Goal: Task Accomplishment & Management: Manage account settings

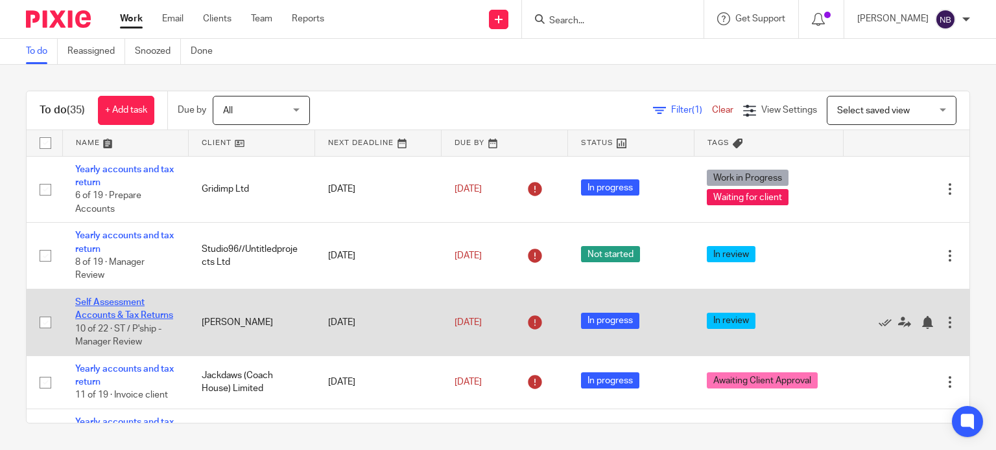
click at [125, 307] on link "Self Assessment Accounts & Tax Returns" at bounding box center [124, 309] width 98 height 22
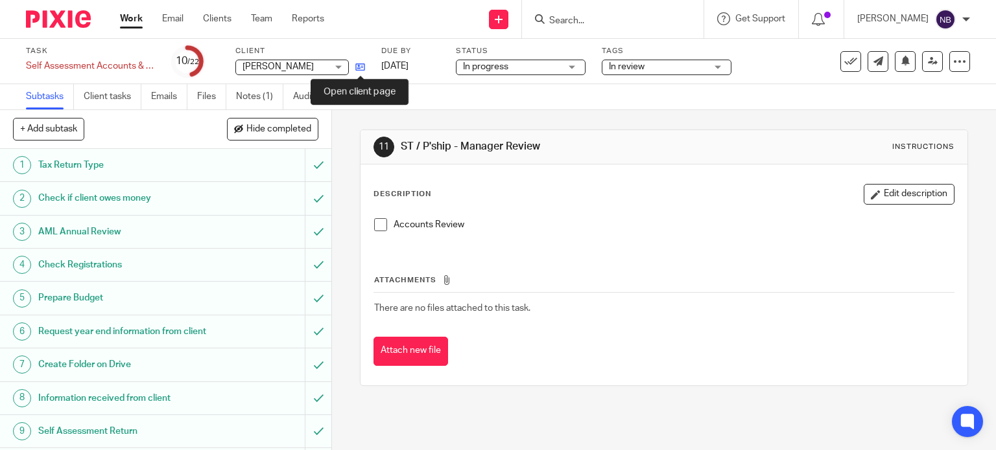
click at [356, 66] on icon at bounding box center [360, 67] width 10 height 10
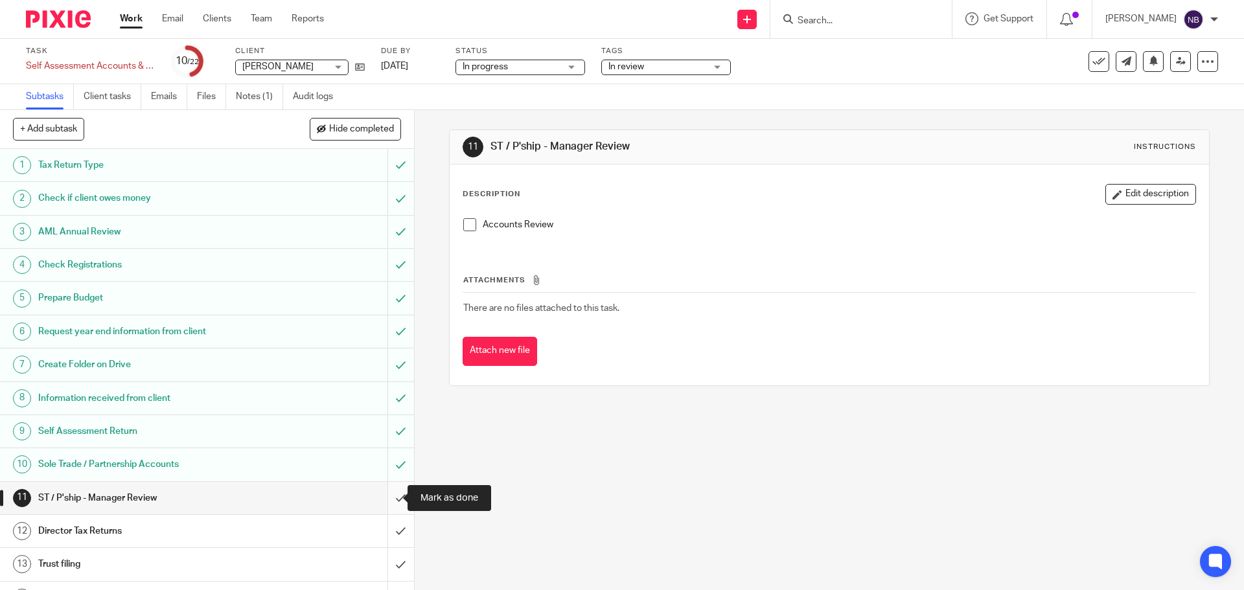
click at [383, 450] on input "submit" at bounding box center [207, 498] width 414 height 32
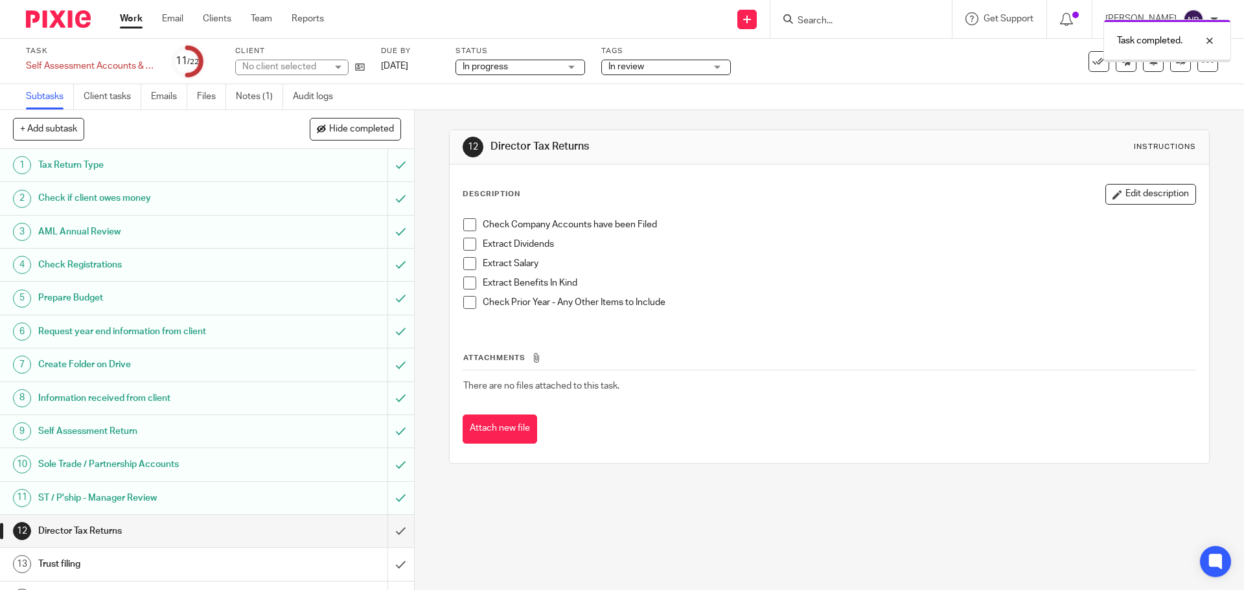
scroll to position [301, 0]
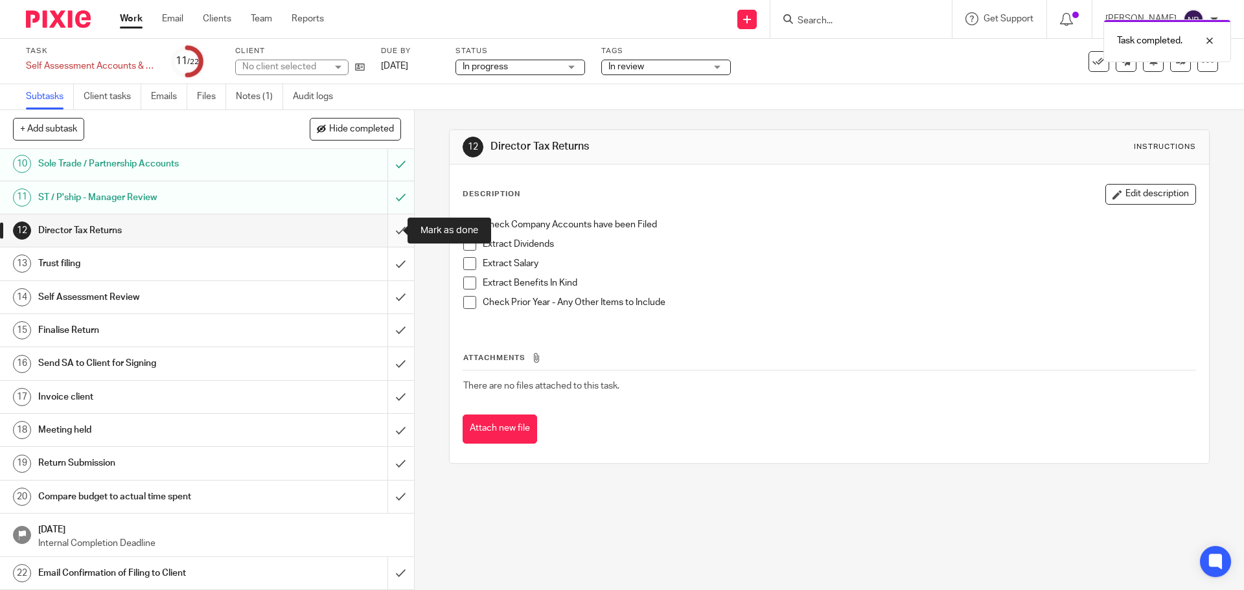
click at [385, 233] on input "submit" at bounding box center [207, 231] width 414 height 32
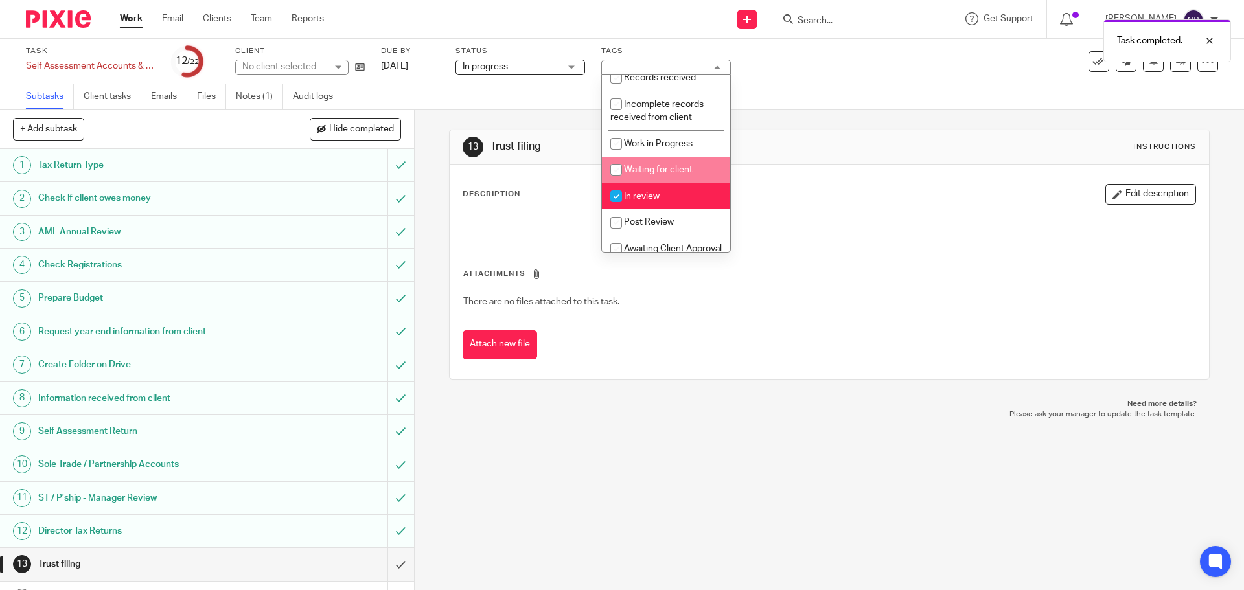
scroll to position [139, 0]
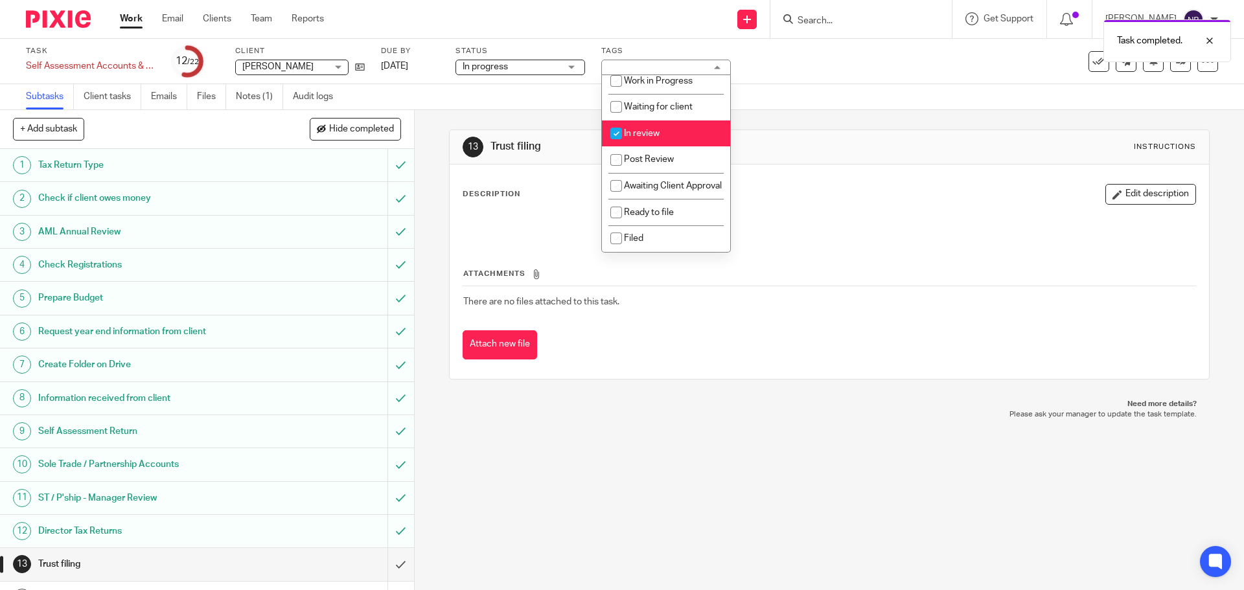
click at [628, 121] on input "checkbox" at bounding box center [616, 133] width 25 height 25
checkbox input "false"
click at [619, 174] on input "checkbox" at bounding box center [616, 186] width 25 height 25
checkbox input "true"
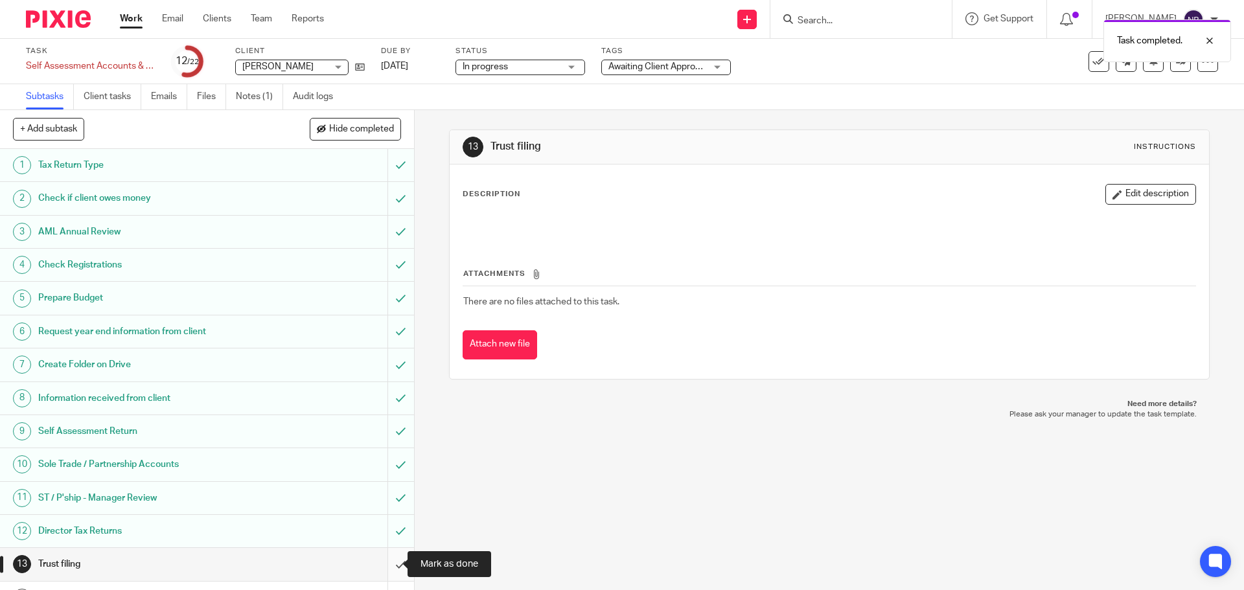
click at [380, 564] on input "submit" at bounding box center [207, 564] width 414 height 32
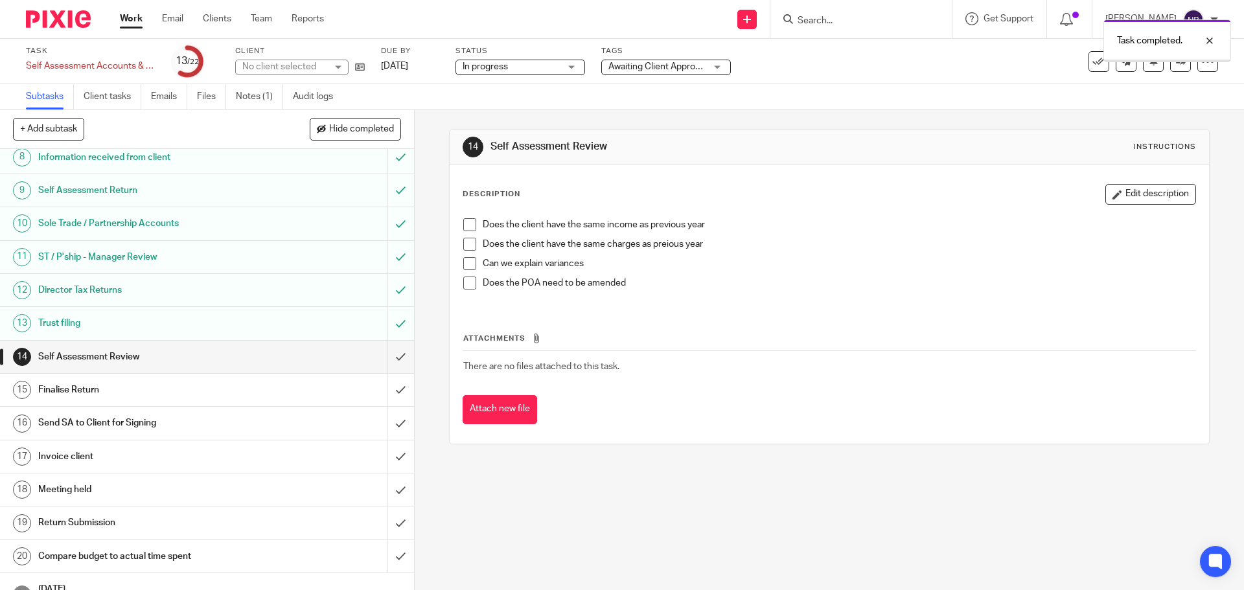
scroll to position [259, 0]
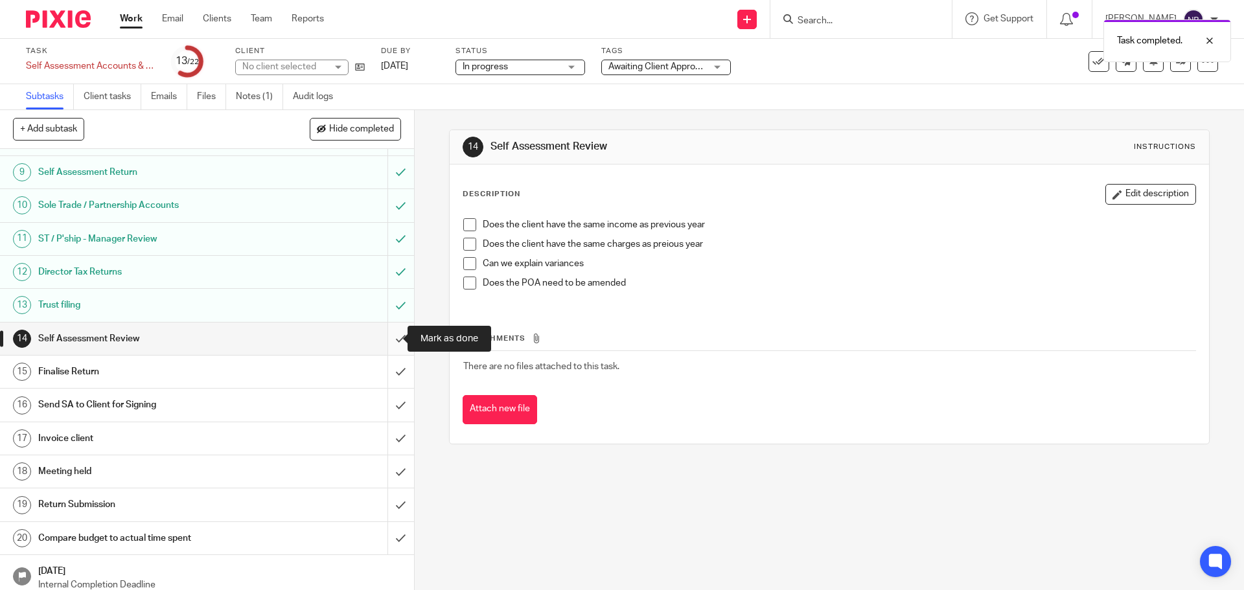
click at [390, 339] on input "submit" at bounding box center [207, 339] width 414 height 32
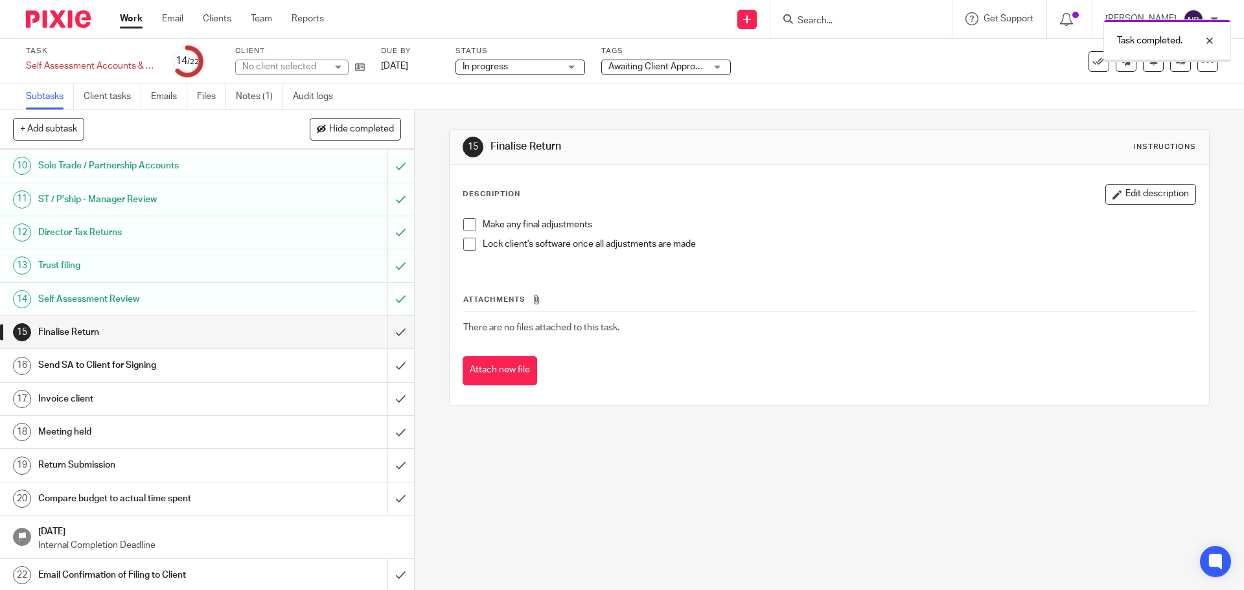
scroll to position [301, 0]
click at [388, 336] on input "submit" at bounding box center [207, 330] width 414 height 32
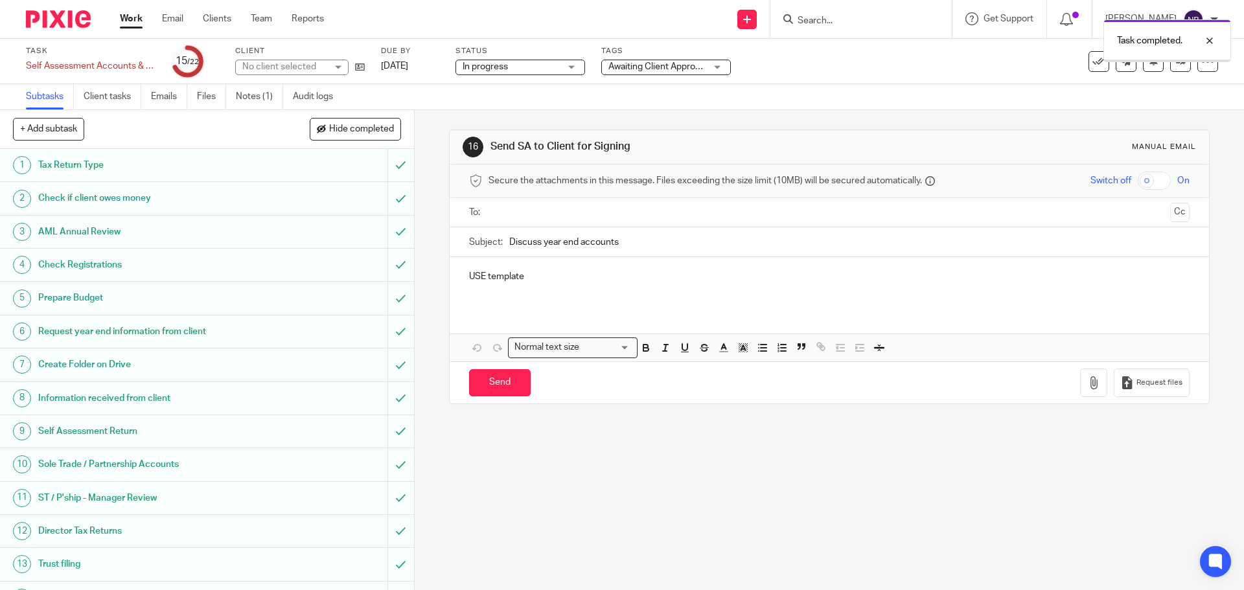
scroll to position [301, 0]
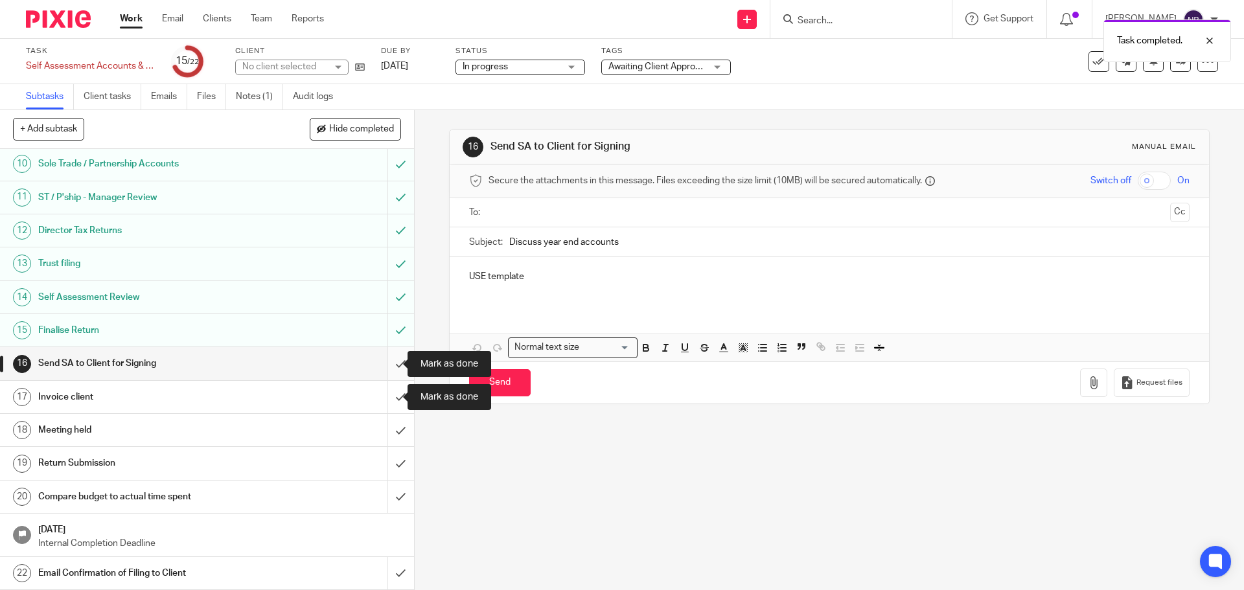
click at [386, 362] on input "submit" at bounding box center [207, 363] width 414 height 32
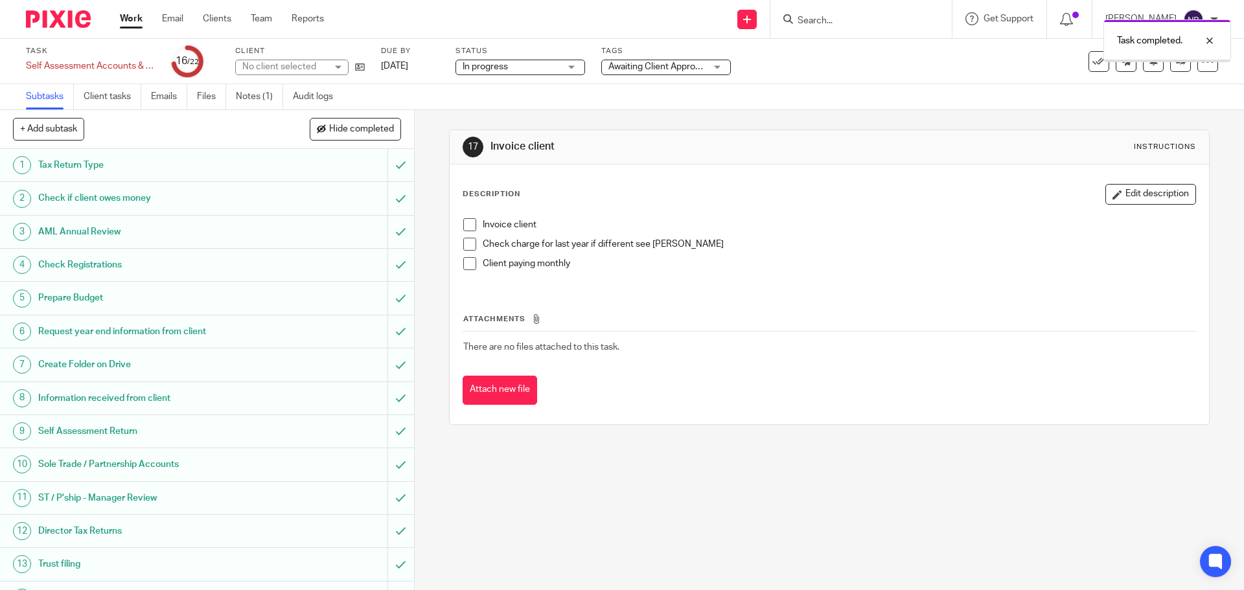
scroll to position [301, 0]
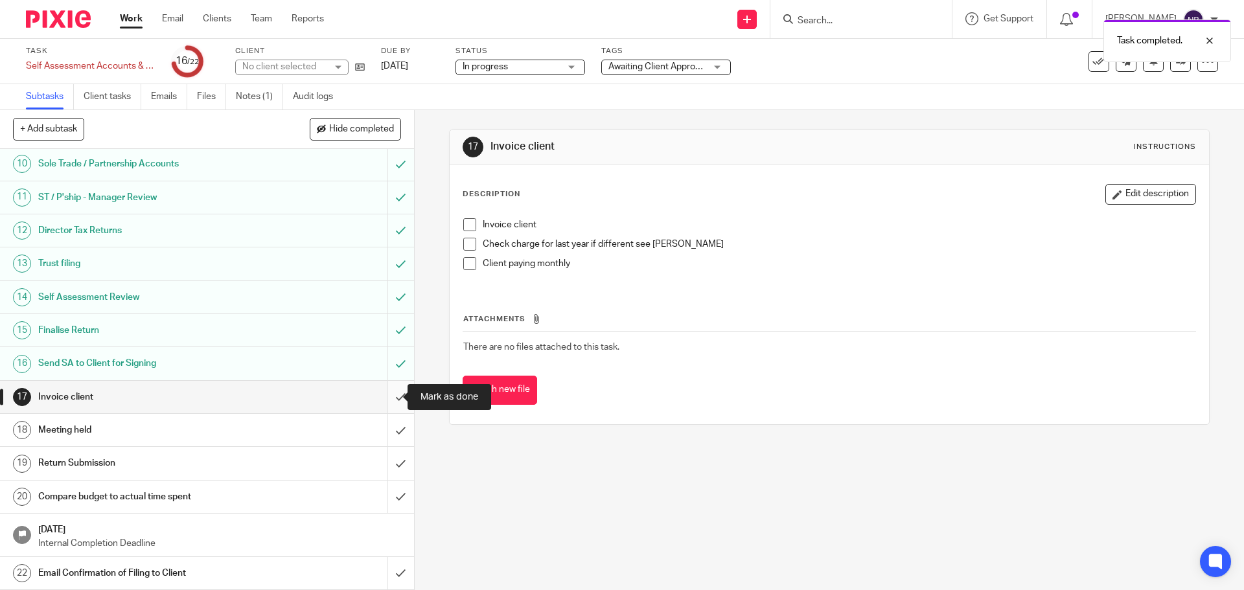
click at [384, 395] on input "submit" at bounding box center [207, 397] width 414 height 32
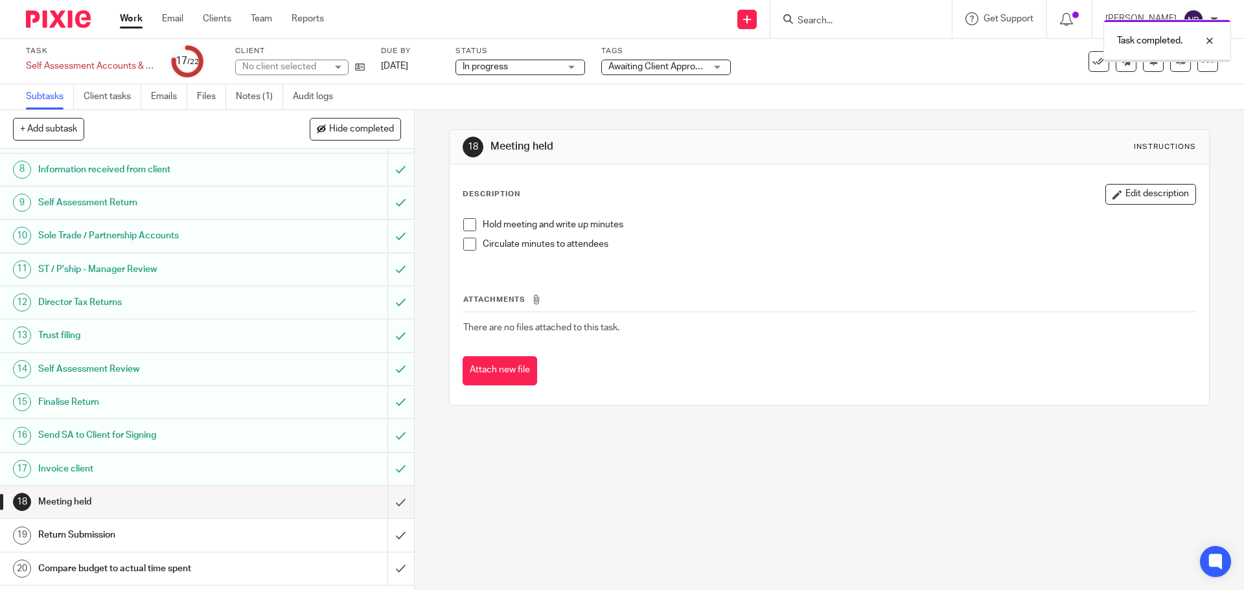
scroll to position [301, 0]
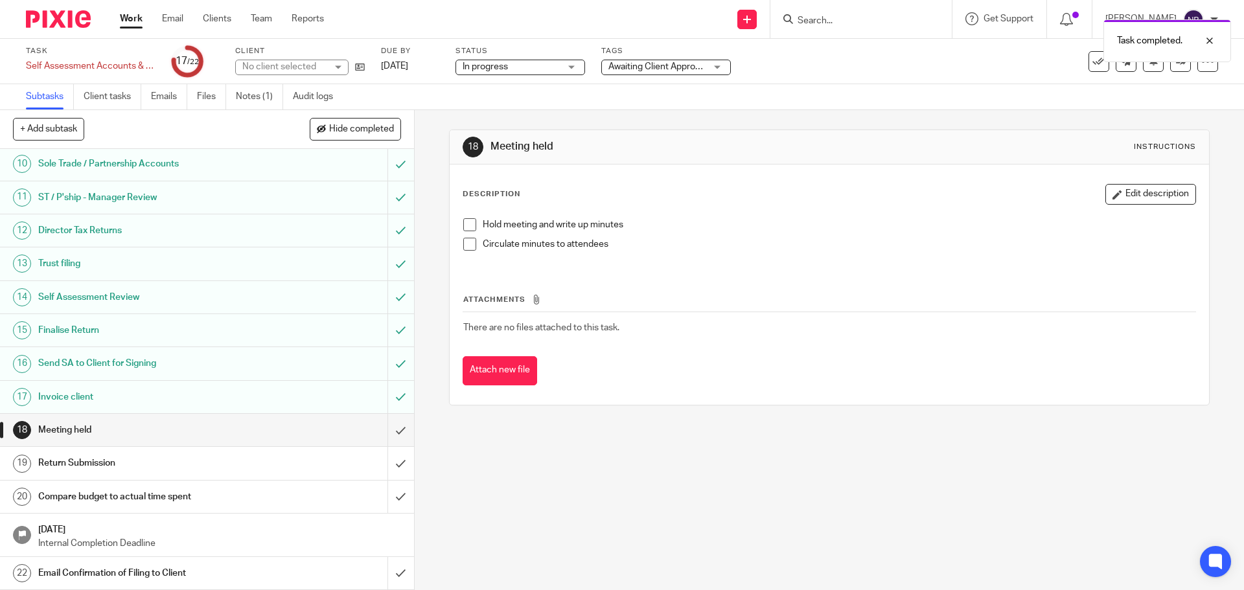
click at [292, 430] on div "Meeting held" at bounding box center [206, 430] width 336 height 19
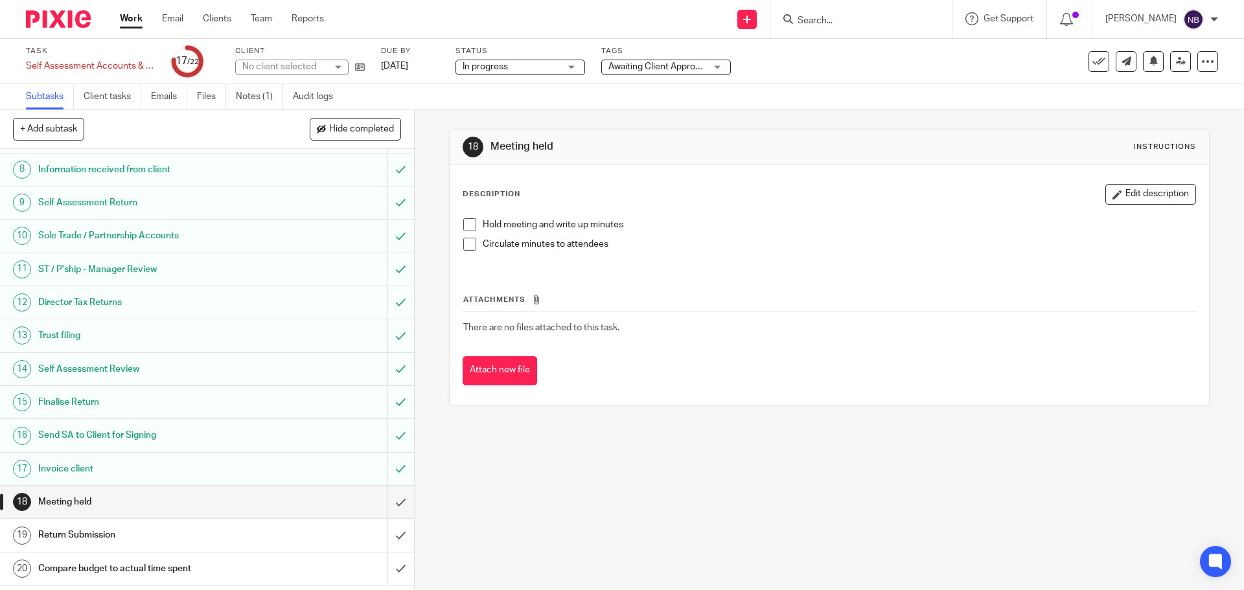
scroll to position [301, 0]
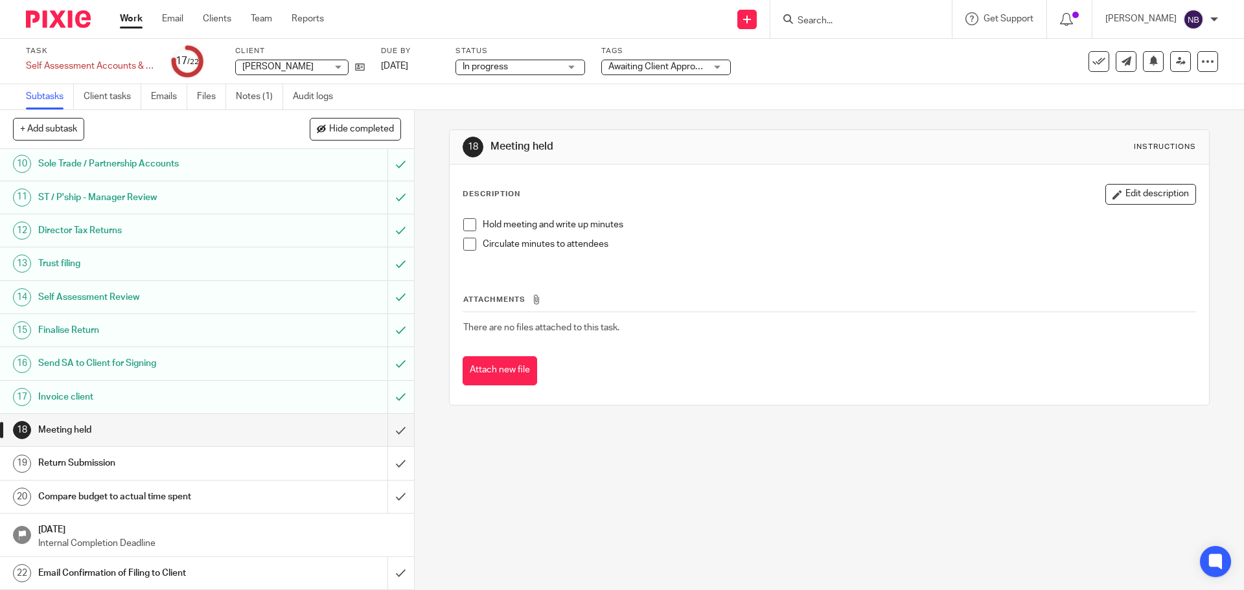
click at [264, 404] on div "Invoice client" at bounding box center [206, 397] width 336 height 19
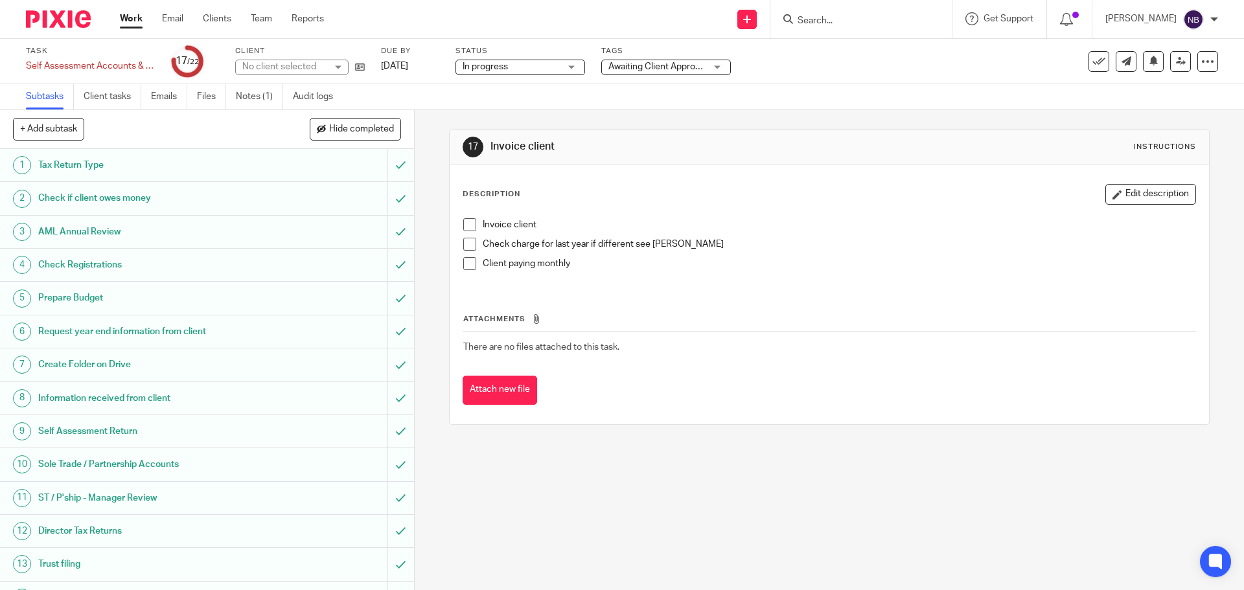
click at [467, 226] on span at bounding box center [469, 224] width 13 height 13
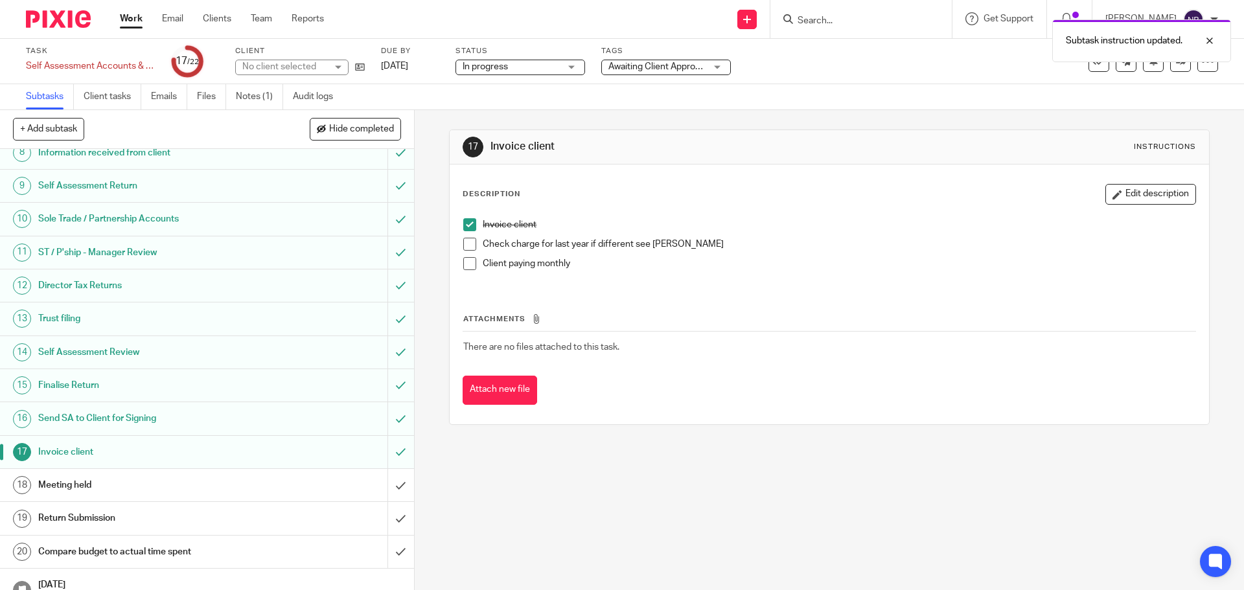
scroll to position [301, 0]
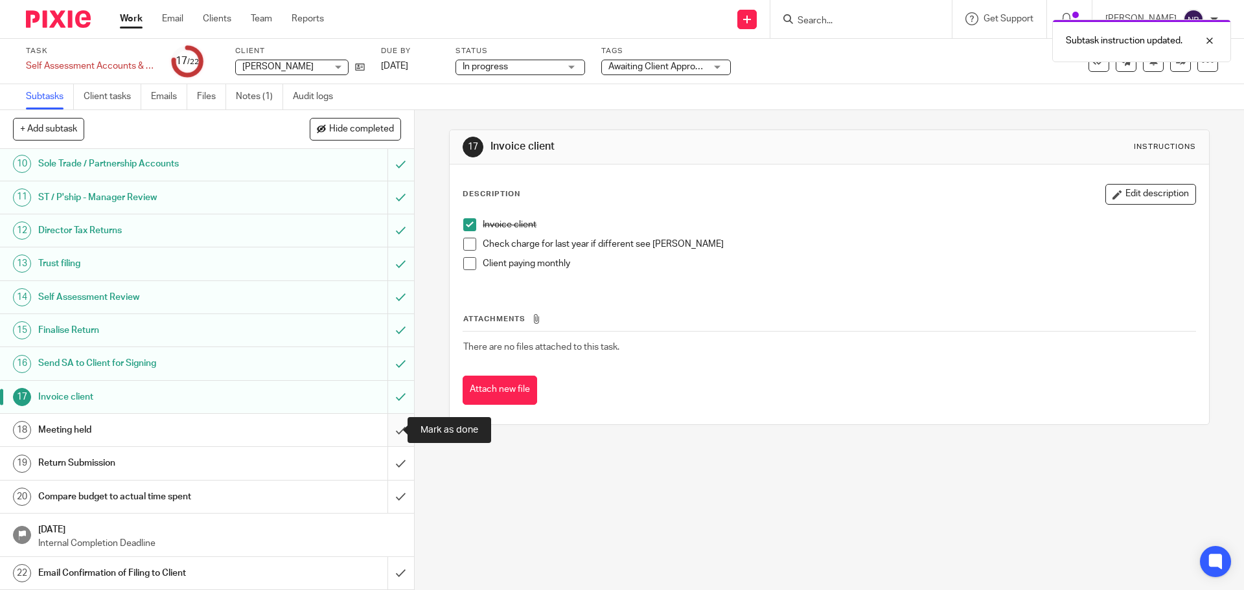
click at [390, 432] on input "submit" at bounding box center [207, 430] width 414 height 32
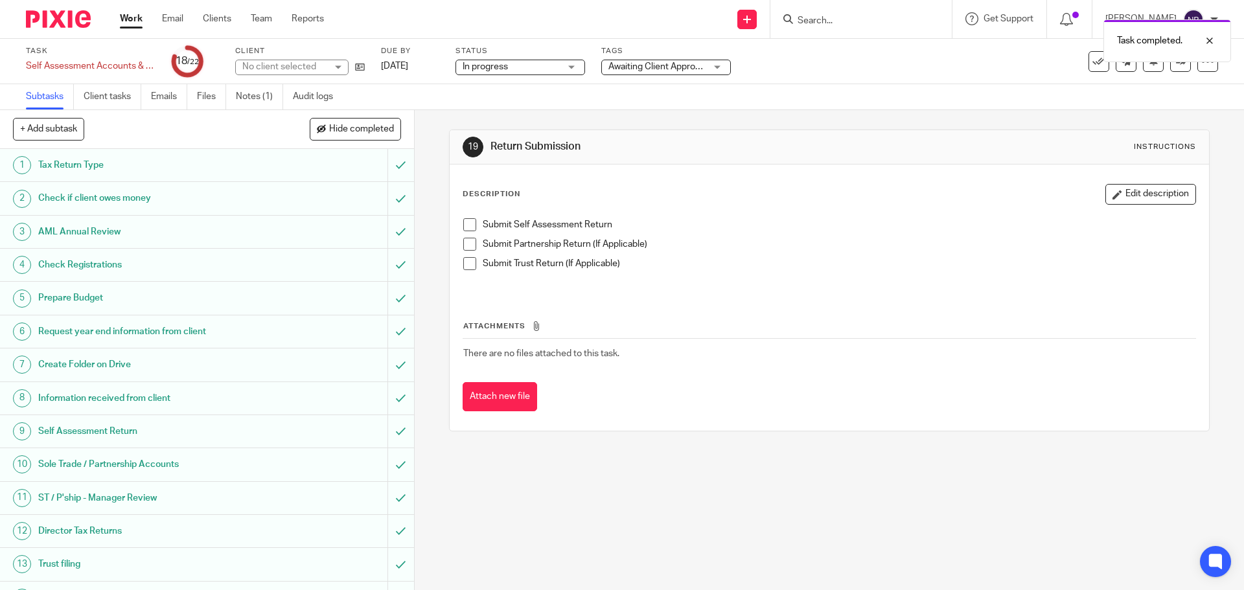
scroll to position [301, 0]
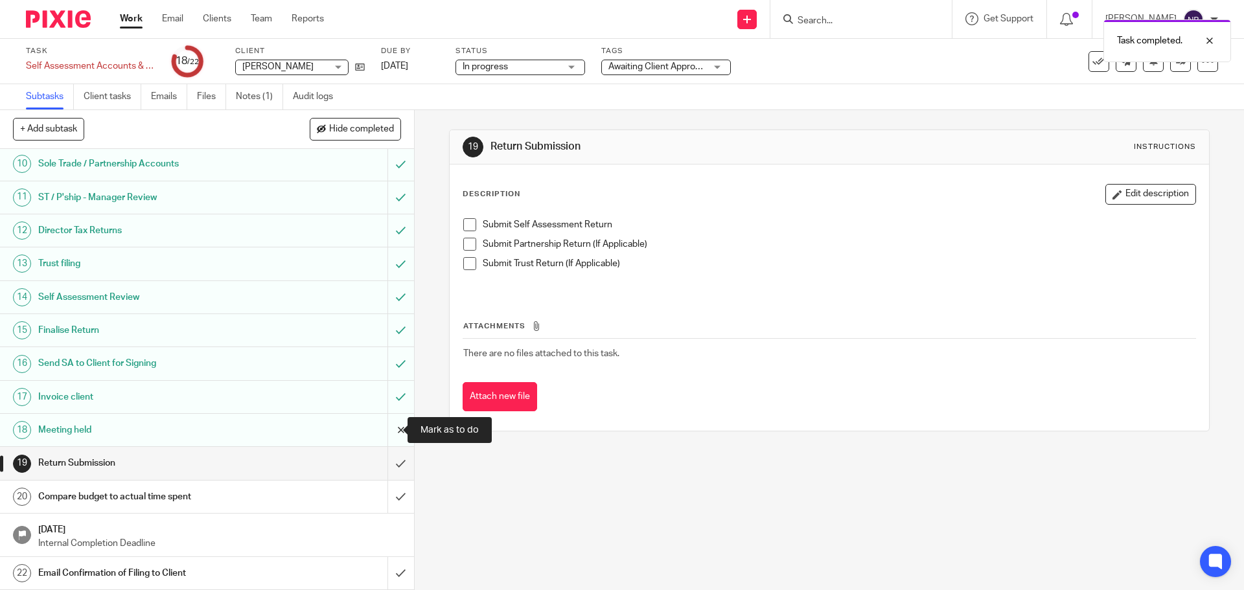
click at [388, 441] on input "submit" at bounding box center [207, 430] width 414 height 32
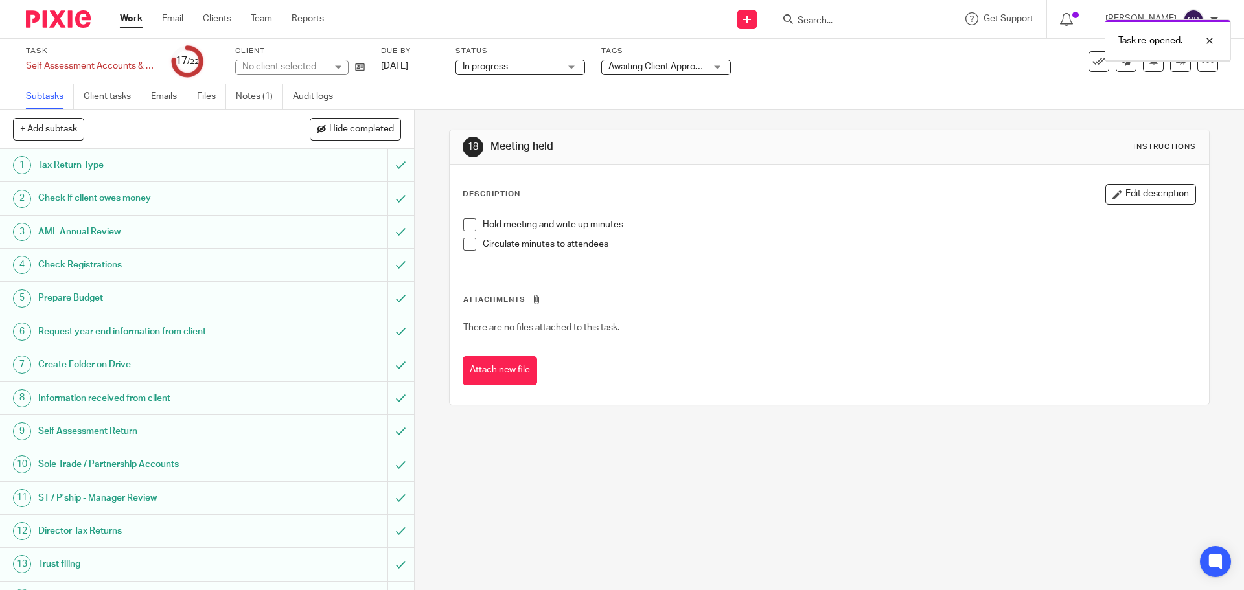
scroll to position [301, 0]
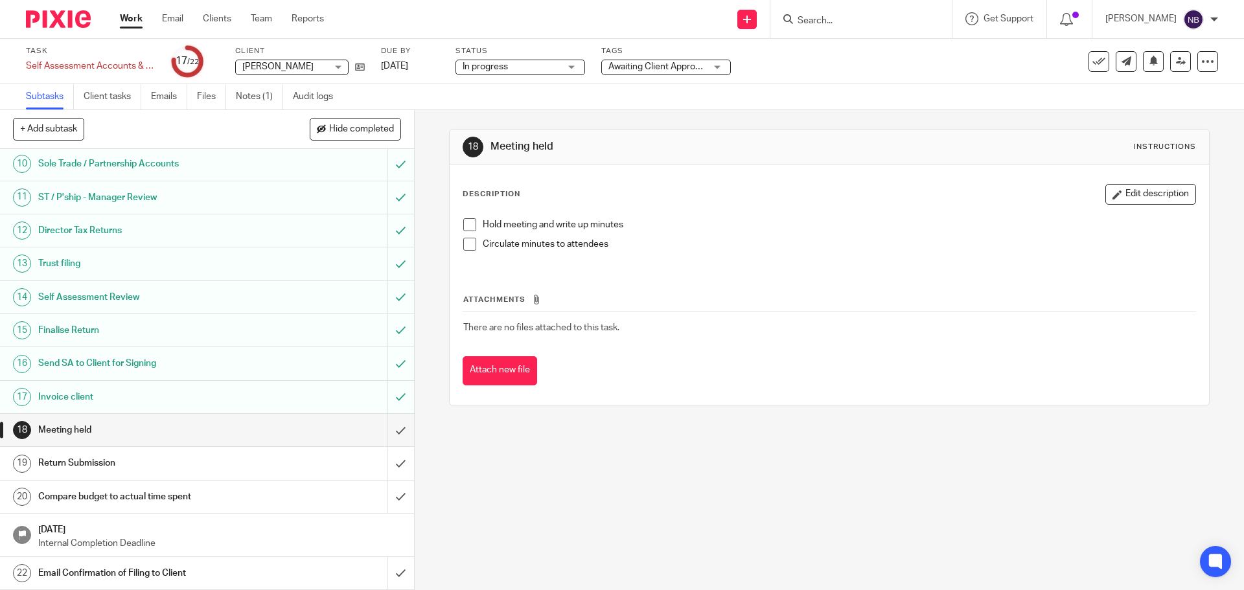
click at [124, 19] on link "Work" at bounding box center [131, 18] width 23 height 13
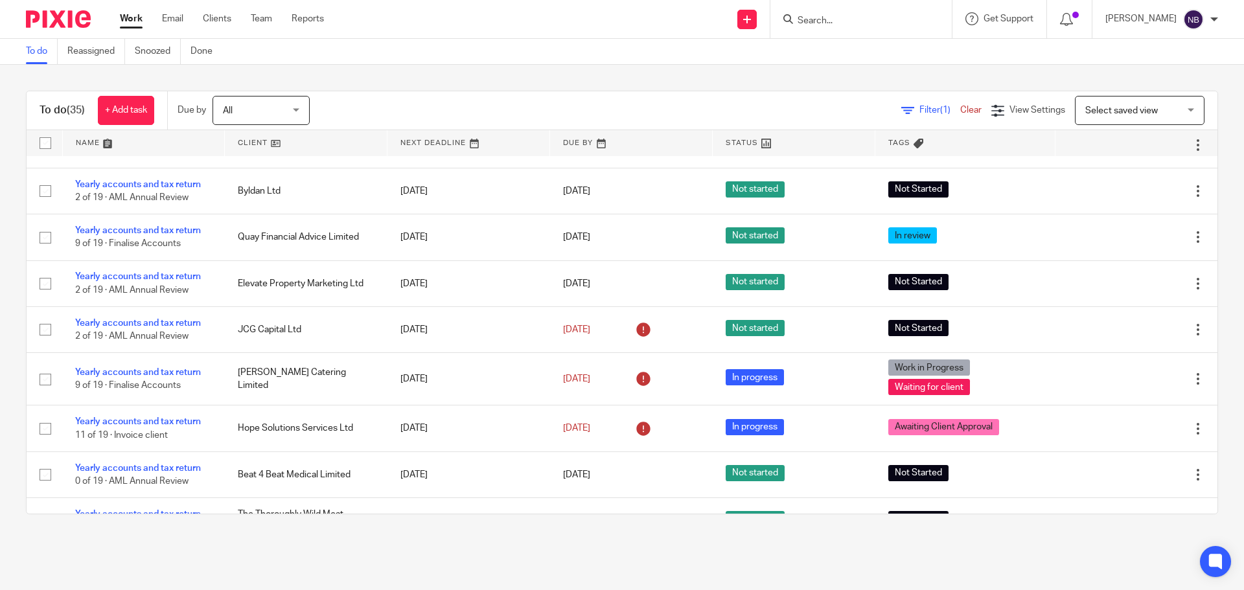
scroll to position [1037, 0]
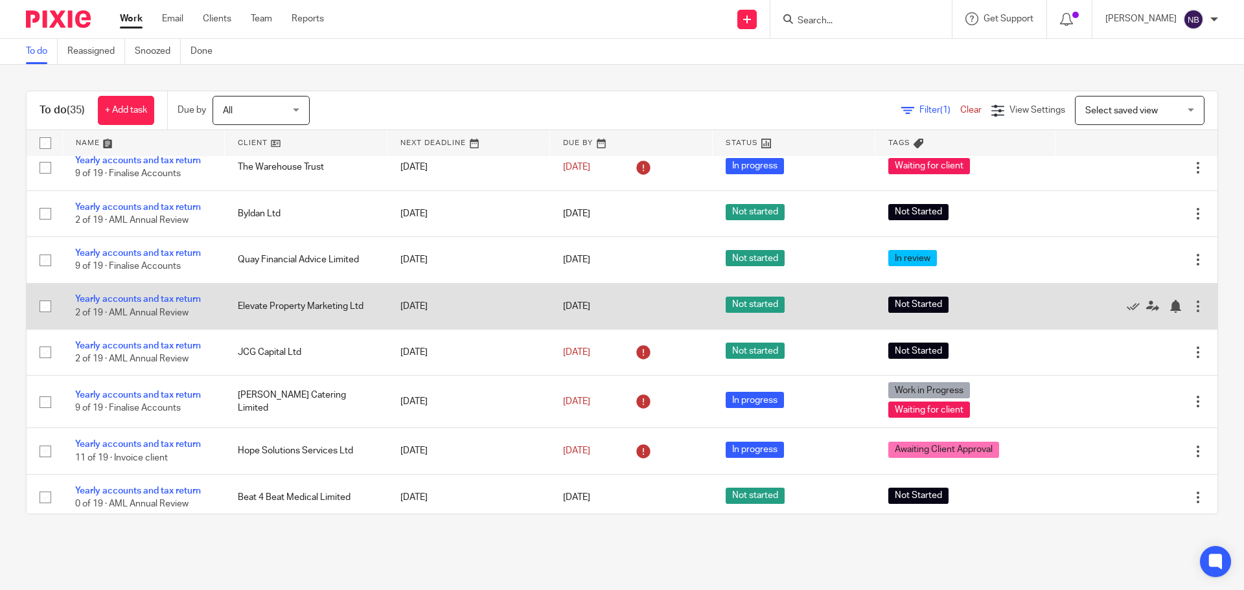
drag, startPoint x: 236, startPoint y: 305, endPoint x: 331, endPoint y: 316, distance: 95.9
click at [331, 314] on td "Elevate Property Marketing Ltd" at bounding box center [306, 306] width 163 height 46
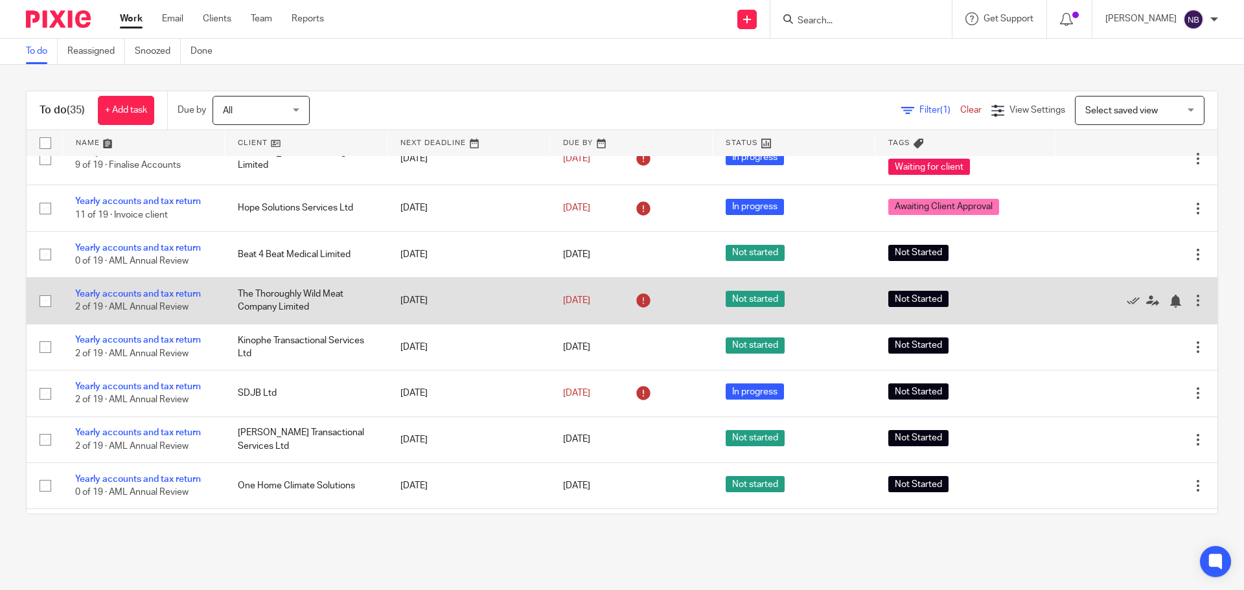
scroll to position [1329, 0]
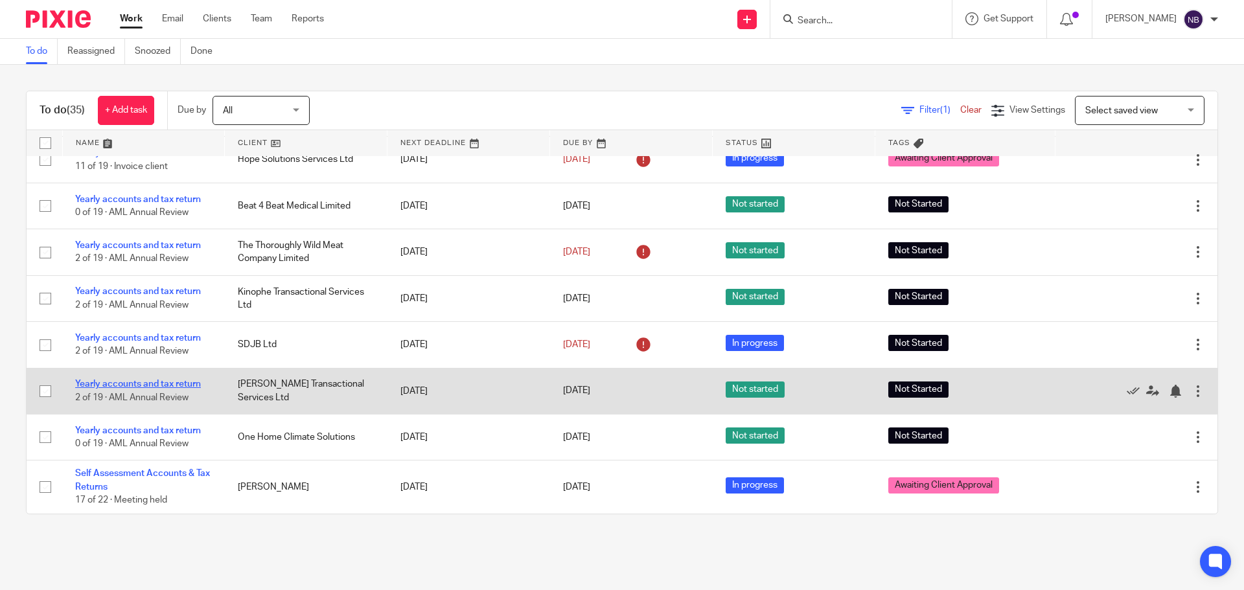
click at [167, 382] on link "Yearly accounts and tax return" at bounding box center [138, 384] width 126 height 9
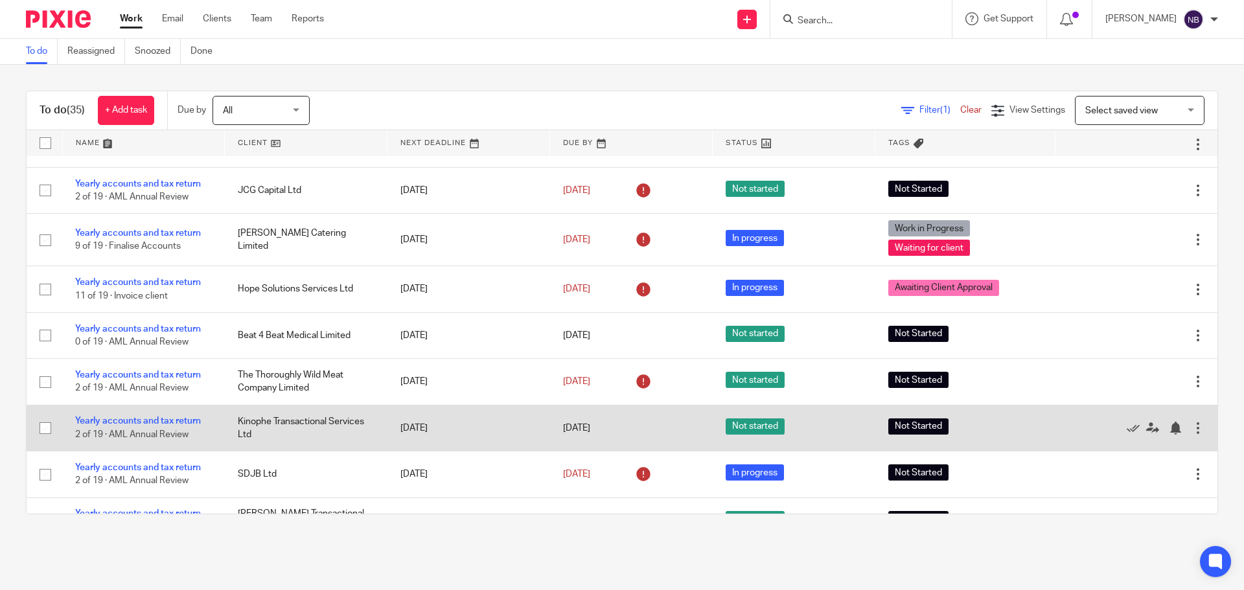
scroll to position [1069, 0]
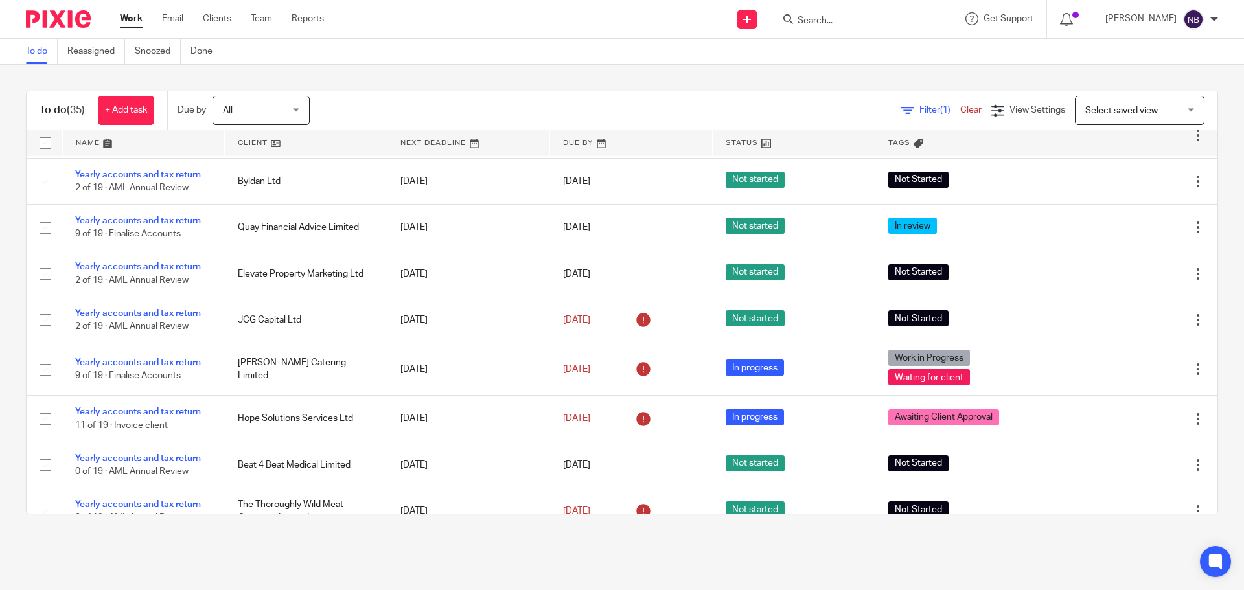
click at [142, 17] on link "Work" at bounding box center [131, 18] width 23 height 13
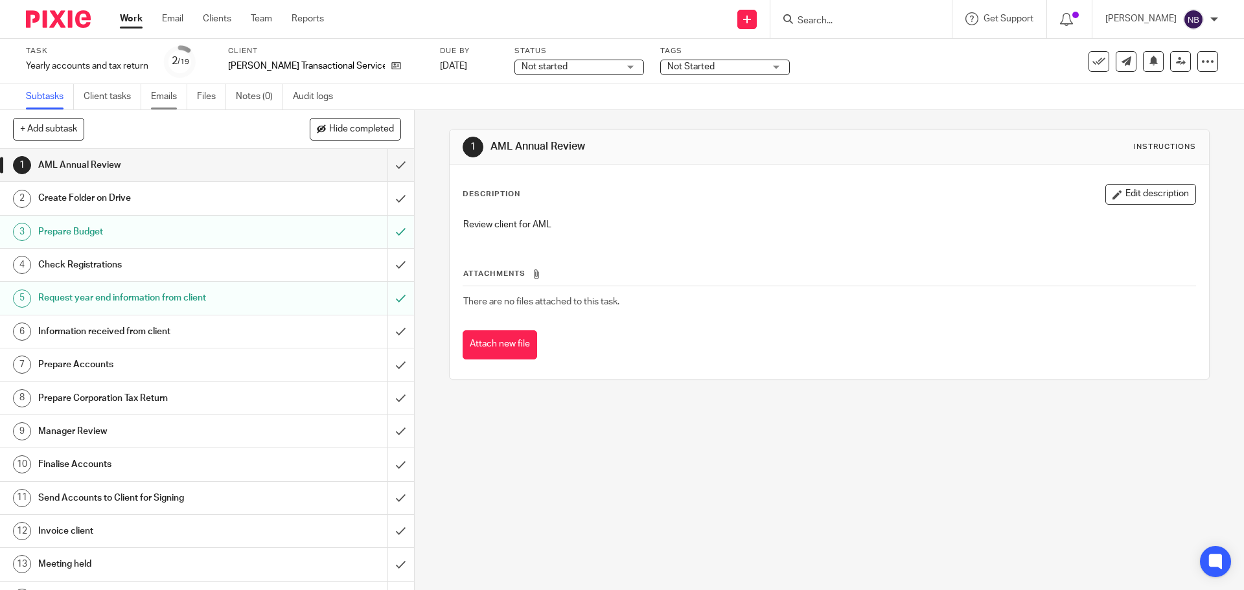
click at [168, 90] on link "Emails" at bounding box center [169, 96] width 36 height 25
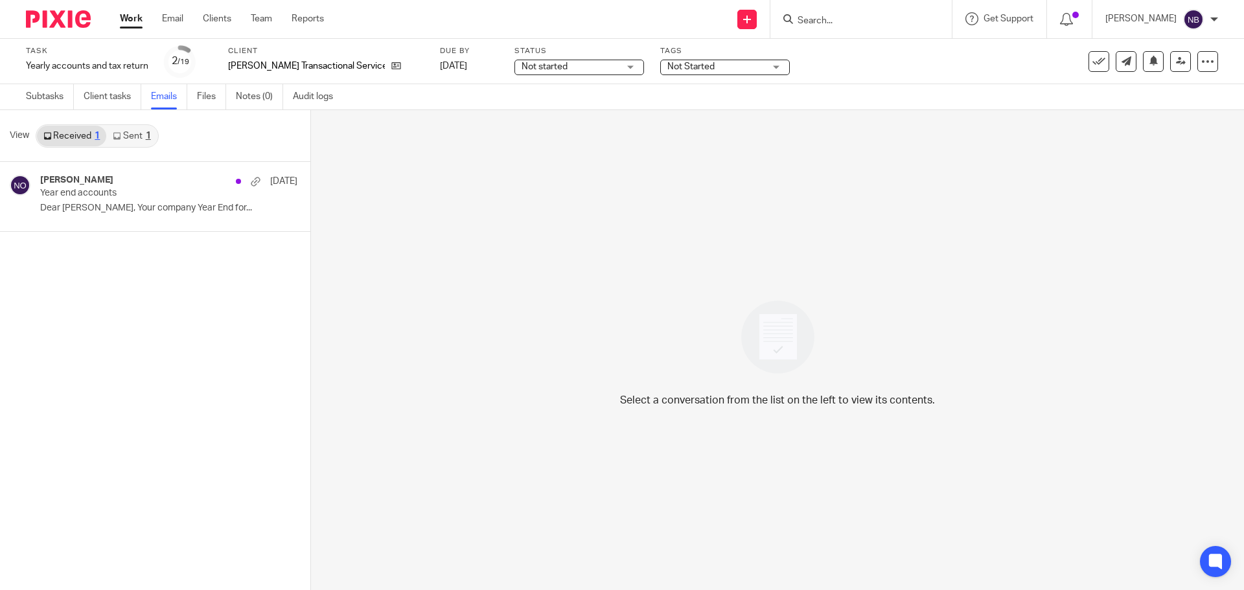
click at [121, 130] on link "Sent 1" at bounding box center [131, 136] width 51 height 21
click at [130, 215] on div "[PERSON_NAME] [DATE] Year end accounts Dear [PERSON_NAME], Your company Year En…" at bounding box center [149, 196] width 218 height 43
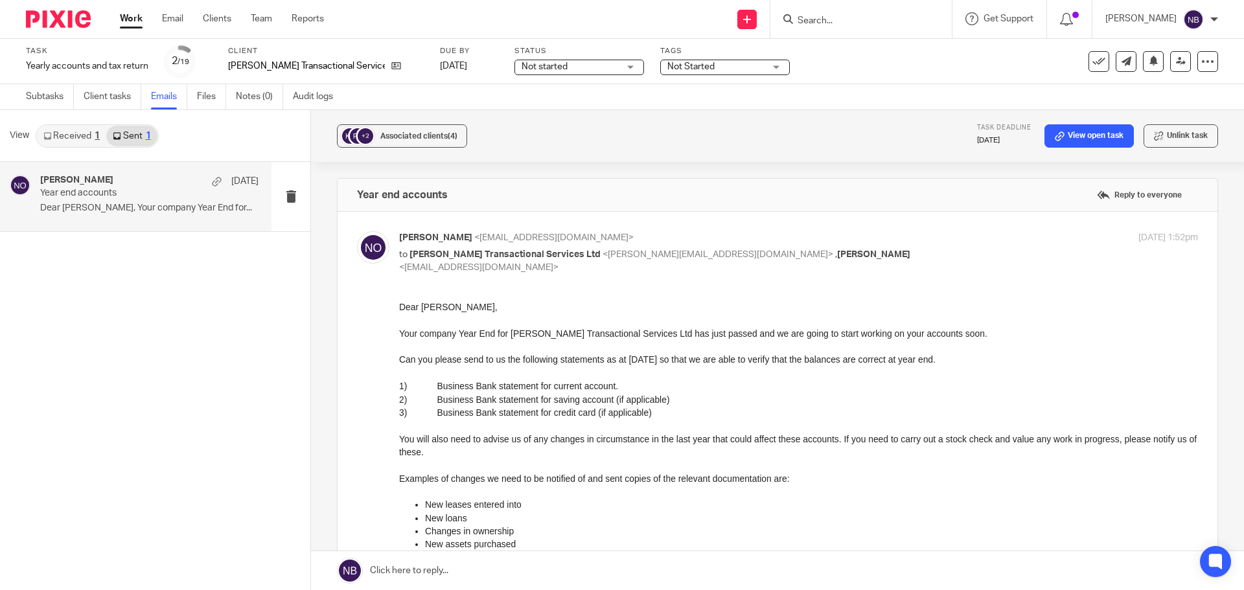
click at [119, 200] on div "Niall O'Driscoll 8 Aug Year end accounts Dear Robert, Your company Year End for…" at bounding box center [149, 196] width 218 height 43
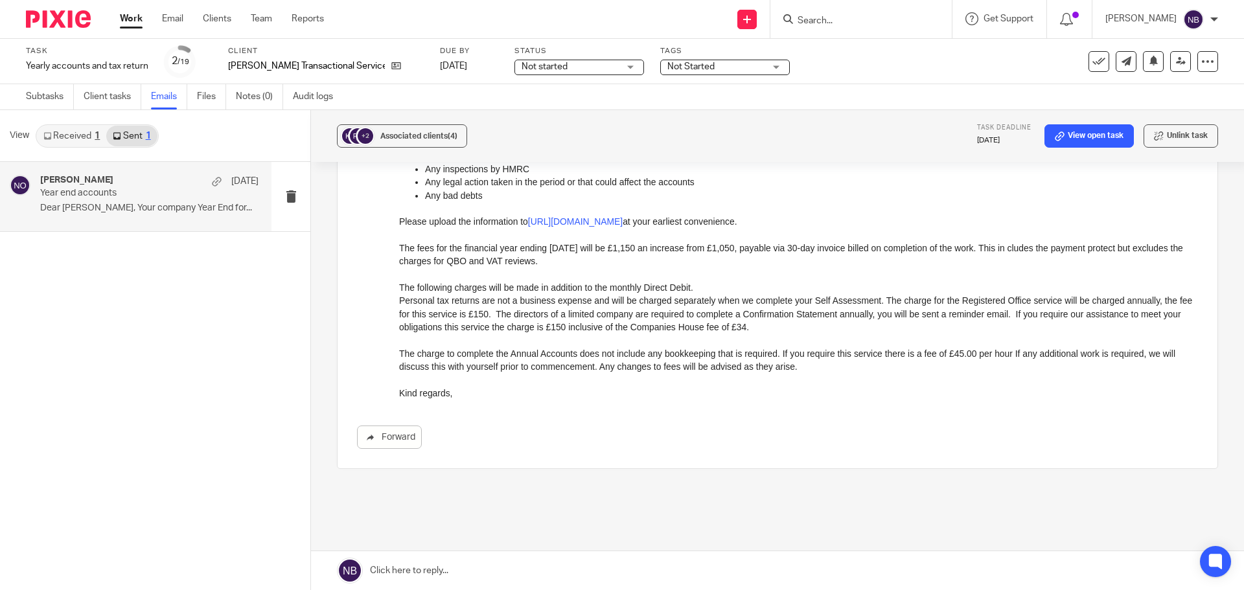
click at [82, 140] on link "Received 1" at bounding box center [71, 136] width 69 height 21
drag, startPoint x: 150, startPoint y: 197, endPoint x: 163, endPoint y: 199, distance: 12.5
click at [150, 198] on p "Year end accounts" at bounding box center [127, 193] width 175 height 11
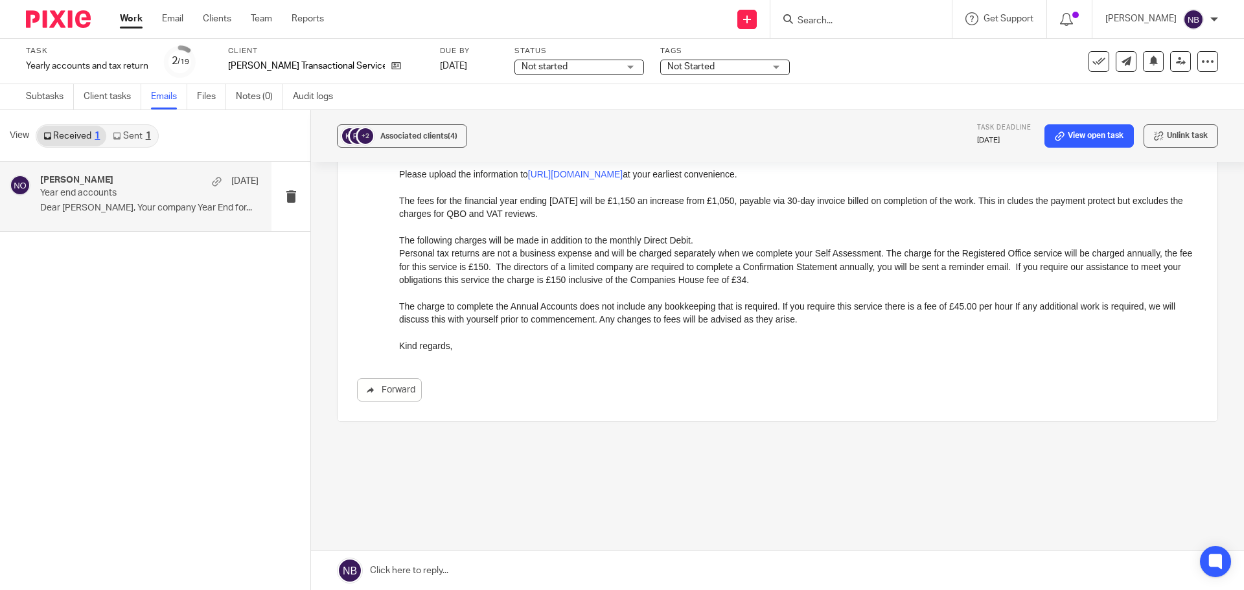
scroll to position [0, 0]
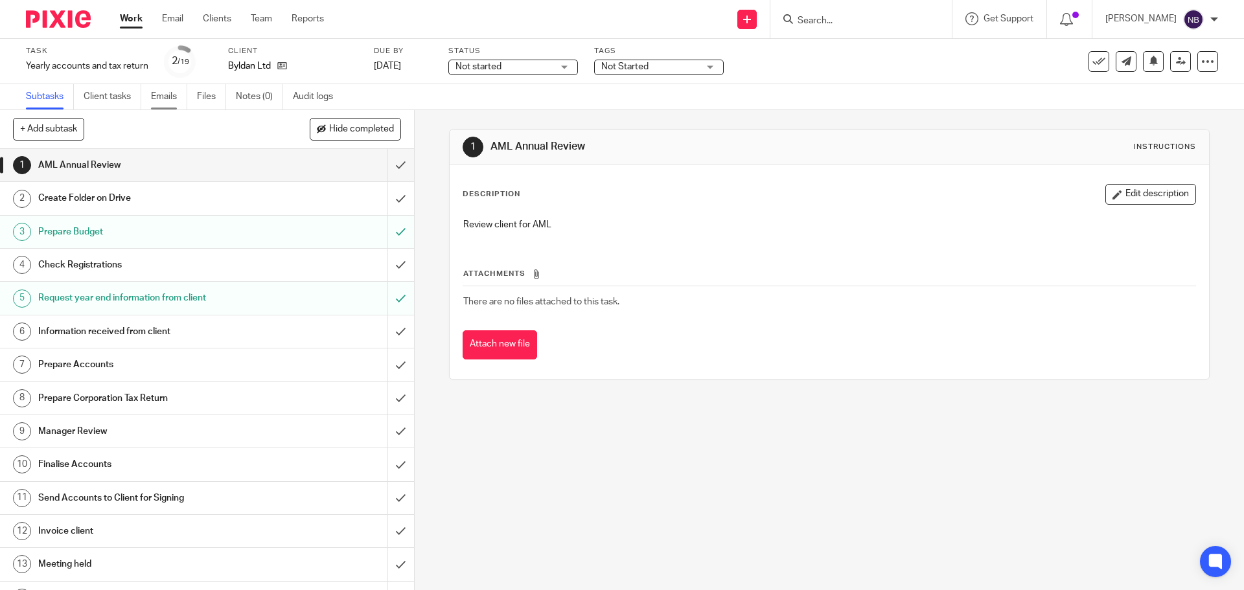
click at [169, 99] on link "Emails" at bounding box center [169, 96] width 36 height 25
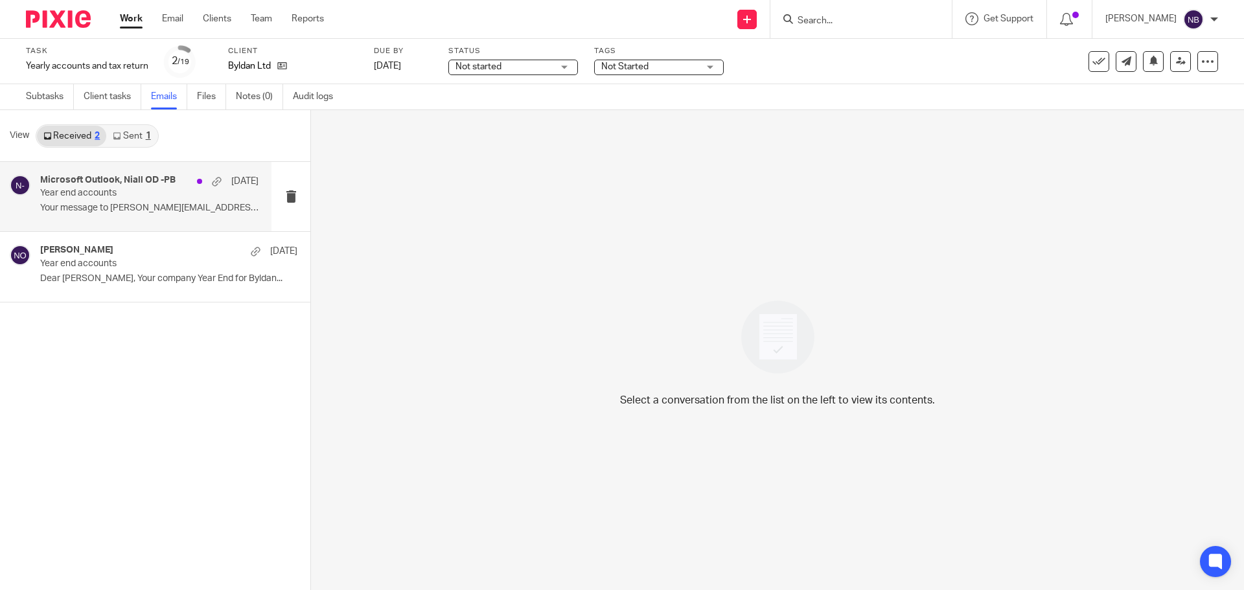
click at [133, 185] on h4 "Microsoft Outlook, Niall OD -PB" at bounding box center [107, 180] width 135 height 11
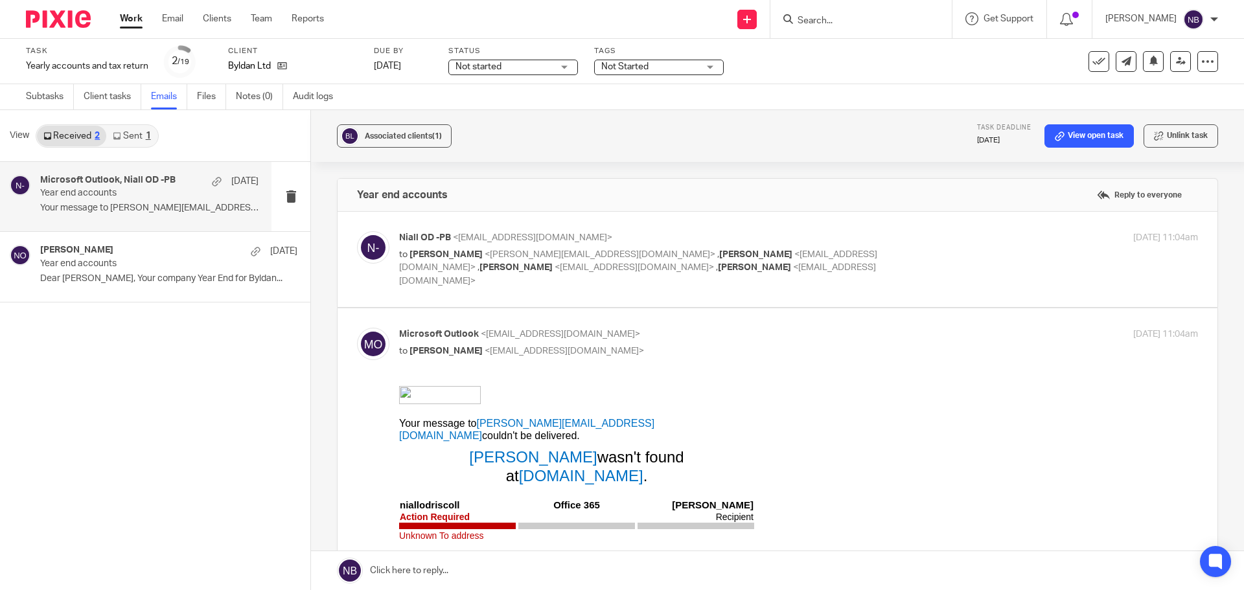
click at [494, 263] on span "<nasbashir@probusinessuk.com>" at bounding box center [637, 274] width 477 height 23
checkbox input "true"
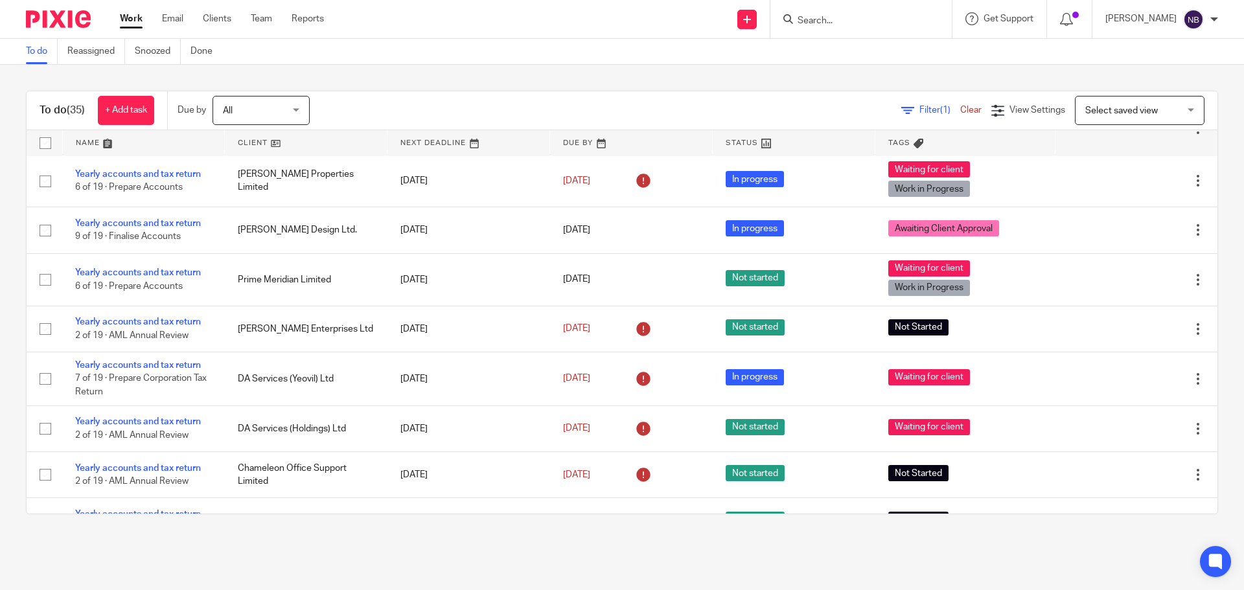
scroll to position [843, 0]
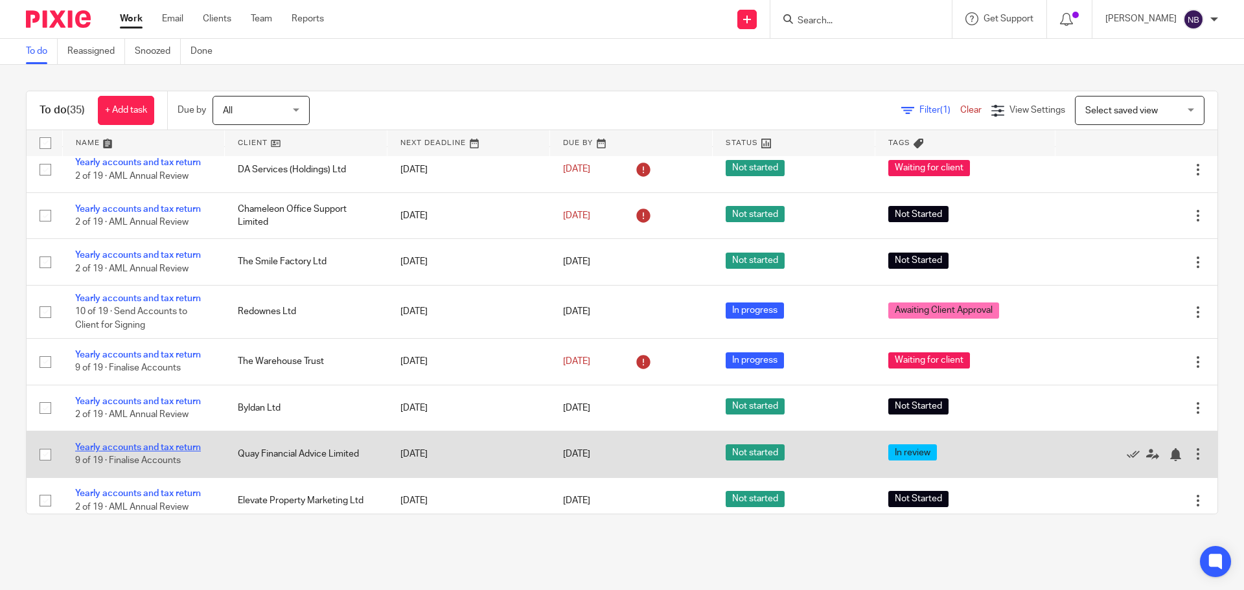
click at [164, 445] on link "Yearly accounts and tax return" at bounding box center [138, 447] width 126 height 9
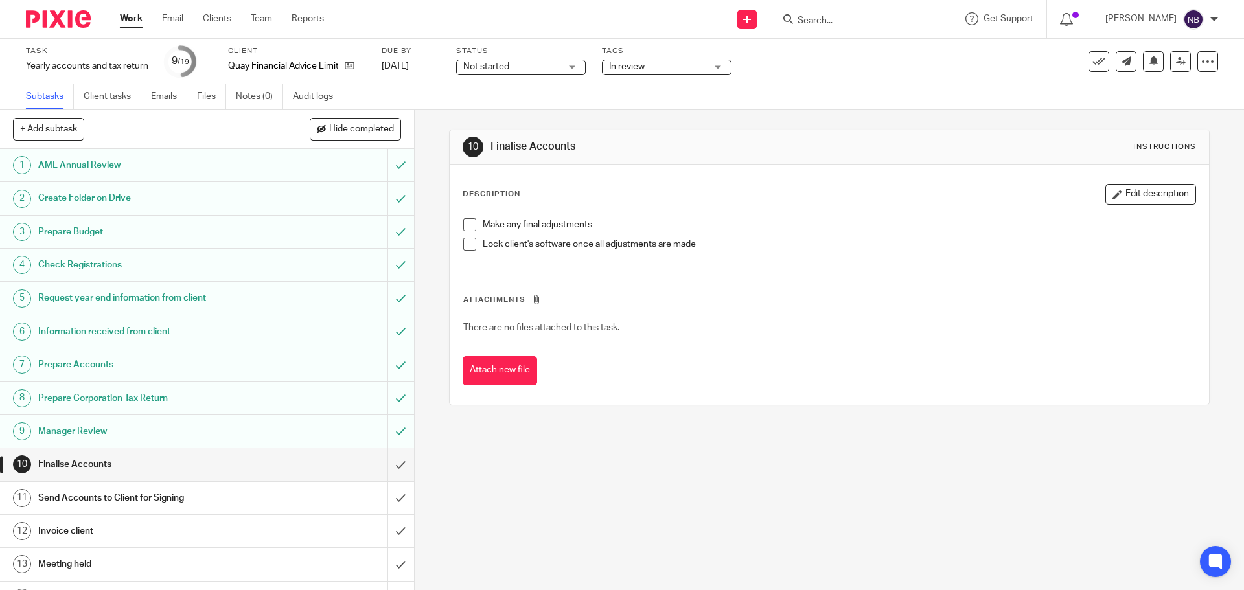
click at [658, 65] on span "In review" at bounding box center [657, 67] width 97 height 14
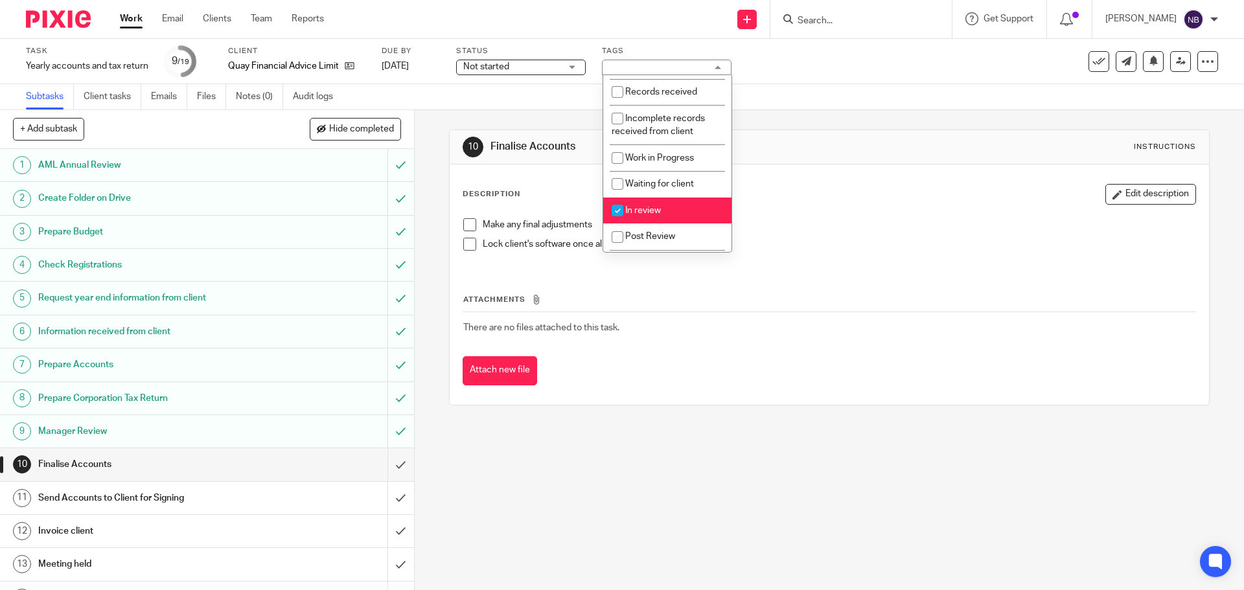
scroll to position [130, 0]
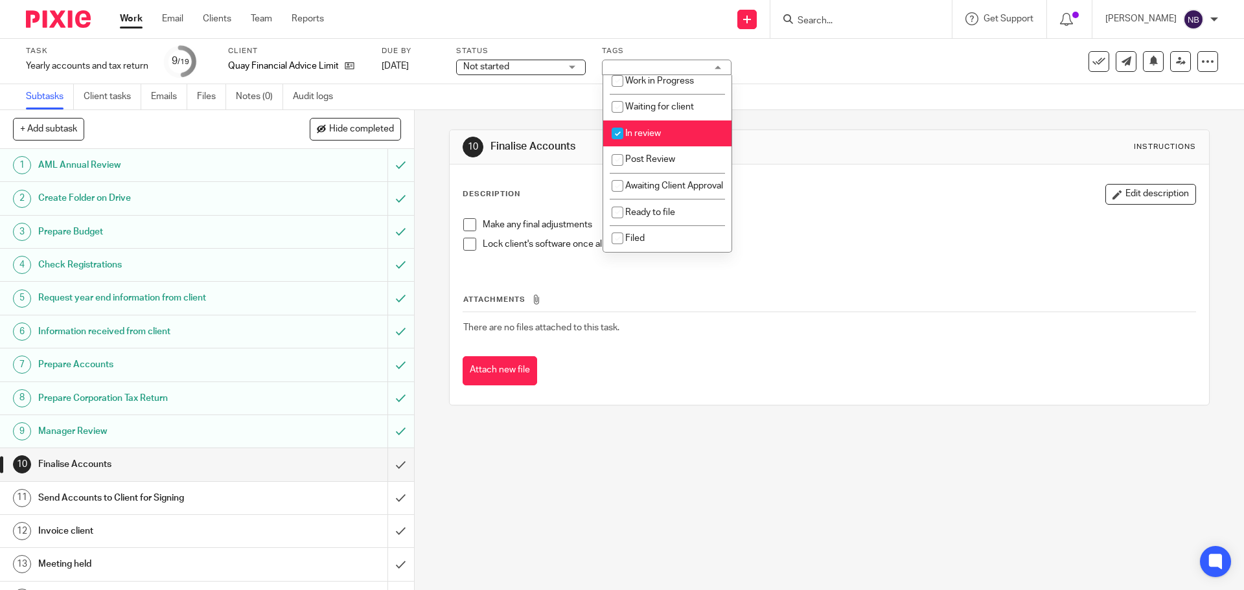
click at [643, 122] on li "In review" at bounding box center [667, 134] width 128 height 27
checkbox input "false"
click at [617, 179] on input "checkbox" at bounding box center [617, 186] width 25 height 25
checkbox input "true"
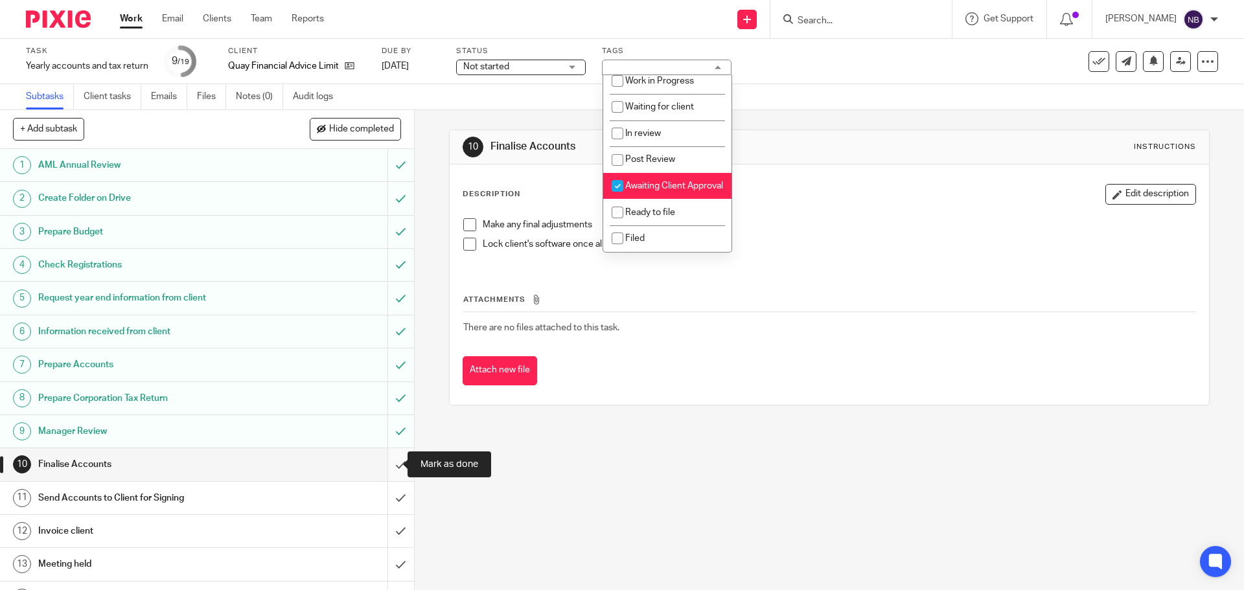
click at [380, 456] on input "submit" at bounding box center [207, 465] width 414 height 32
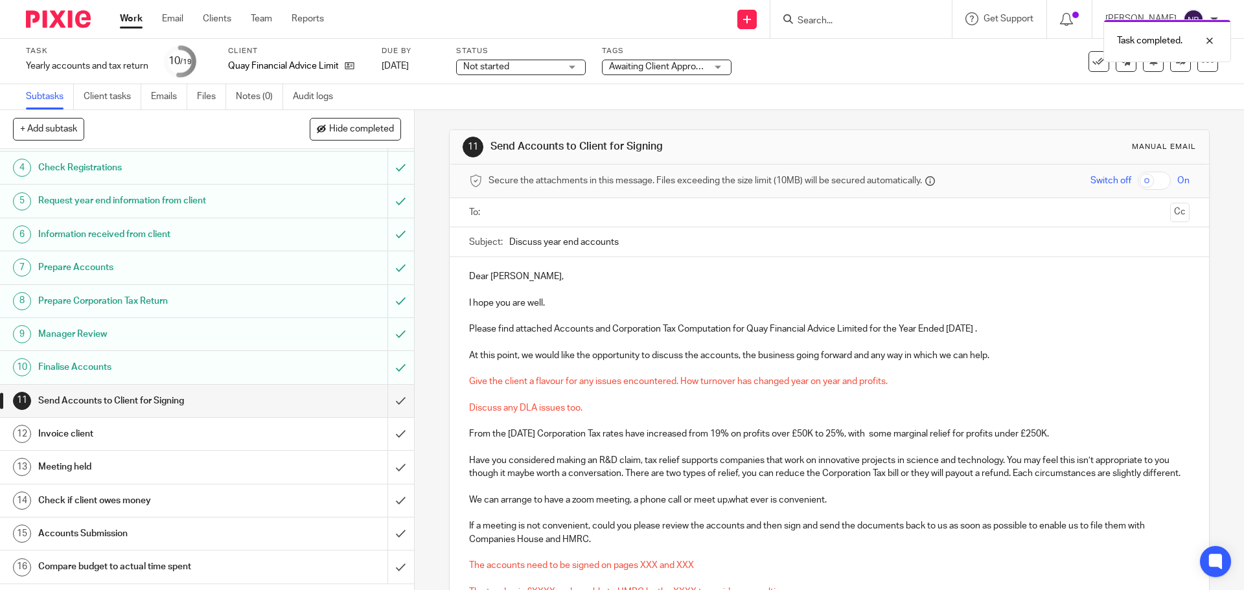
scroll to position [130, 0]
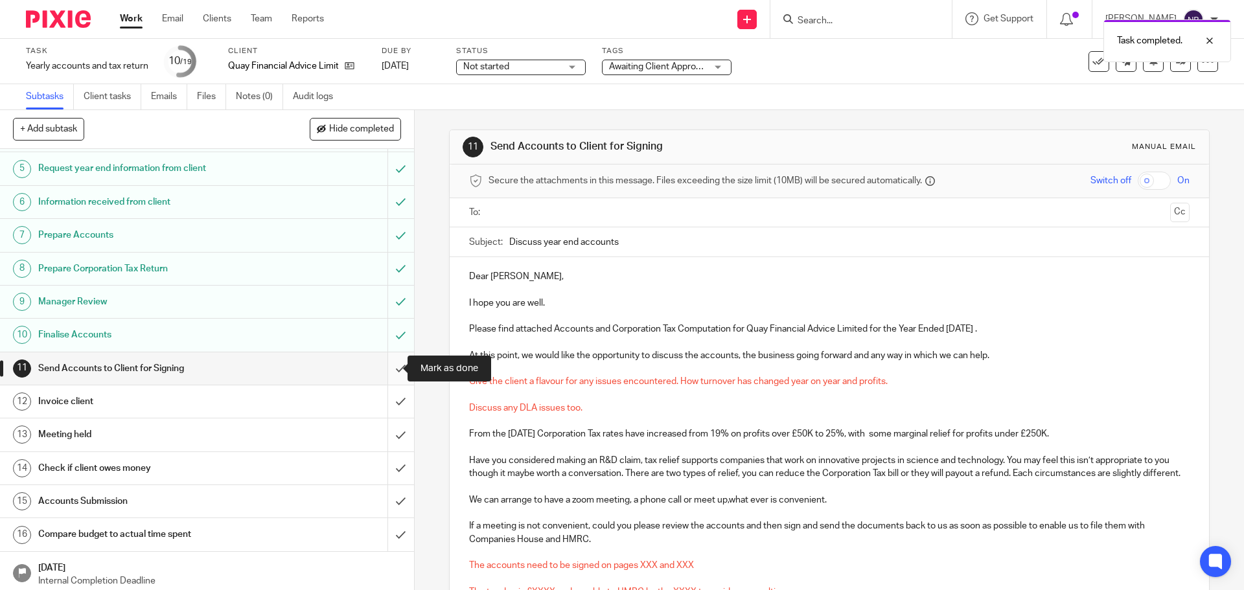
click at [390, 362] on input "submit" at bounding box center [207, 369] width 414 height 32
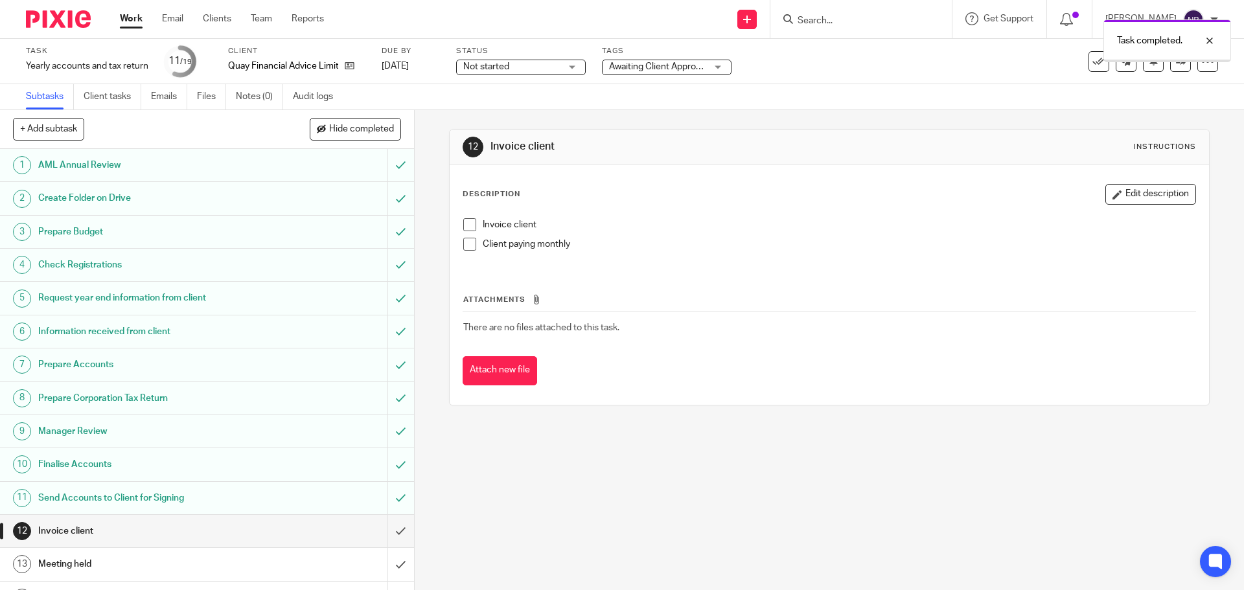
scroll to position [201, 0]
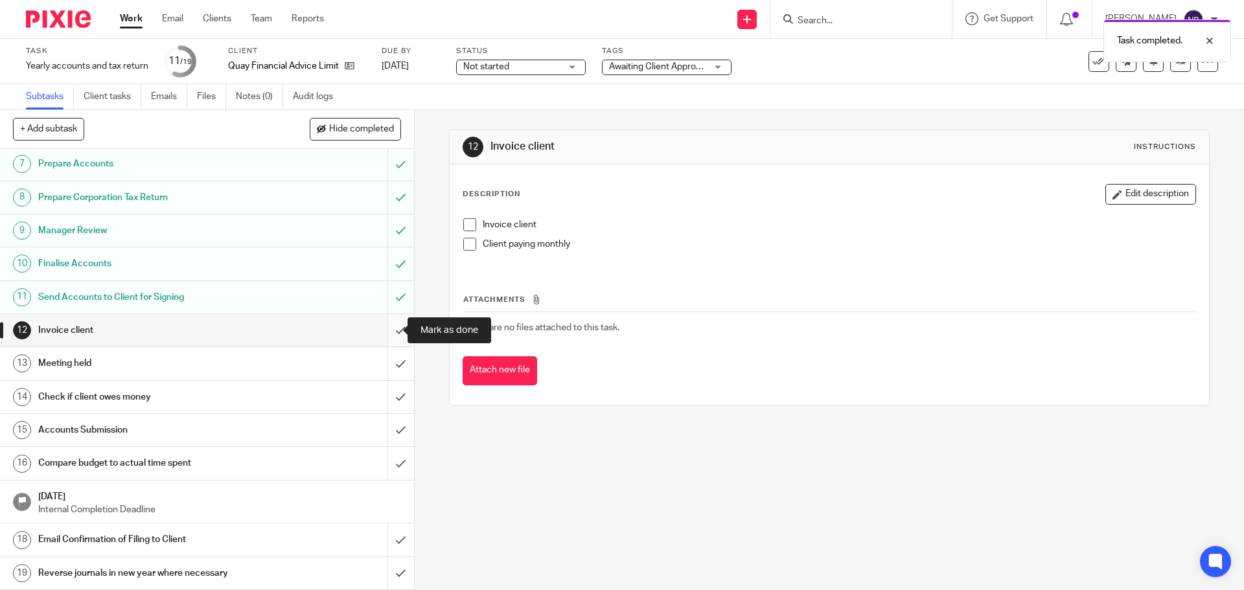
click at [386, 336] on input "submit" at bounding box center [207, 330] width 414 height 32
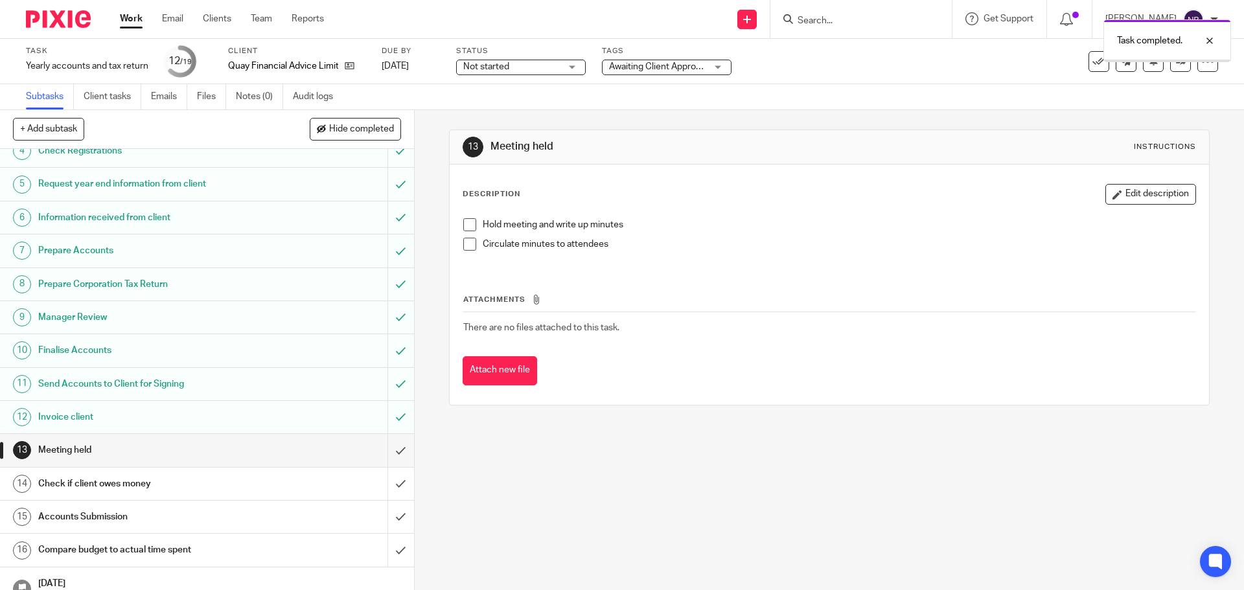
scroll to position [201, 0]
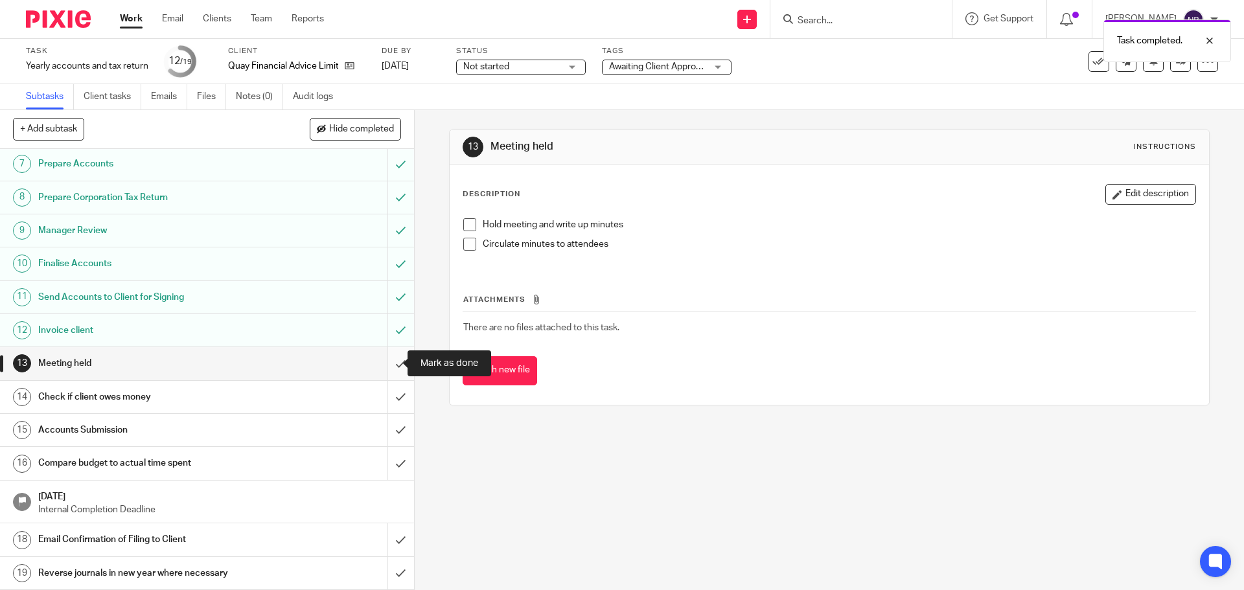
click at [383, 366] on input "submit" at bounding box center [207, 363] width 414 height 32
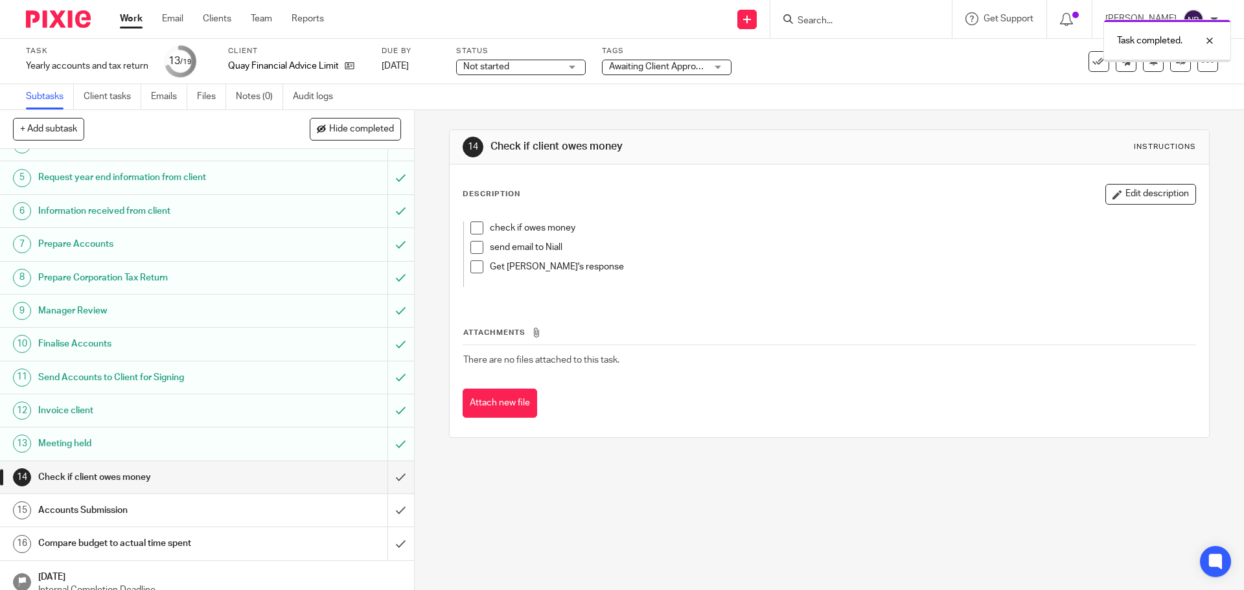
scroll to position [201, 0]
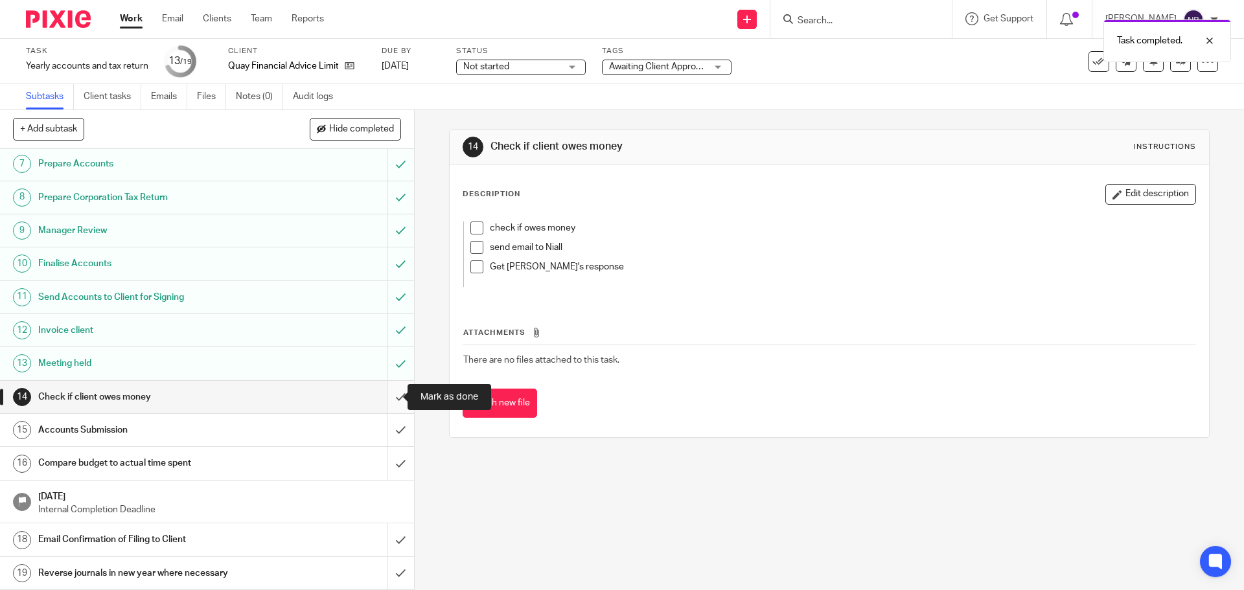
click at [384, 396] on input "submit" at bounding box center [207, 397] width 414 height 32
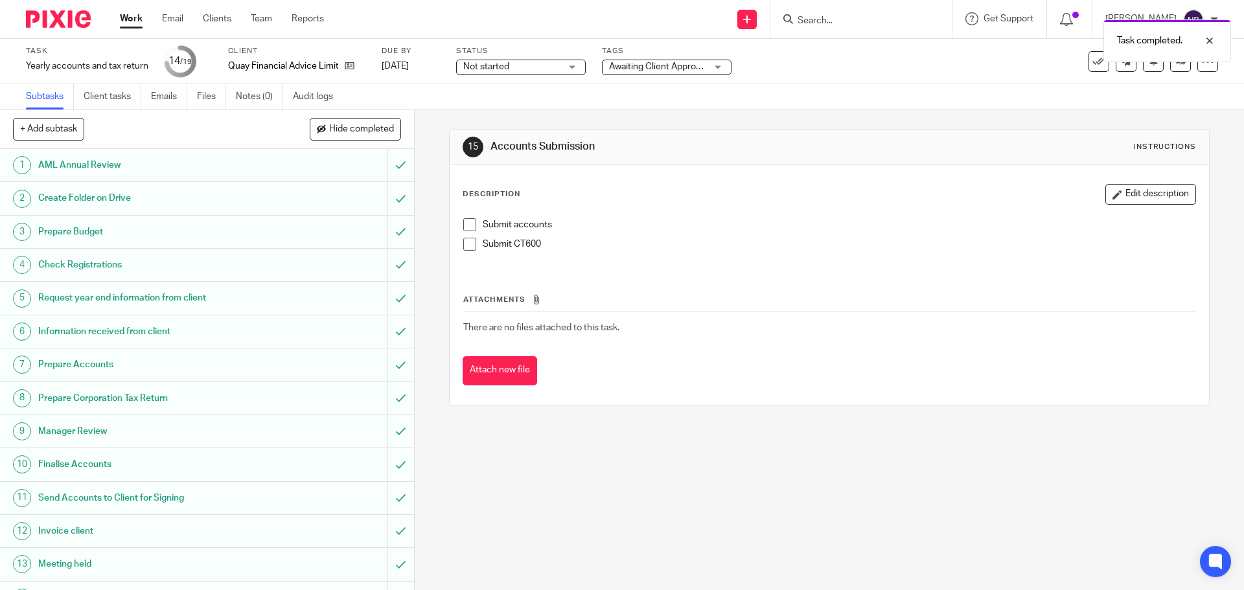
scroll to position [201, 0]
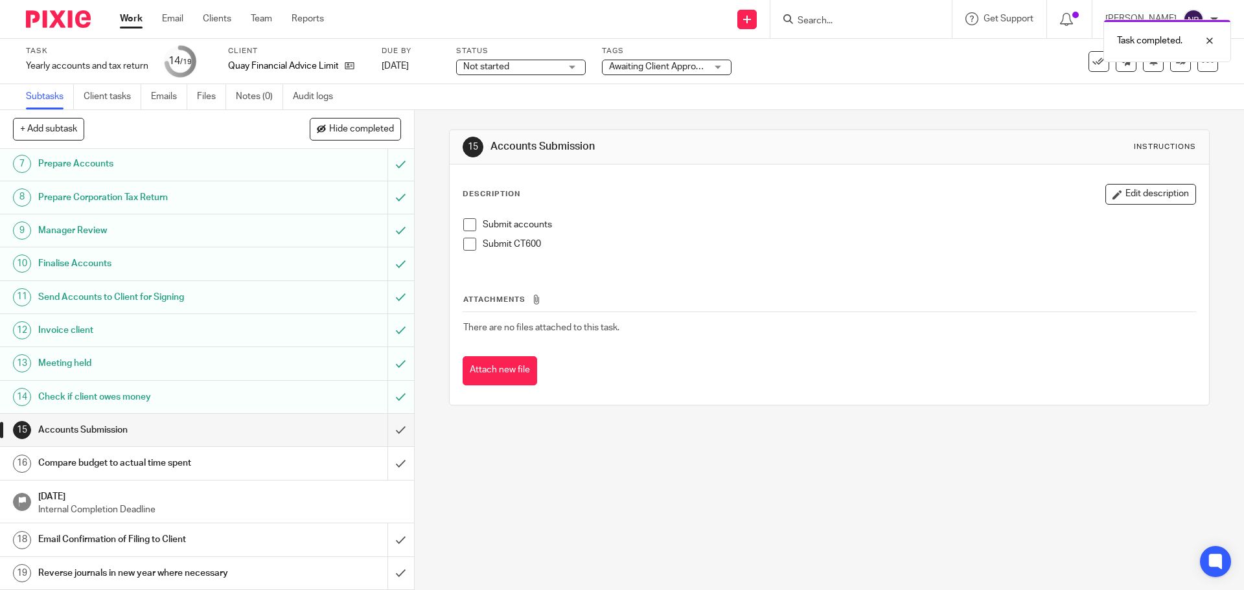
click at [507, 70] on span "Not started" at bounding box center [486, 66] width 46 height 9
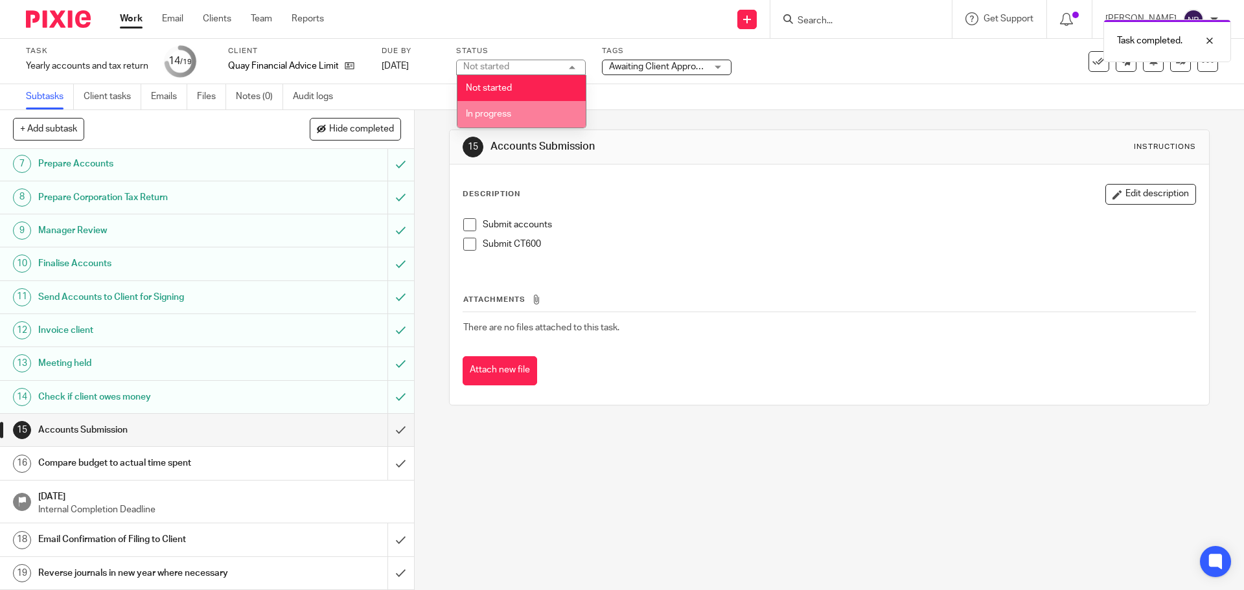
click at [494, 117] on span "In progress" at bounding box center [488, 114] width 45 height 9
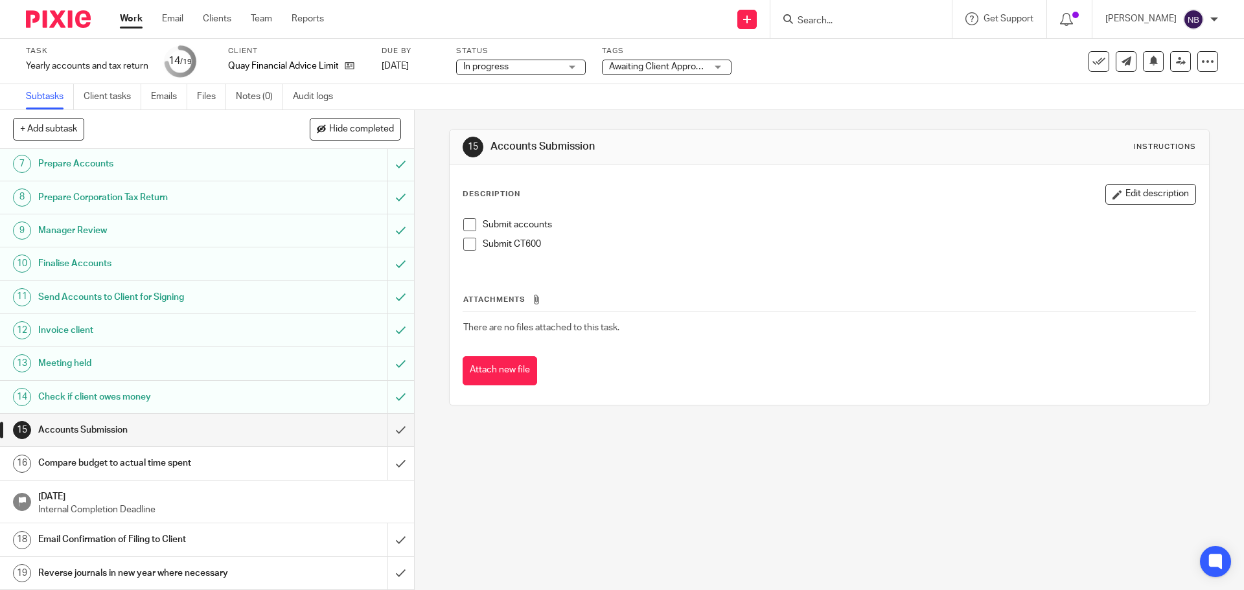
click at [137, 23] on link "Work" at bounding box center [131, 18] width 23 height 13
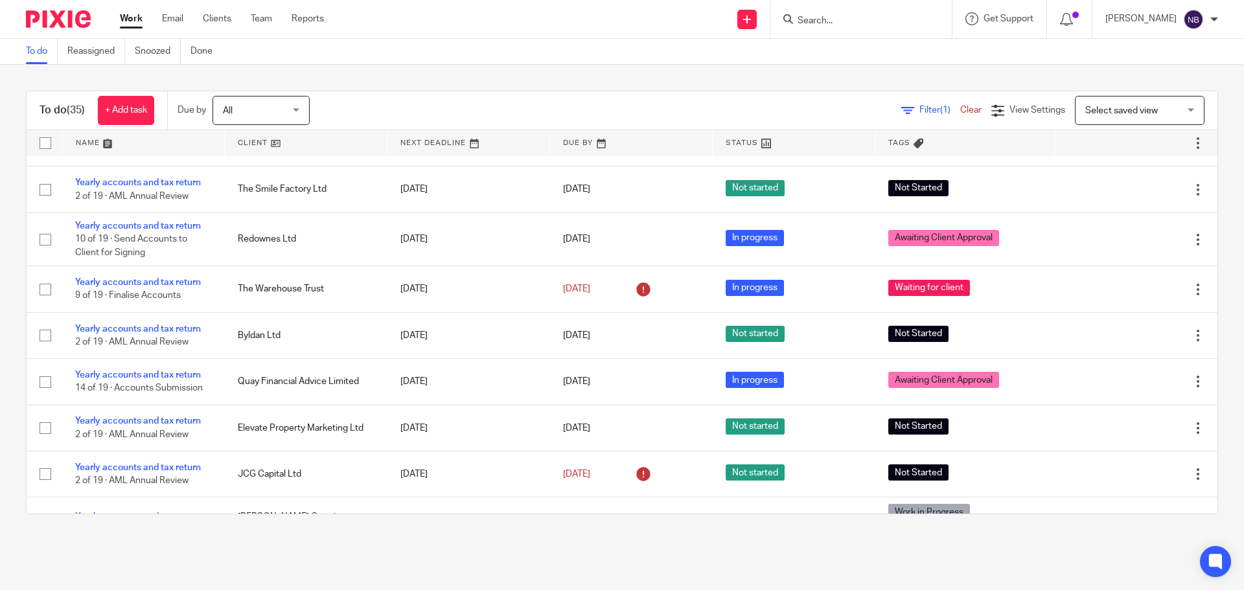
scroll to position [972, 0]
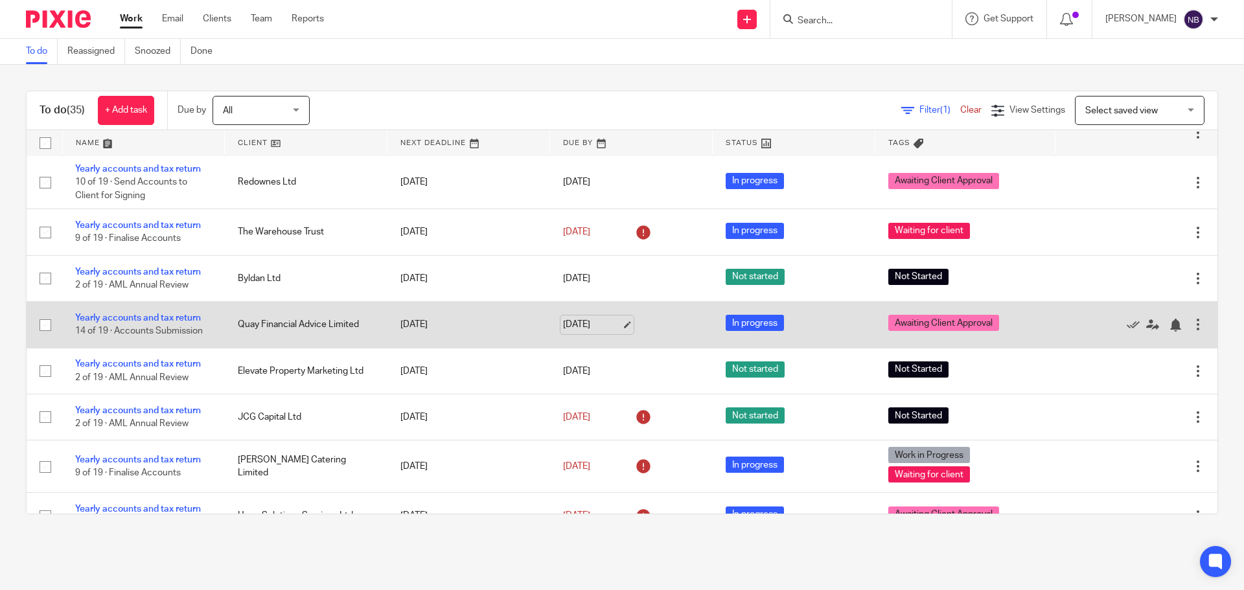
click at [596, 324] on link "[DATE]" at bounding box center [592, 325] width 58 height 14
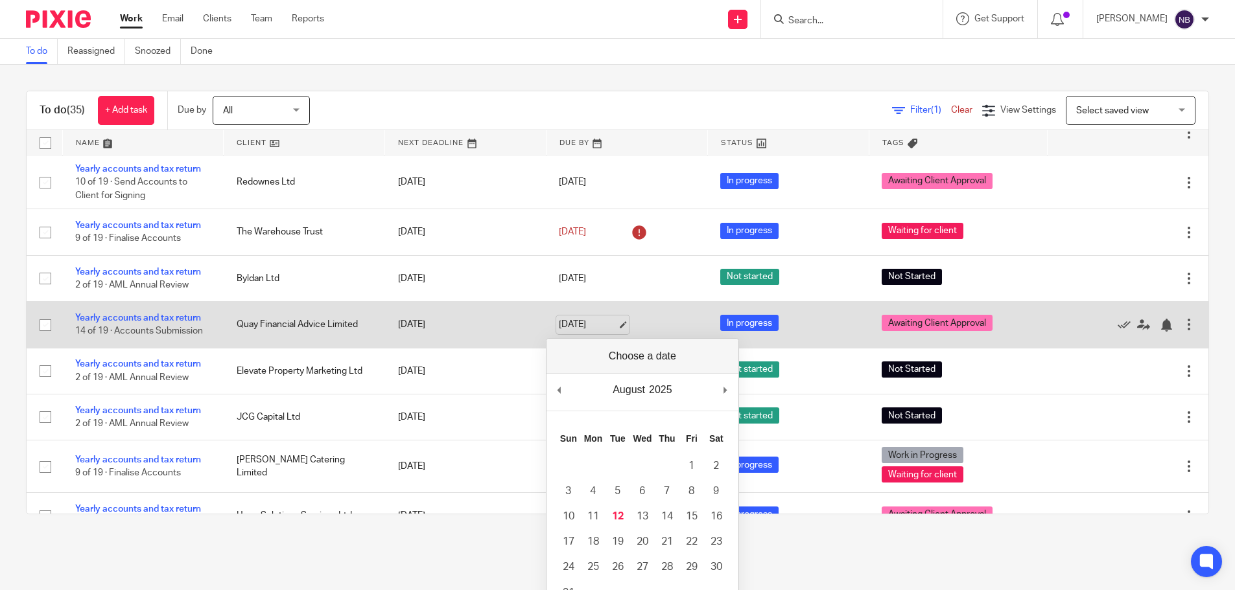
click at [607, 328] on link "[DATE]" at bounding box center [588, 325] width 58 height 14
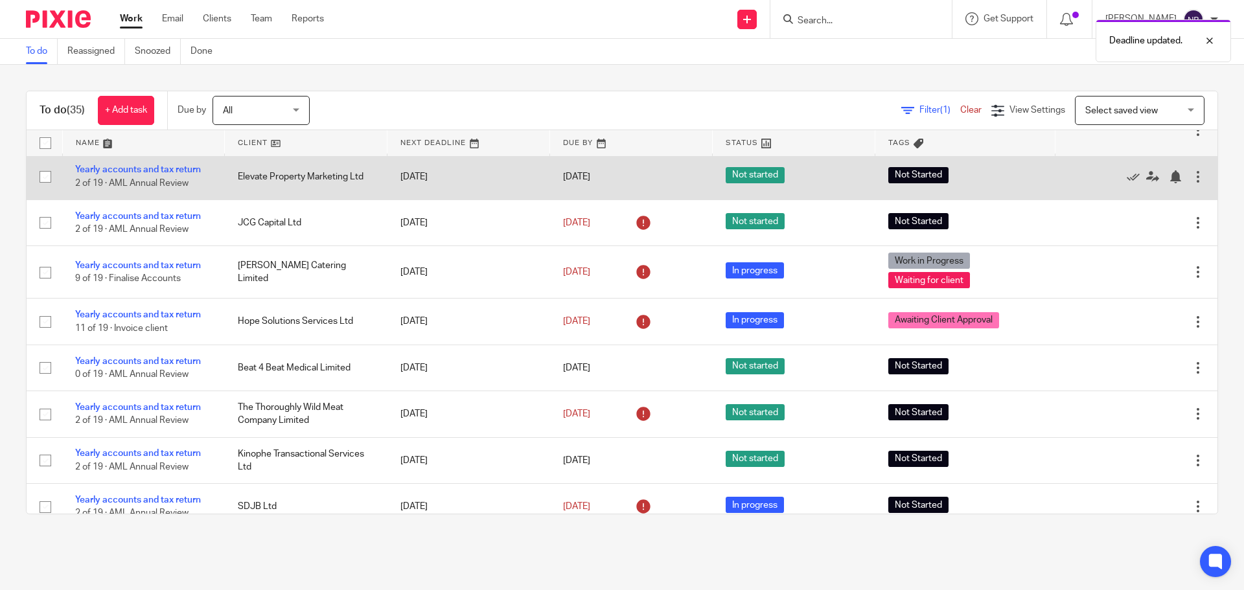
scroll to position [1037, 0]
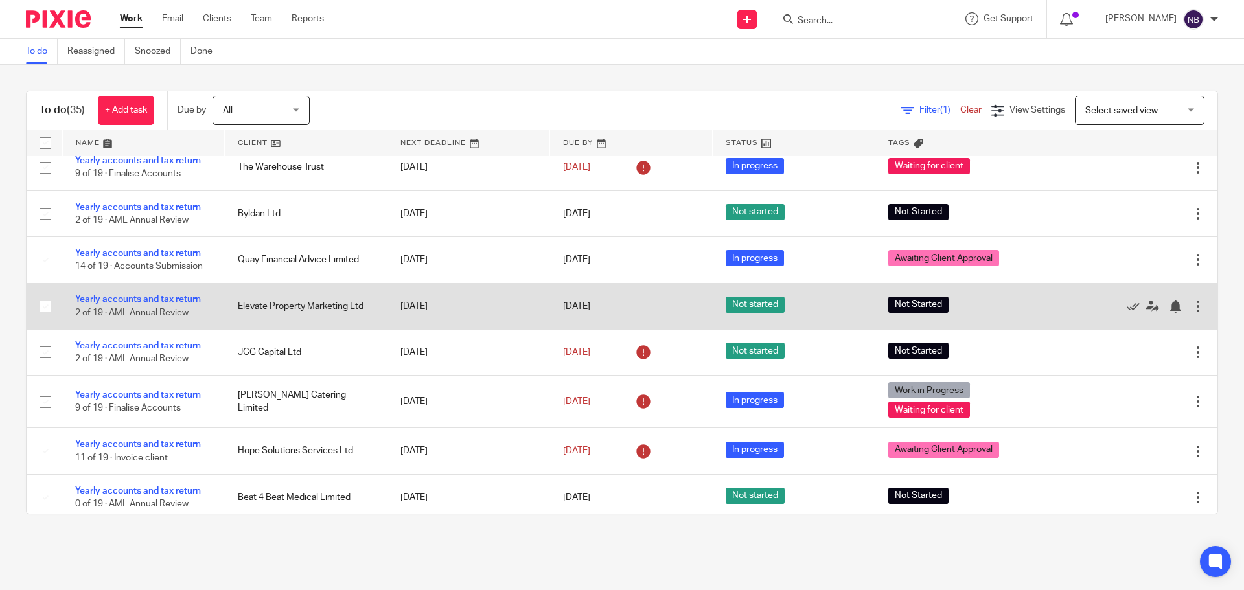
drag, startPoint x: 246, startPoint y: 306, endPoint x: 300, endPoint y: 304, distance: 53.8
click at [297, 306] on td "Elevate Property Marketing Ltd" at bounding box center [306, 306] width 163 height 46
click at [184, 300] on link "Yearly accounts and tax return" at bounding box center [138, 299] width 126 height 9
click at [167, 302] on link "Yearly accounts and tax return" at bounding box center [138, 299] width 126 height 9
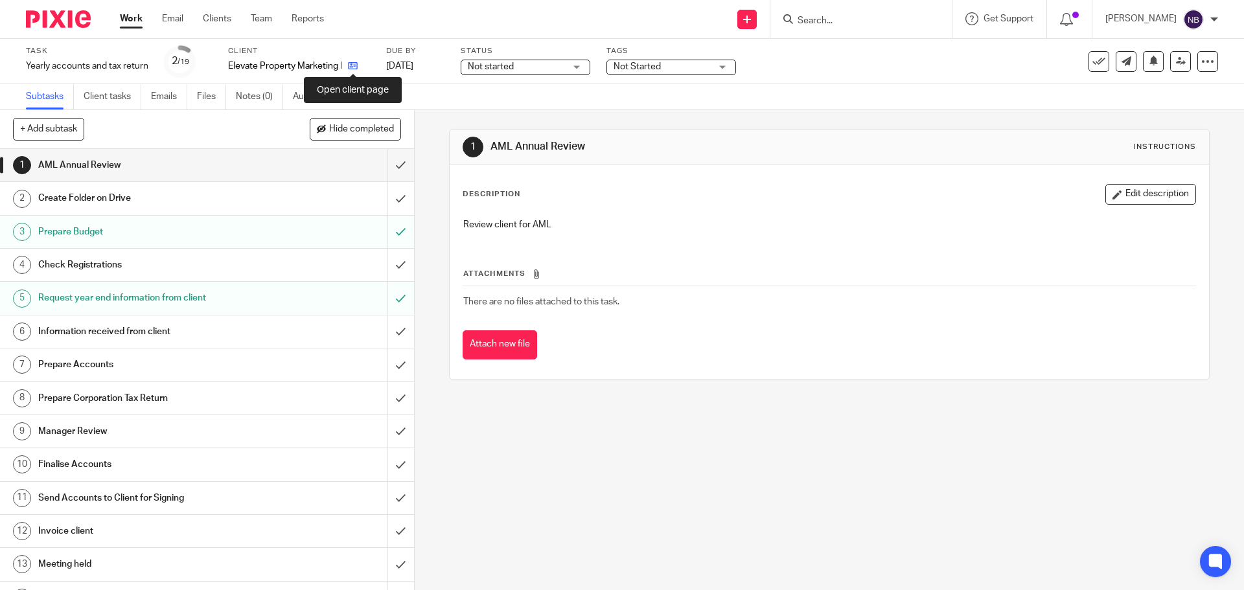
click at [353, 65] on icon at bounding box center [353, 66] width 10 height 10
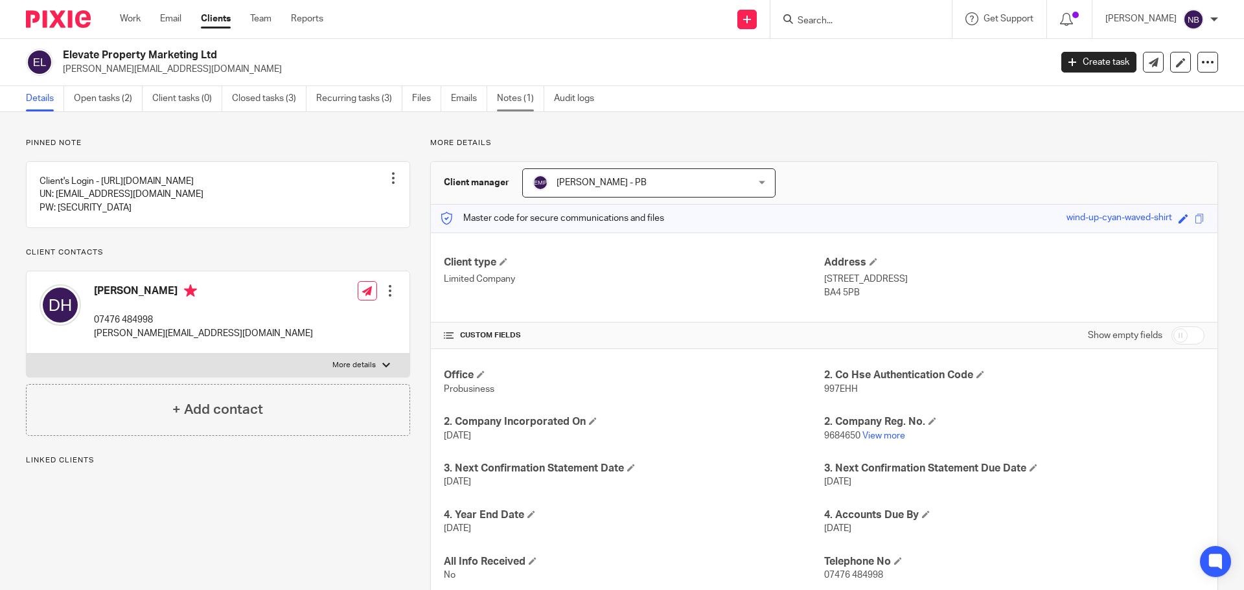
click at [506, 99] on link "Notes (1)" at bounding box center [520, 98] width 47 height 25
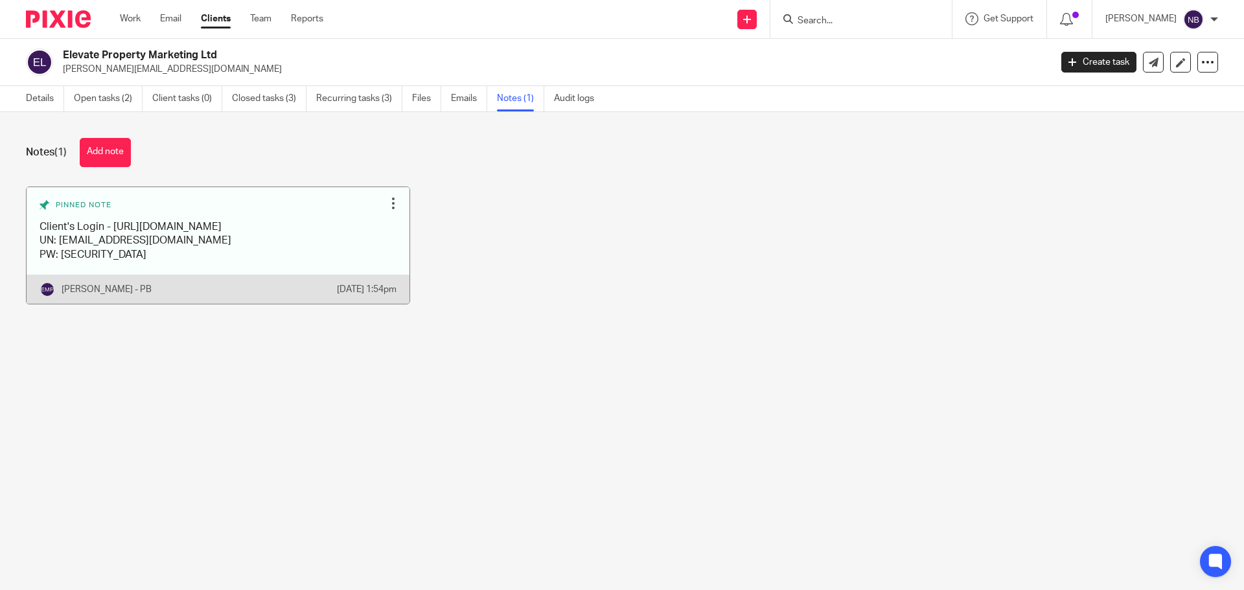
click at [208, 220] on link at bounding box center [218, 245] width 383 height 117
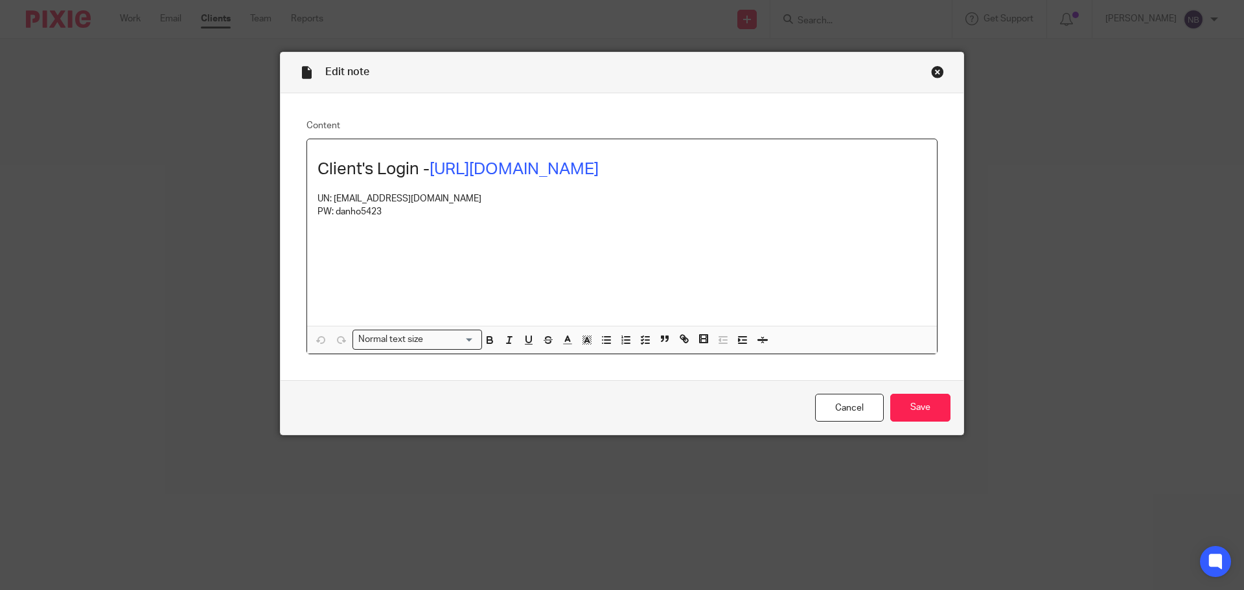
drag, startPoint x: 470, startPoint y: 200, endPoint x: 331, endPoint y: 198, distance: 139.4
click at [331, 198] on p "UN: accounts@elevateproperty.co.uk" at bounding box center [622, 198] width 609 height 13
copy p "accounts@elevateproperty.co.uk"
click at [401, 213] on p "PW: danho5423" at bounding box center [622, 211] width 609 height 13
drag, startPoint x: 392, startPoint y: 215, endPoint x: 333, endPoint y: 210, distance: 59.2
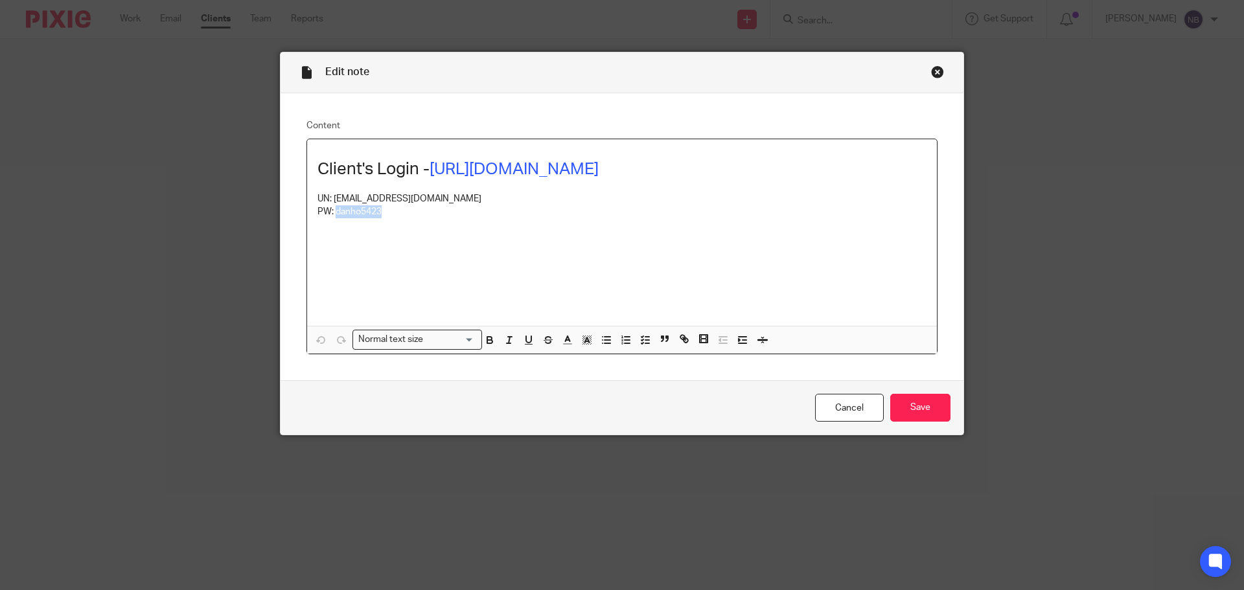
click at [333, 210] on p "PW: danho5423" at bounding box center [622, 211] width 609 height 13
copy p "danho5423"
drag, startPoint x: 159, startPoint y: 65, endPoint x: 144, endPoint y: 1, distance: 65.9
click at [160, 65] on div "Edit note Content Client's Login - https://www.waveapps.com/ UN: accounts@eleva…" at bounding box center [622, 295] width 1244 height 590
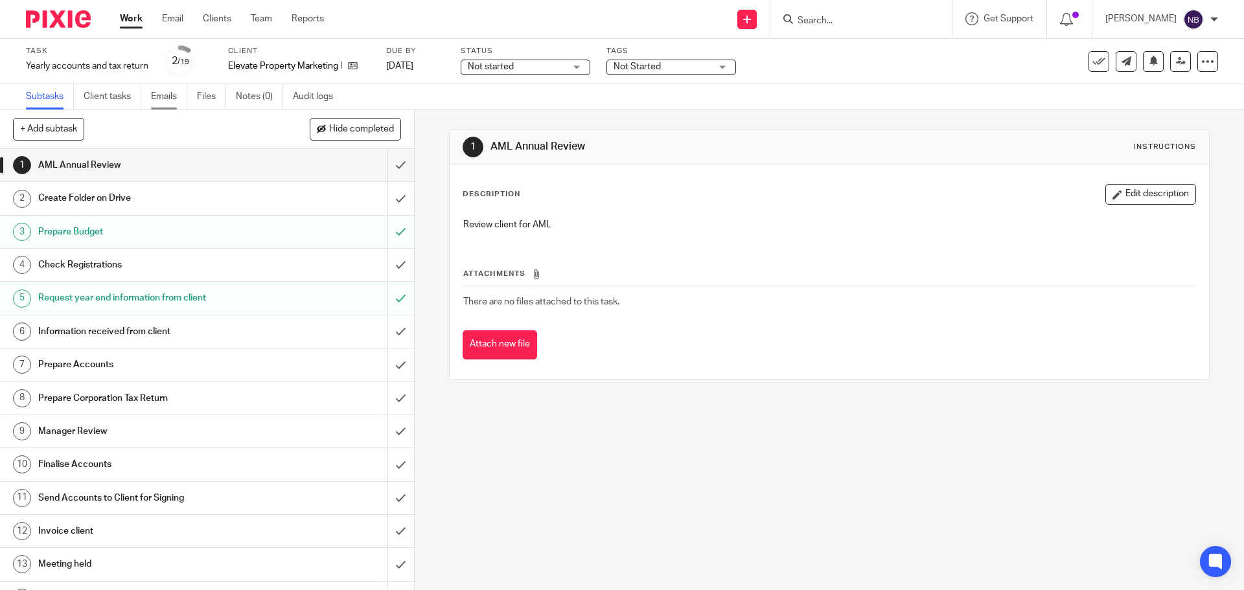
click at [154, 95] on link "Emails" at bounding box center [169, 96] width 36 height 25
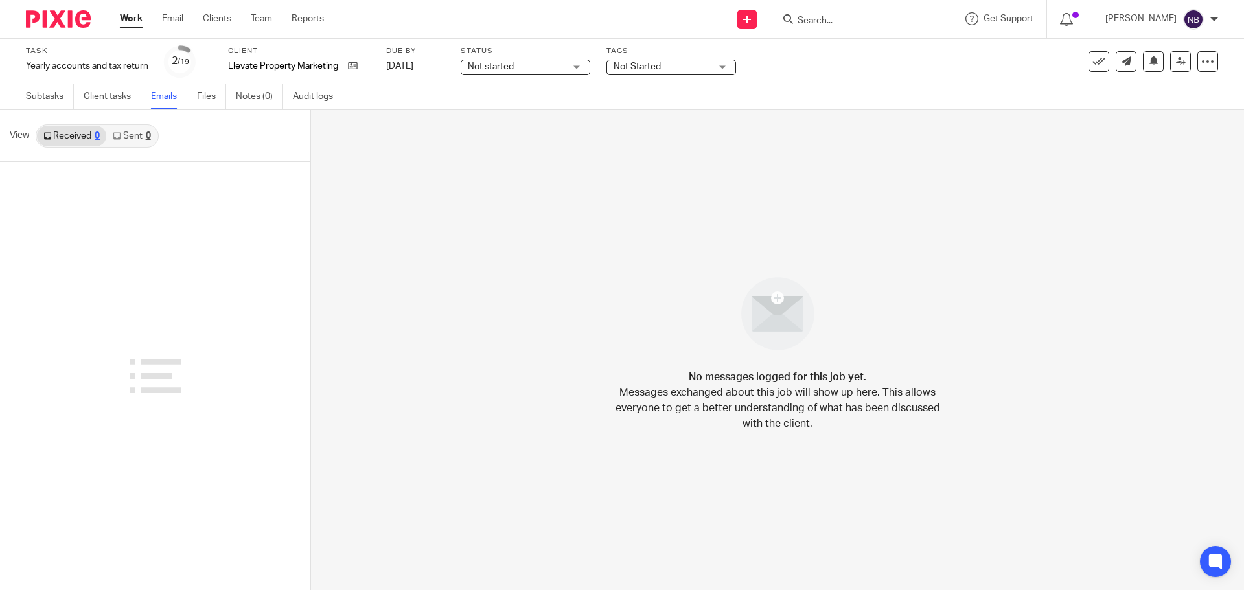
click at [150, 135] on div "0" at bounding box center [148, 136] width 5 height 9
click at [95, 137] on div "0" at bounding box center [97, 136] width 5 height 9
click at [55, 95] on link "Subtasks" at bounding box center [50, 96] width 48 height 25
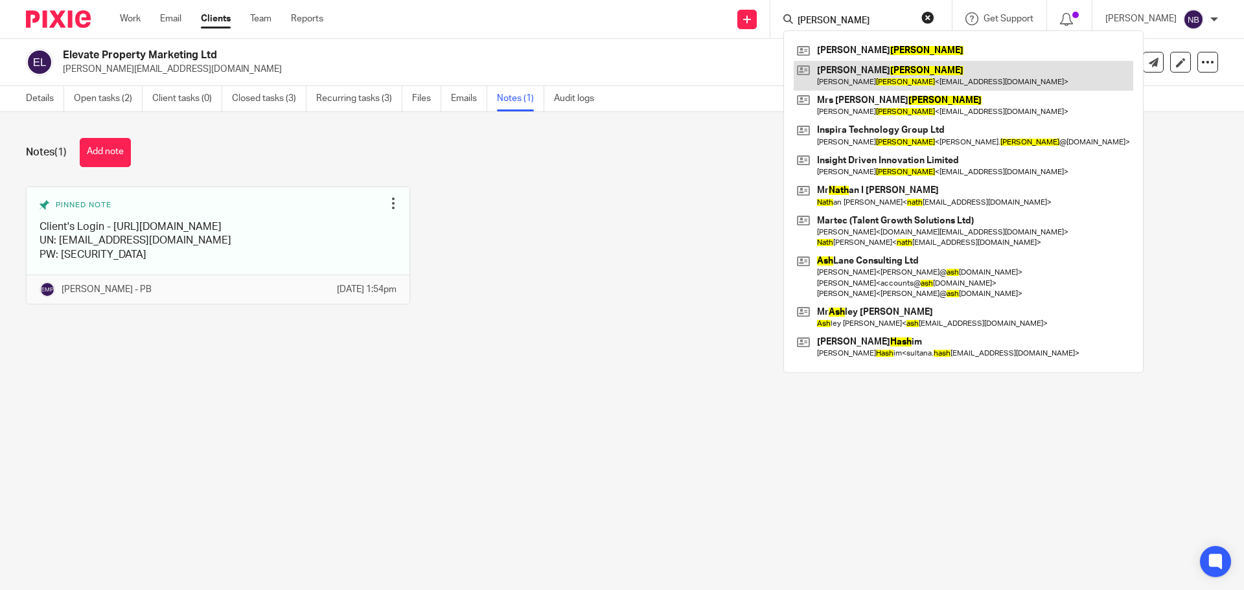
type input "[PERSON_NAME]"
click at [874, 81] on link at bounding box center [964, 76] width 340 height 30
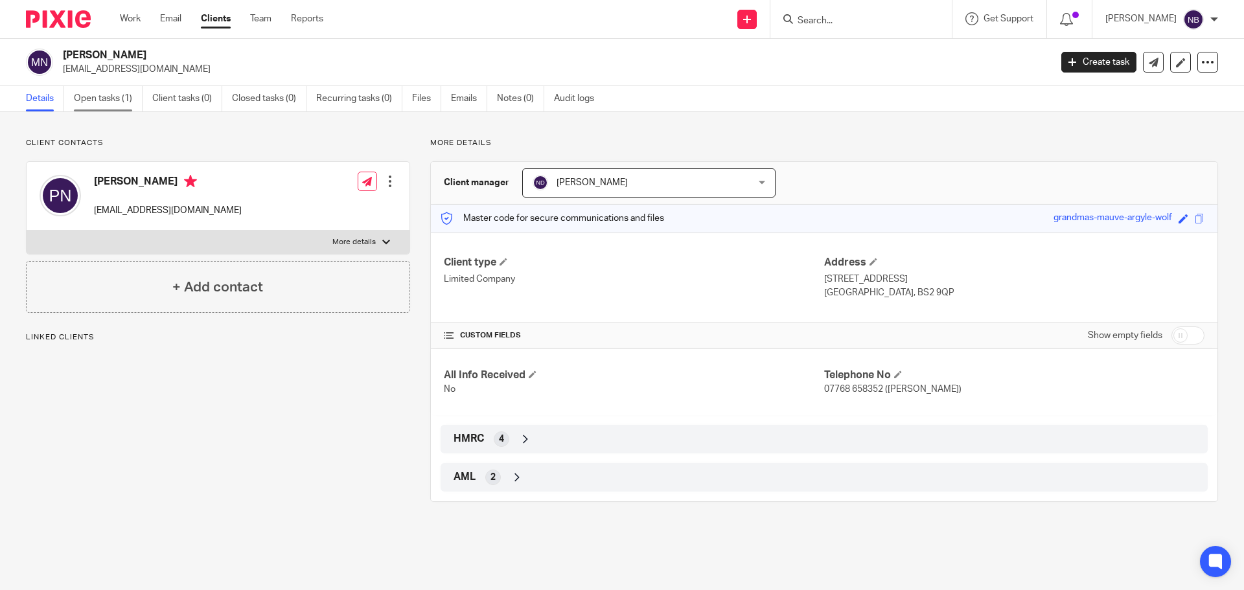
click at [117, 97] on link "Open tasks (1)" at bounding box center [108, 98] width 69 height 25
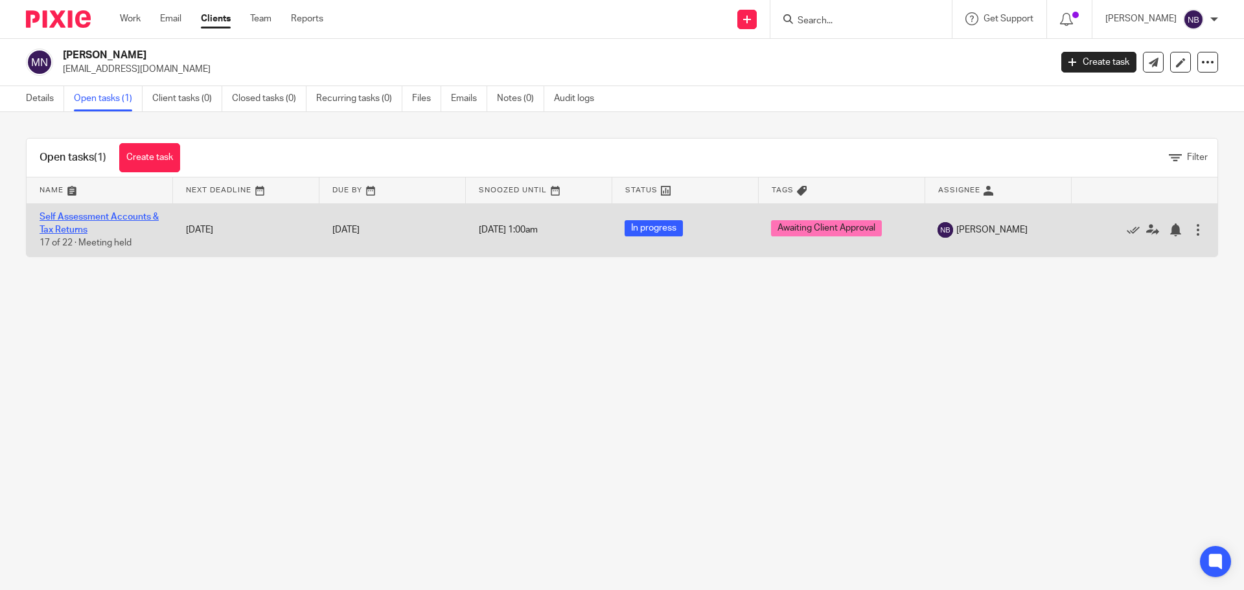
click at [89, 213] on link "Self Assessment Accounts & Tax Returns" at bounding box center [99, 224] width 119 height 22
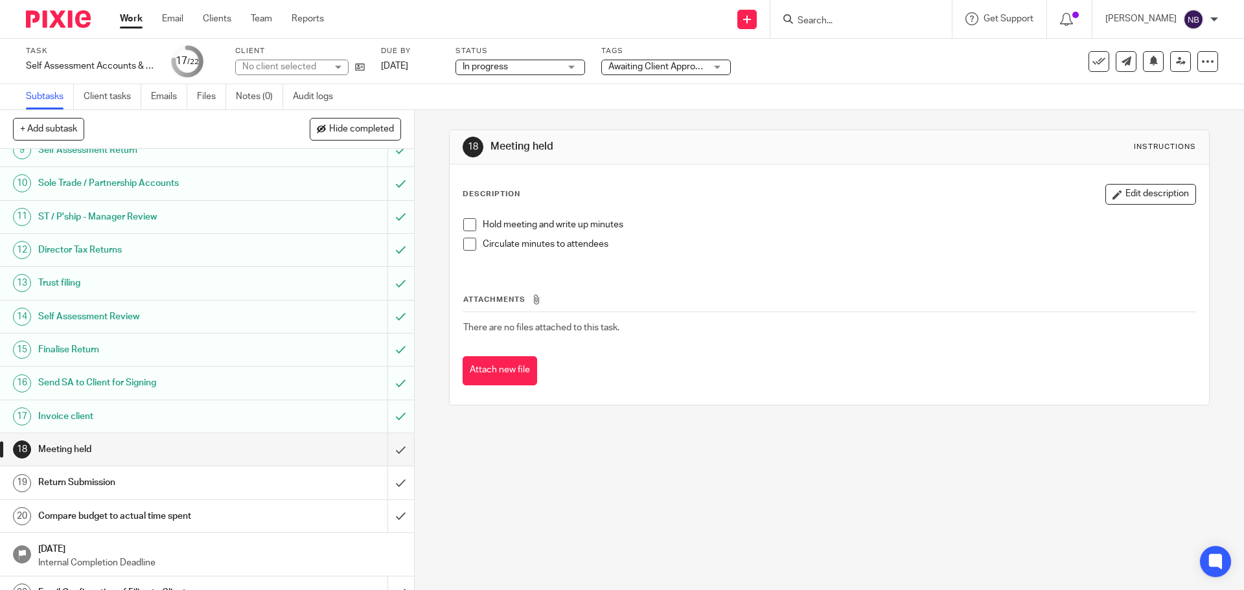
scroll to position [301, 0]
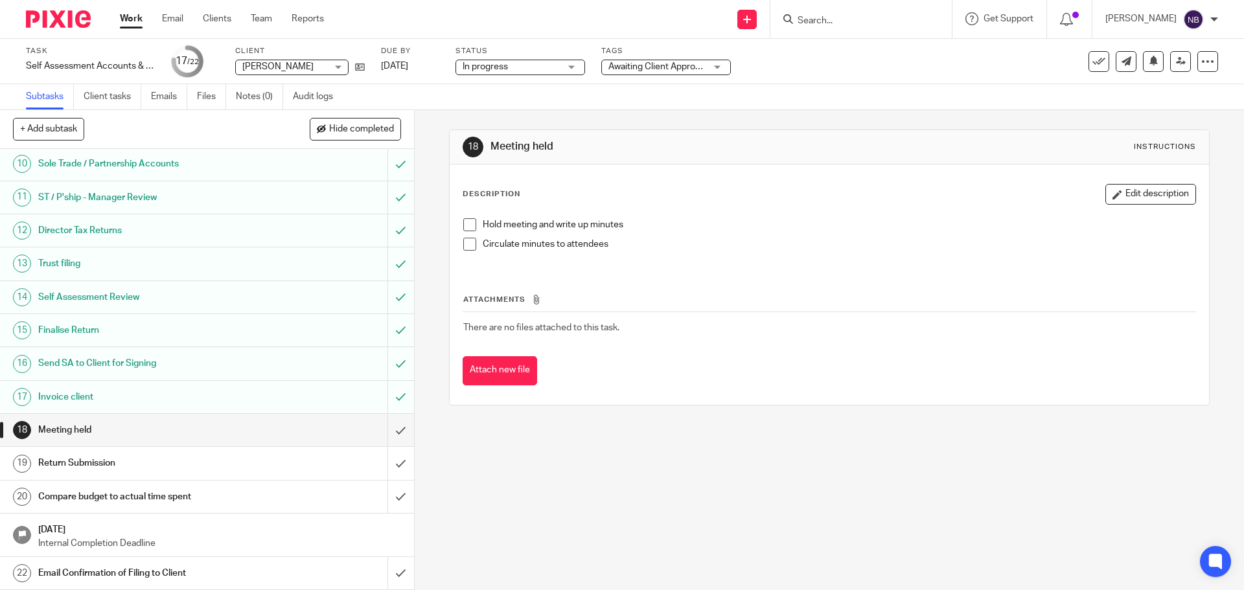
click at [652, 69] on span "Awaiting Client Approval" at bounding box center [658, 66] width 98 height 9
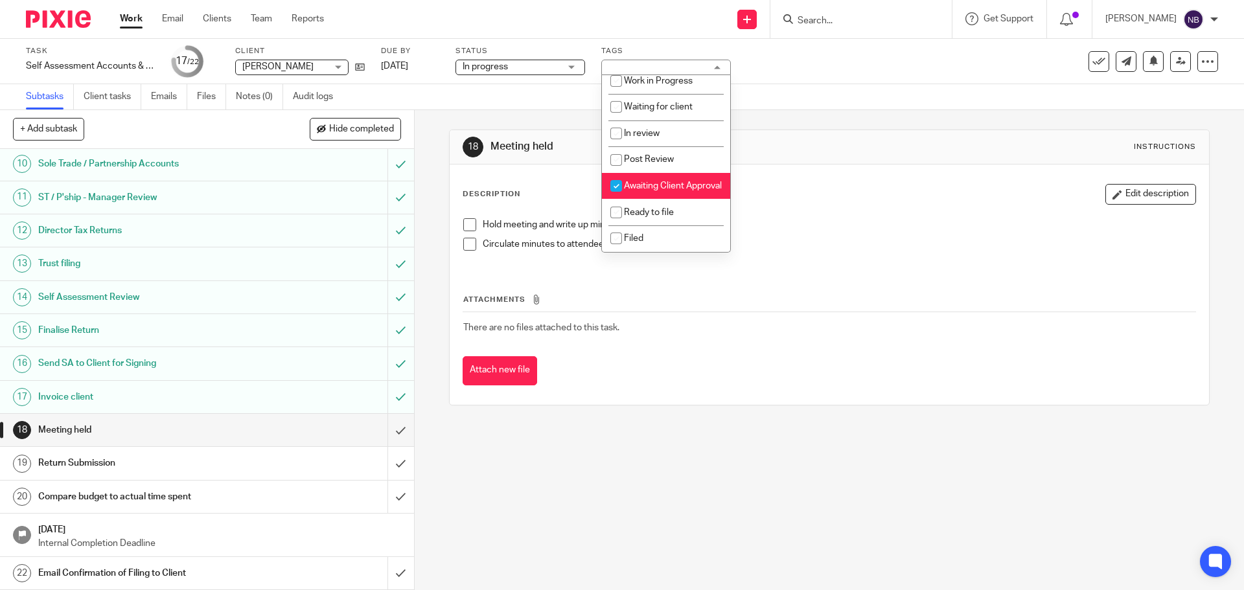
scroll to position [139, 0]
click at [631, 181] on span "Awaiting Client Approval" at bounding box center [673, 185] width 98 height 9
checkbox input "false"
click at [616, 236] on input "checkbox" at bounding box center [616, 238] width 25 height 25
checkbox input "true"
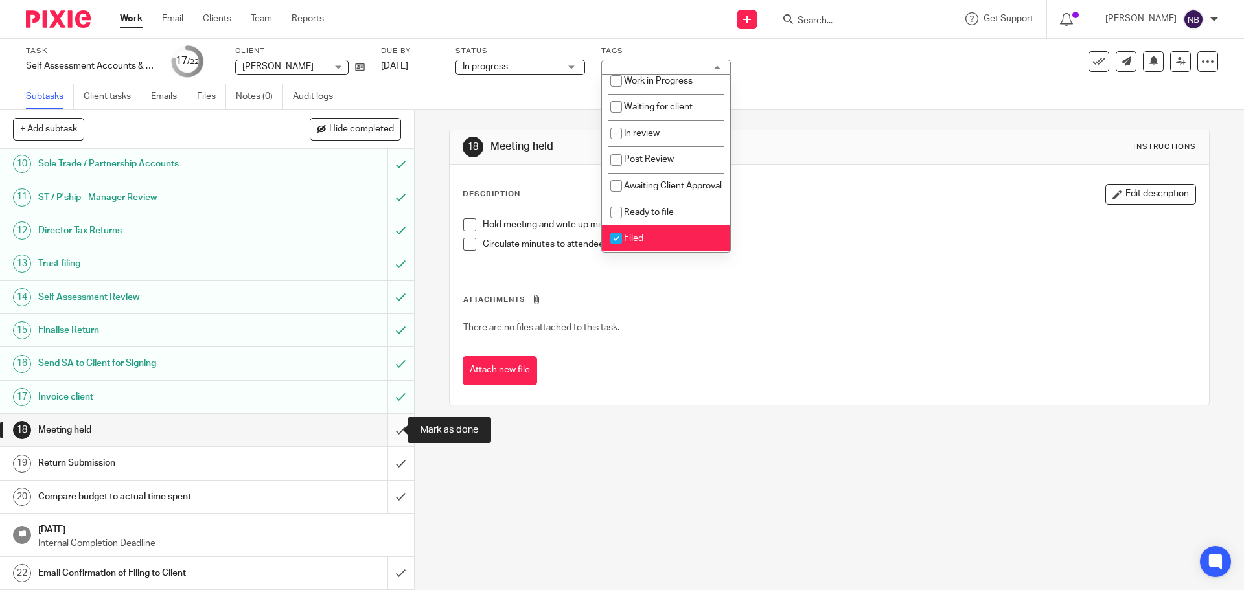
click at [379, 430] on input "submit" at bounding box center [207, 430] width 414 height 32
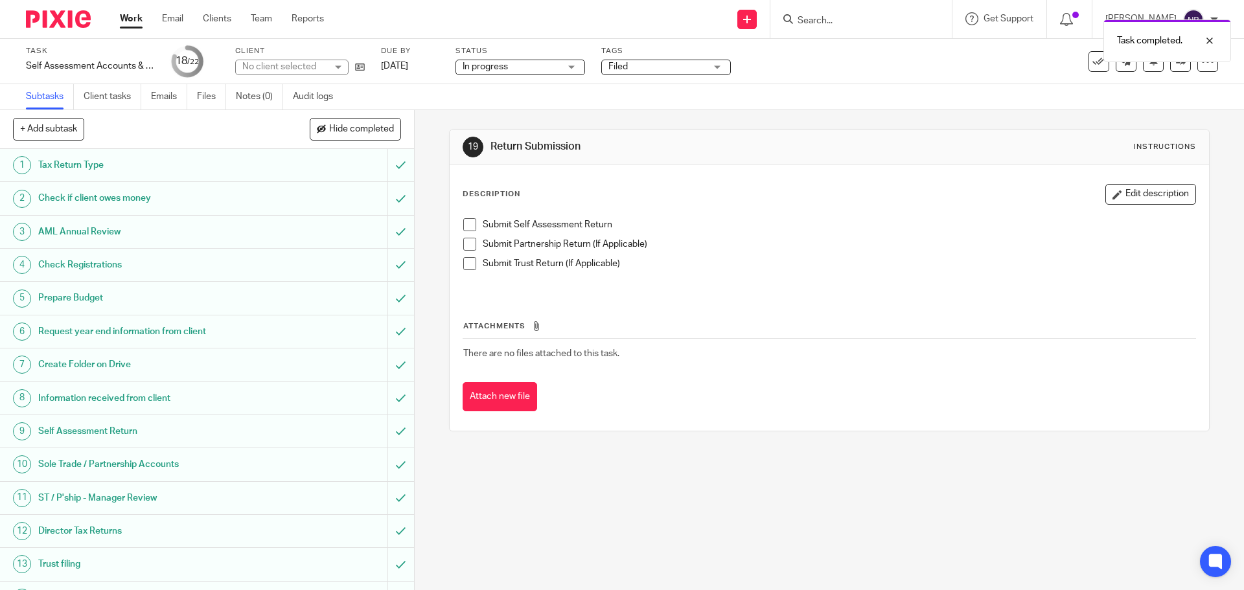
click at [467, 227] on span at bounding box center [469, 224] width 13 height 13
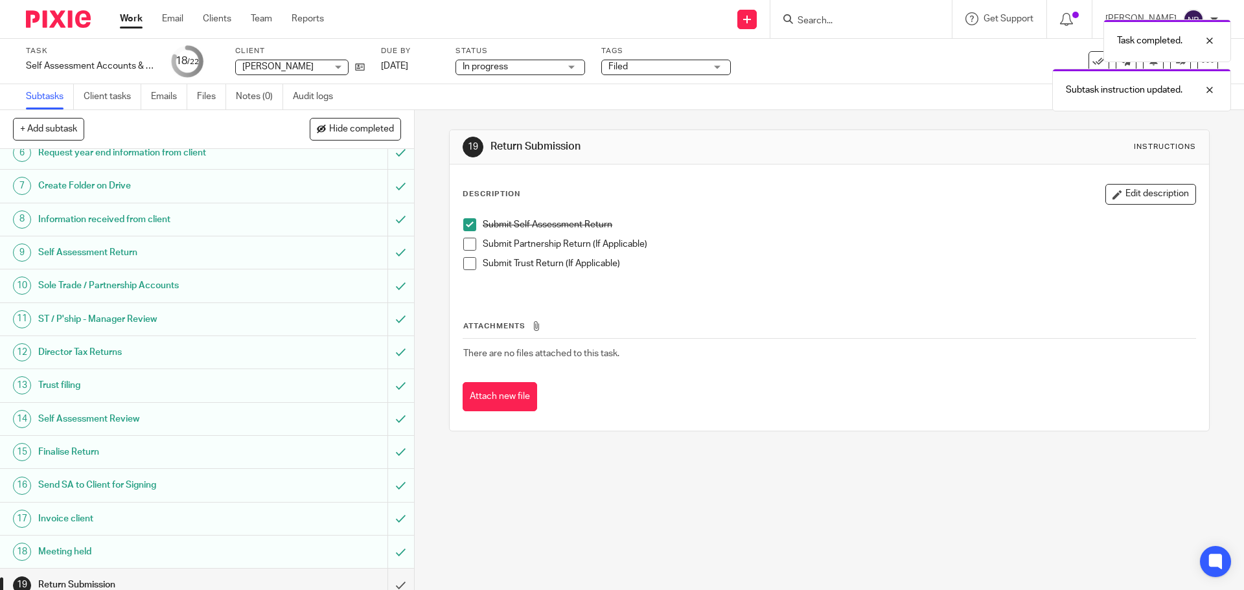
scroll to position [301, 0]
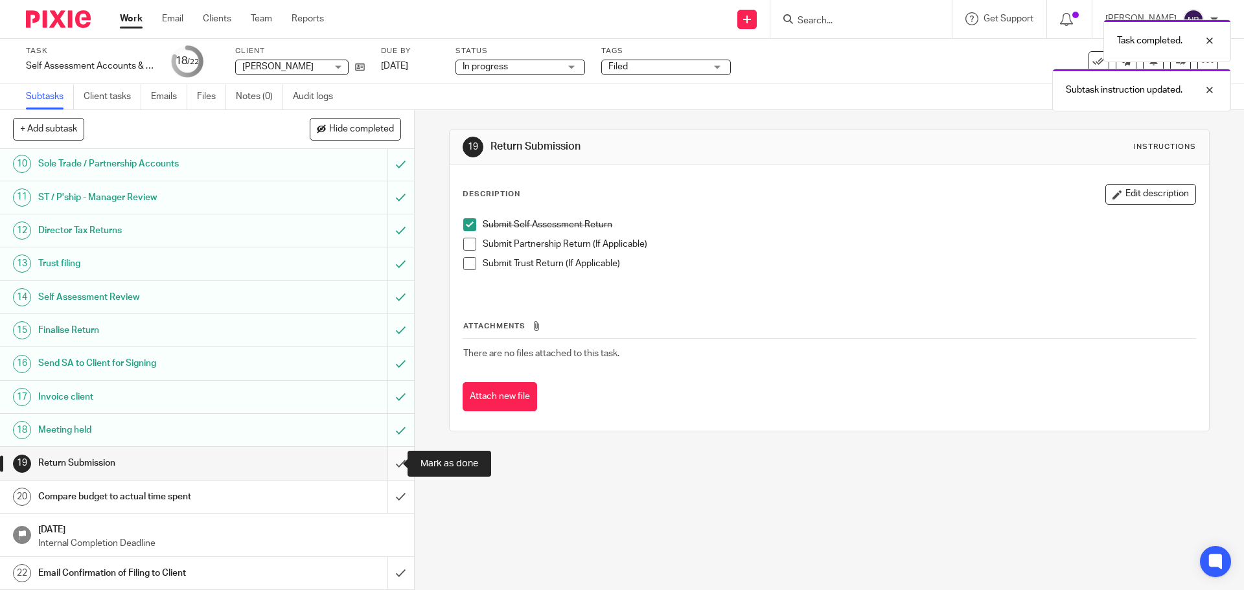
click at [385, 457] on input "submit" at bounding box center [207, 463] width 414 height 32
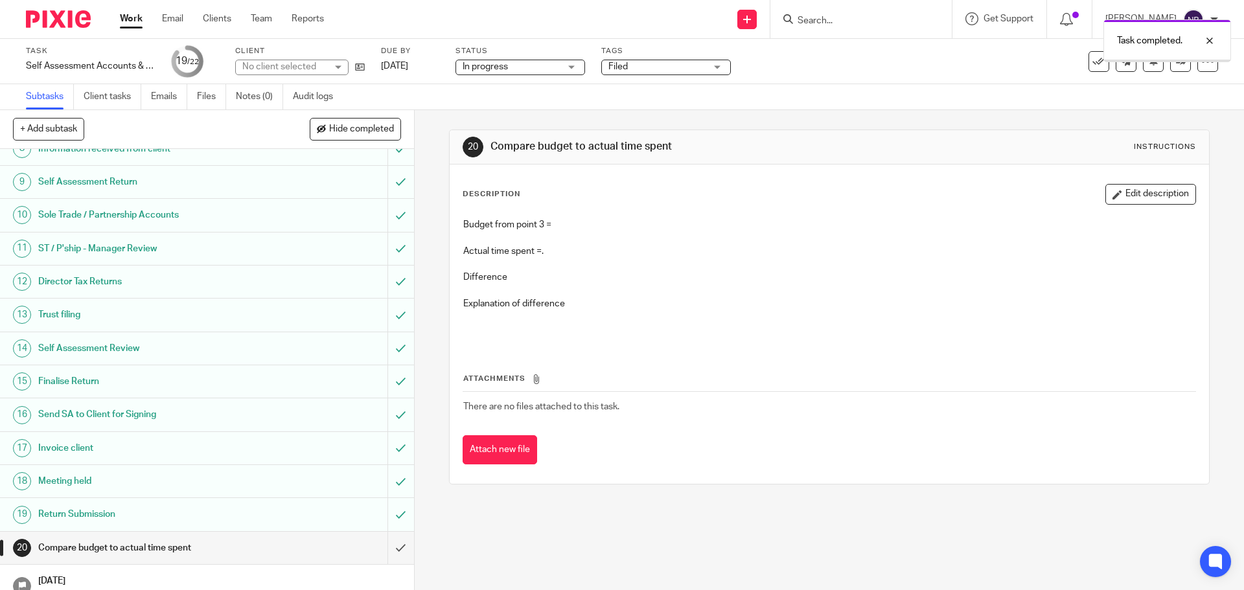
scroll to position [301, 0]
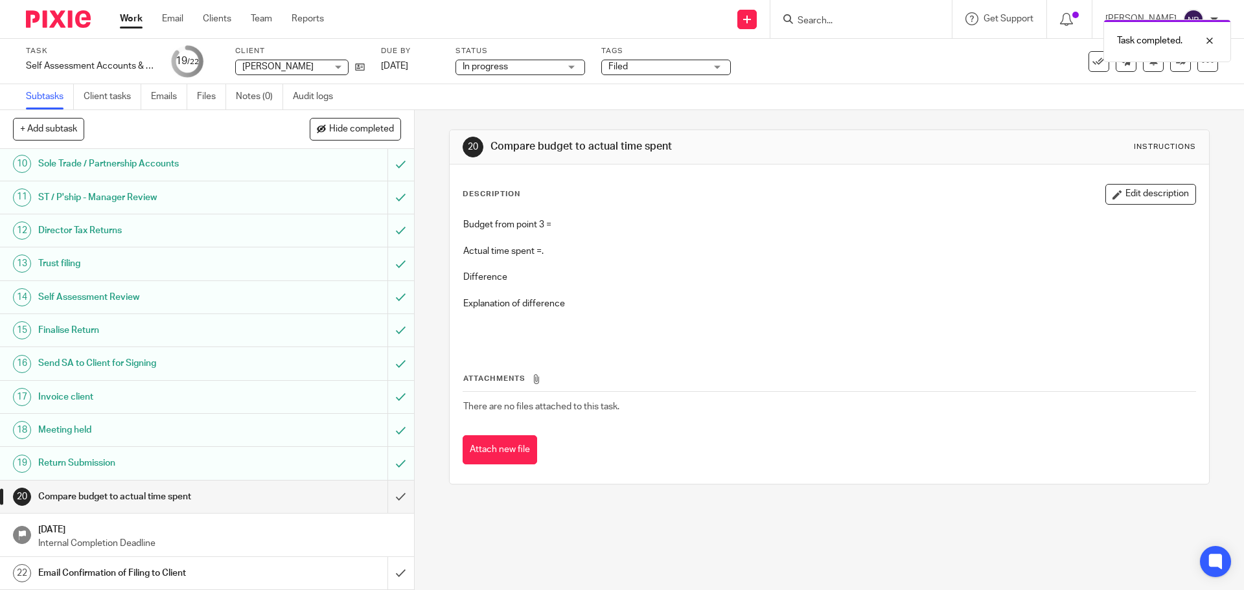
click at [357, 567] on div "Email Confirmation of Filing to Client" at bounding box center [206, 573] width 336 height 19
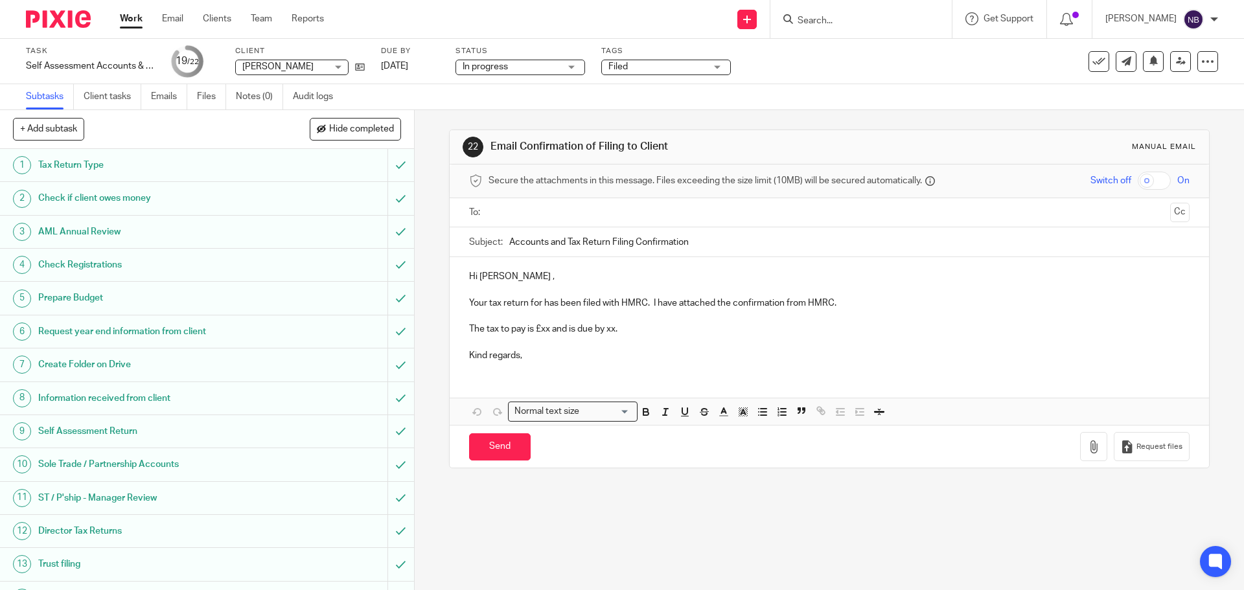
click at [624, 323] on p "The tax to pay is £xx and is due by xx." at bounding box center [829, 329] width 720 height 13
drag, startPoint x: 625, startPoint y: 327, endPoint x: 457, endPoint y: 325, distance: 168.5
click at [454, 325] on div "Hi Paul , Your tax return for has been filed with HMRC. I have attached the con…" at bounding box center [829, 314] width 759 height 115
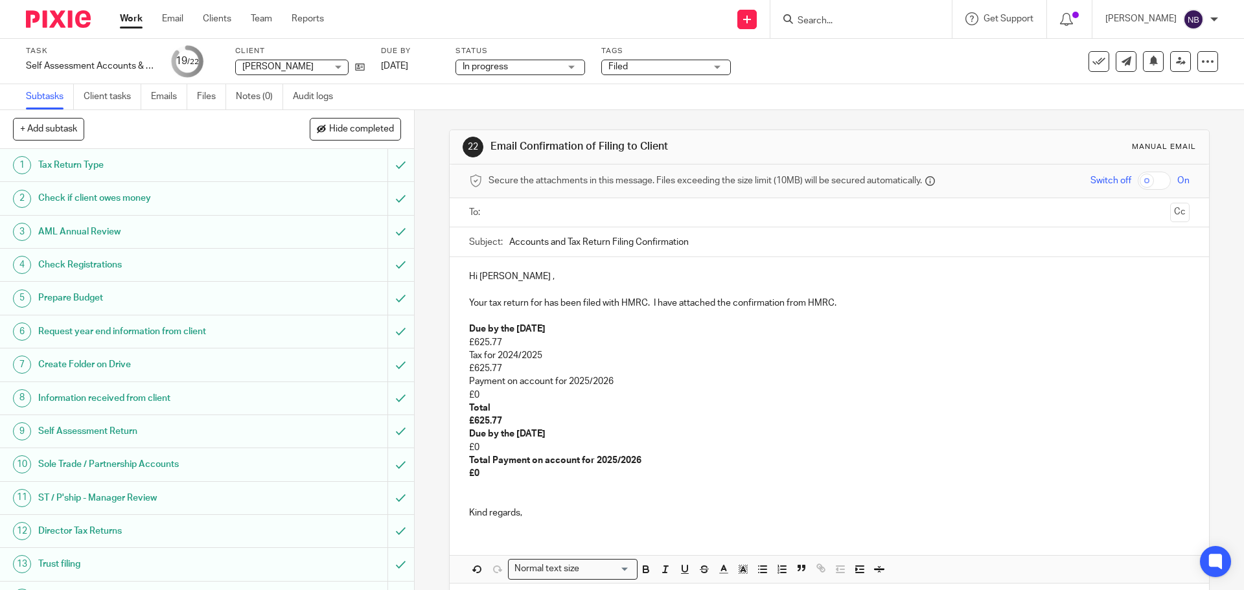
click at [842, 297] on p "Your tax return for has been filed with HMRC. I have attached the confirmation …" at bounding box center [829, 303] width 720 height 13
click at [470, 496] on p at bounding box center [829, 500] width 720 height 13
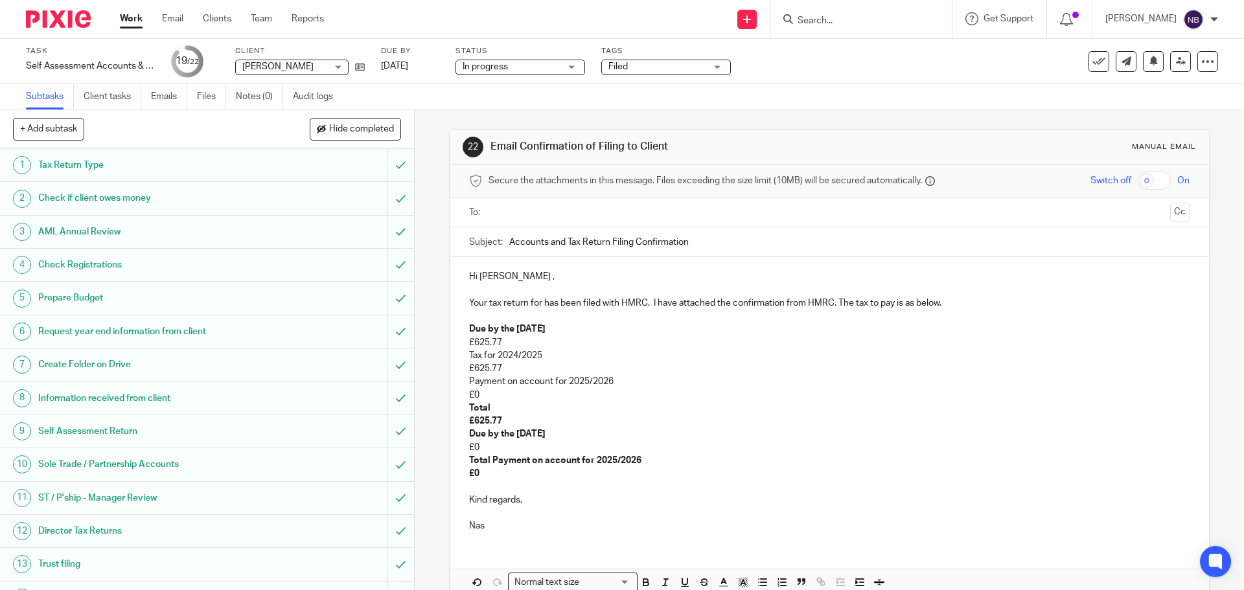
click at [681, 216] on input "text" at bounding box center [828, 212] width 671 height 15
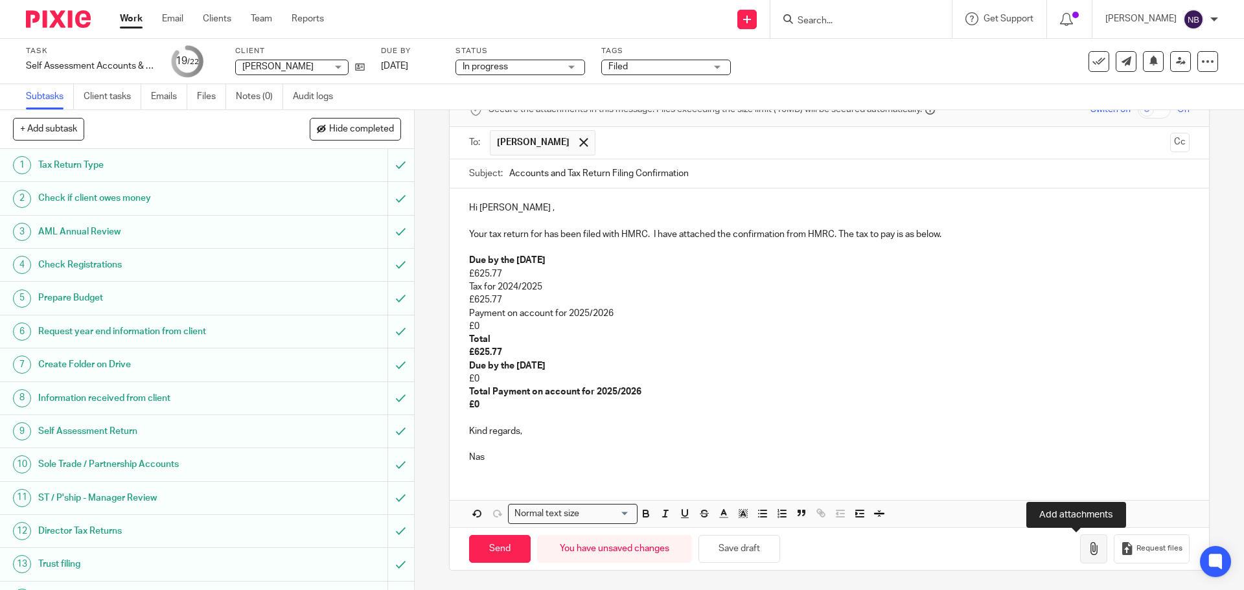
click at [1088, 546] on icon "button" at bounding box center [1094, 548] width 13 height 13
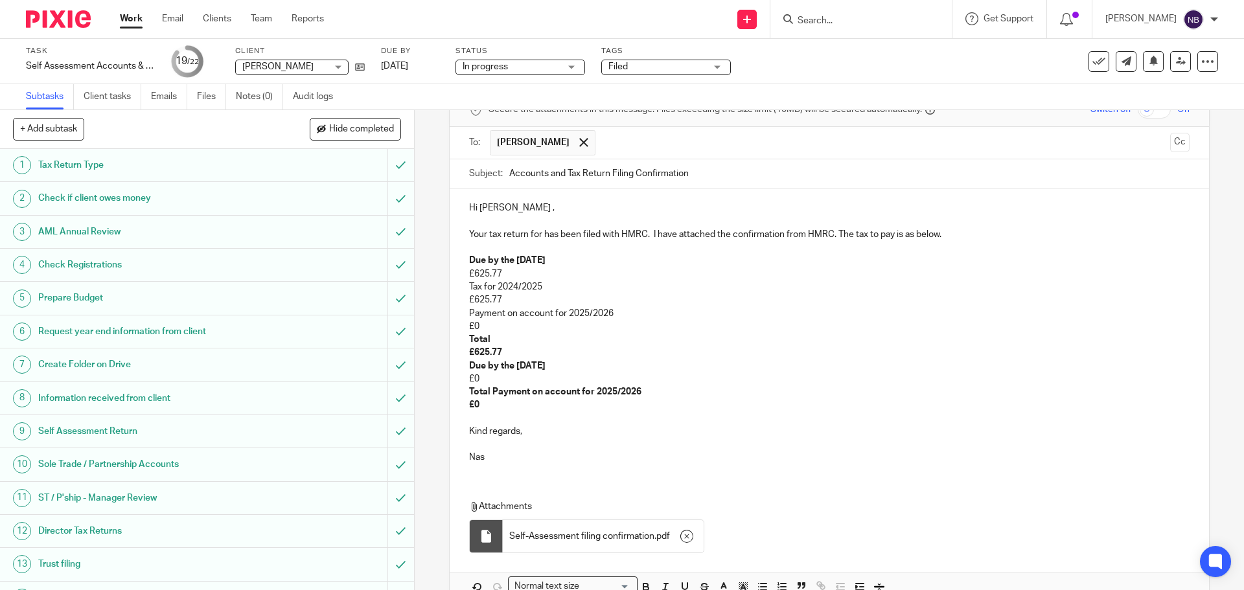
click at [505, 274] on p "£625.77" at bounding box center [829, 274] width 720 height 13
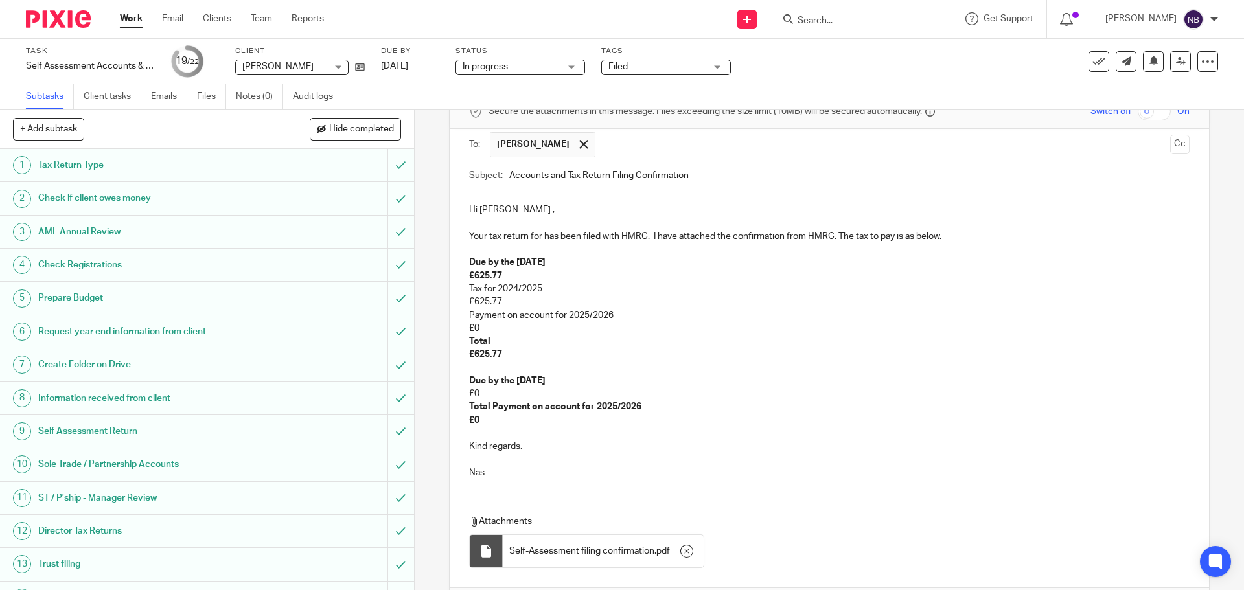
scroll to position [157, 0]
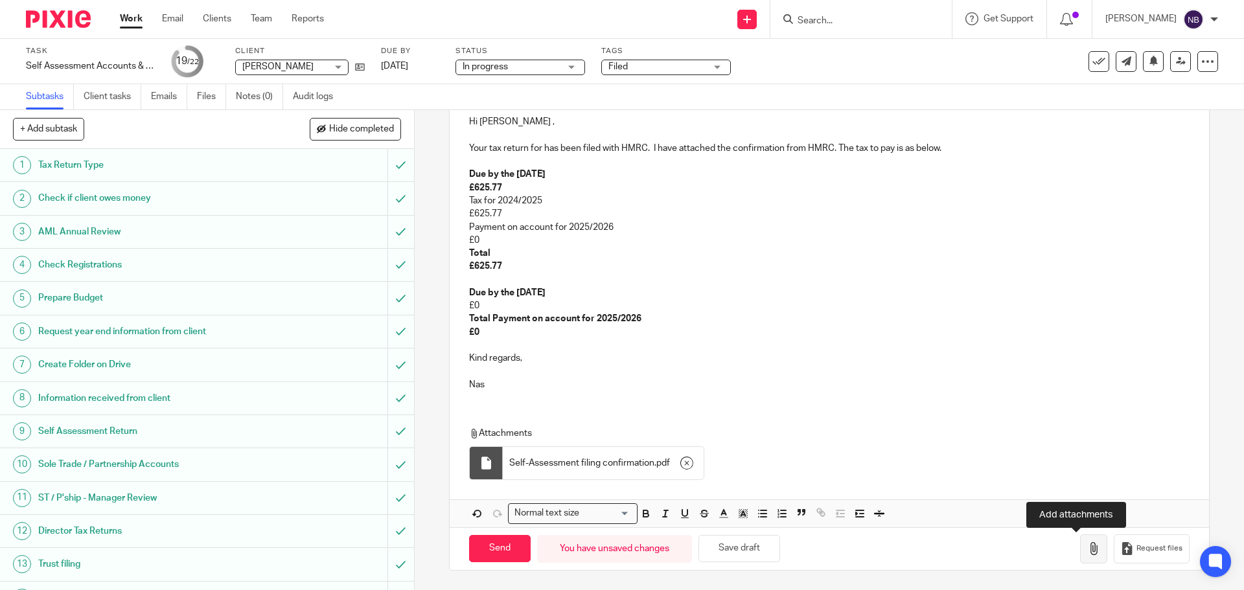
click at [1088, 545] on icon "button" at bounding box center [1094, 548] width 13 height 13
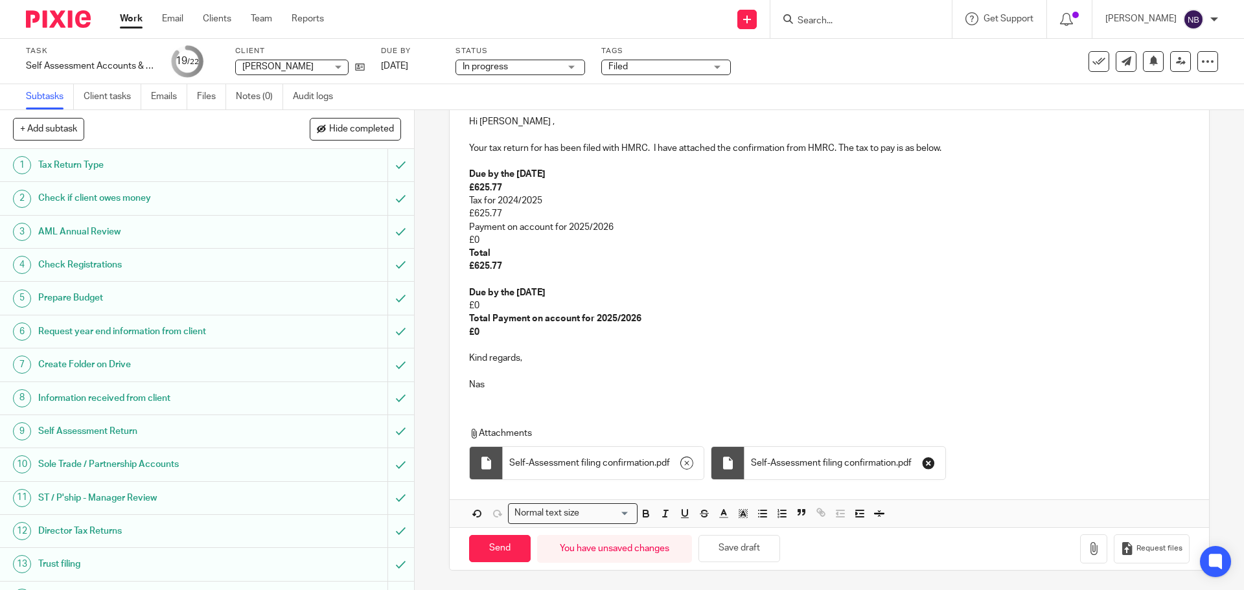
click at [926, 464] on icon "button" at bounding box center [928, 463] width 13 height 13
click at [492, 550] on input "Send" at bounding box center [500, 549] width 62 height 28
type input "Sent"
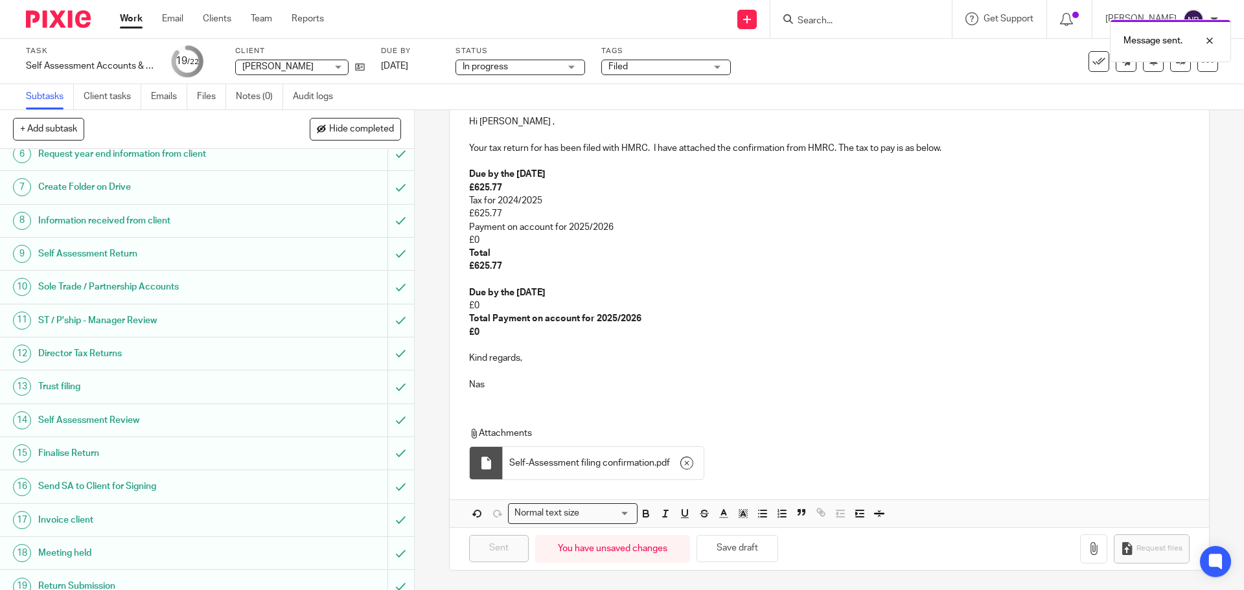
scroll to position [301, 0]
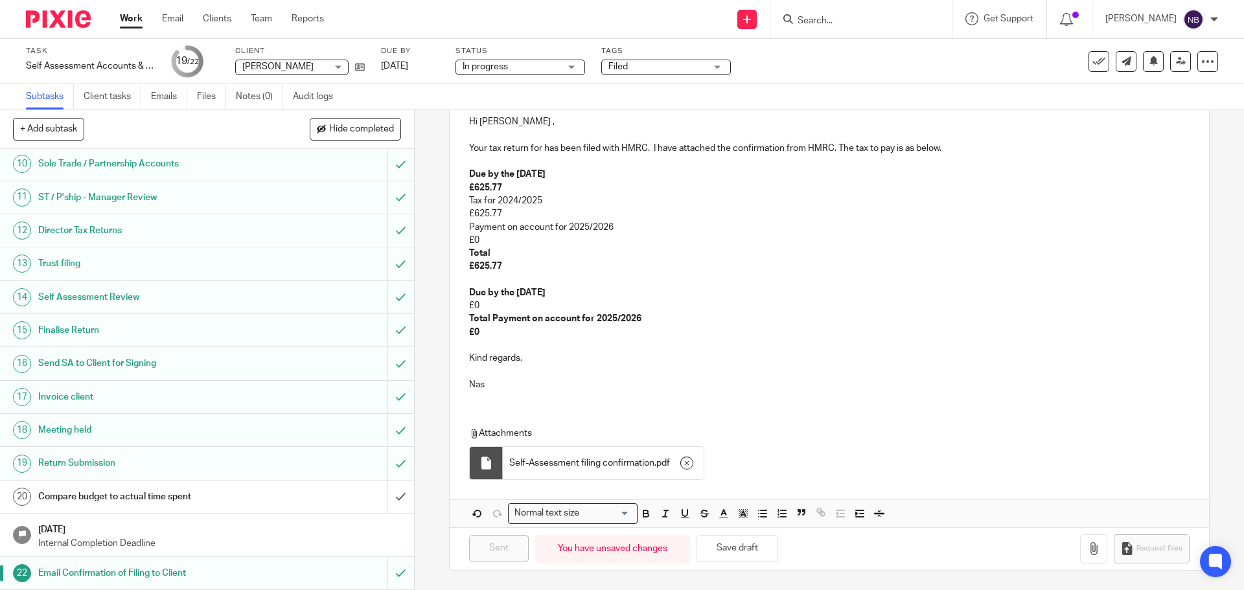
click at [250, 493] on h1 "Compare budget to actual time spent" at bounding box center [150, 496] width 224 height 19
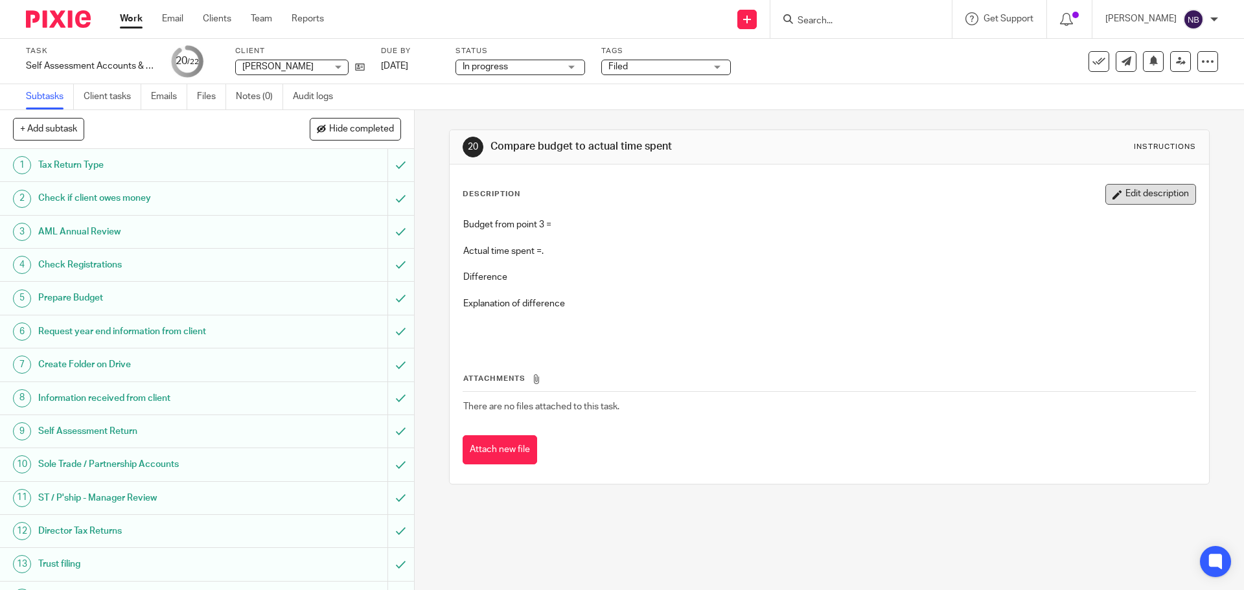
click at [1115, 196] on button "Edit description" at bounding box center [1151, 194] width 91 height 21
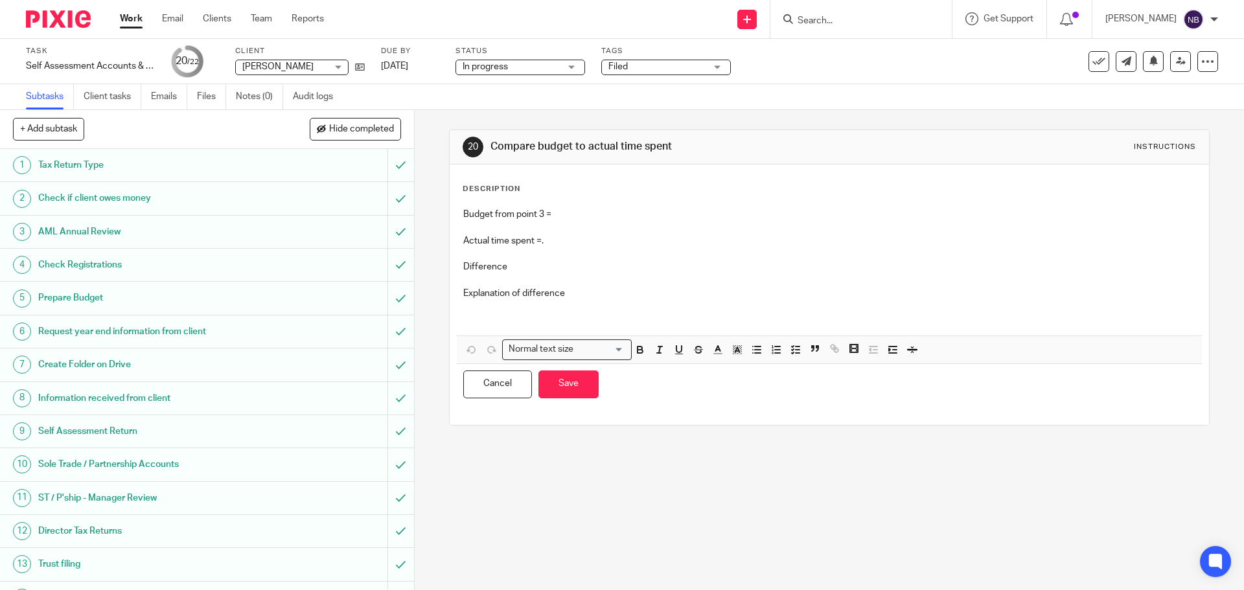
click at [625, 211] on p "Budget from point 3 =" at bounding box center [829, 214] width 732 height 13
click at [553, 378] on button "Save" at bounding box center [569, 385] width 60 height 28
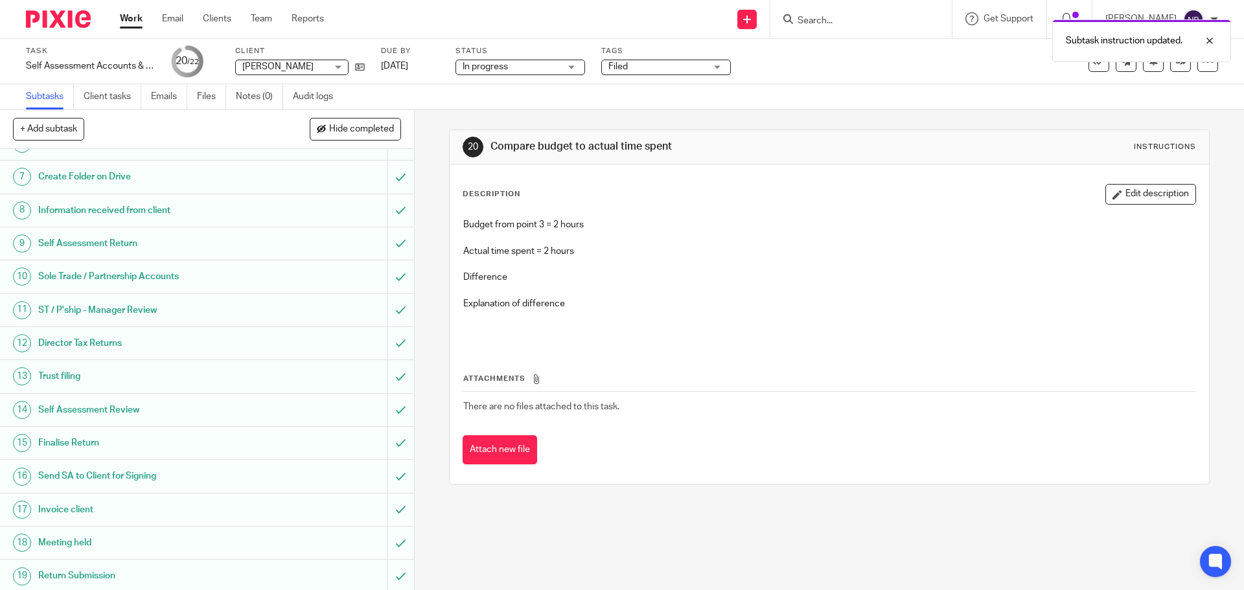
scroll to position [301, 0]
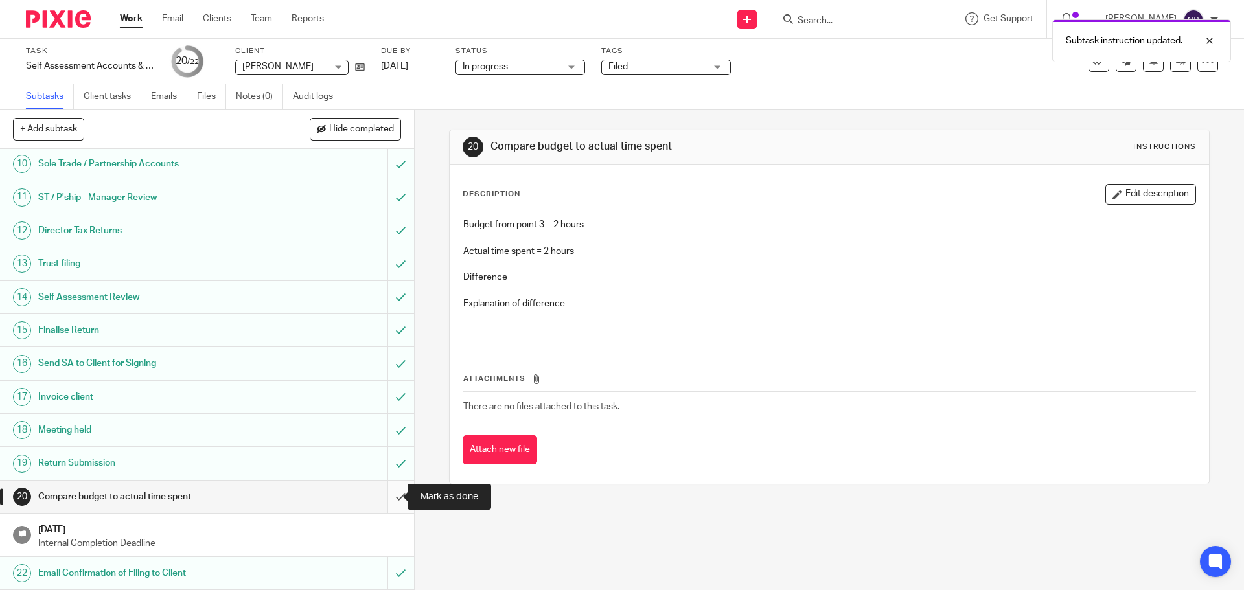
click at [388, 498] on input "submit" at bounding box center [207, 497] width 414 height 32
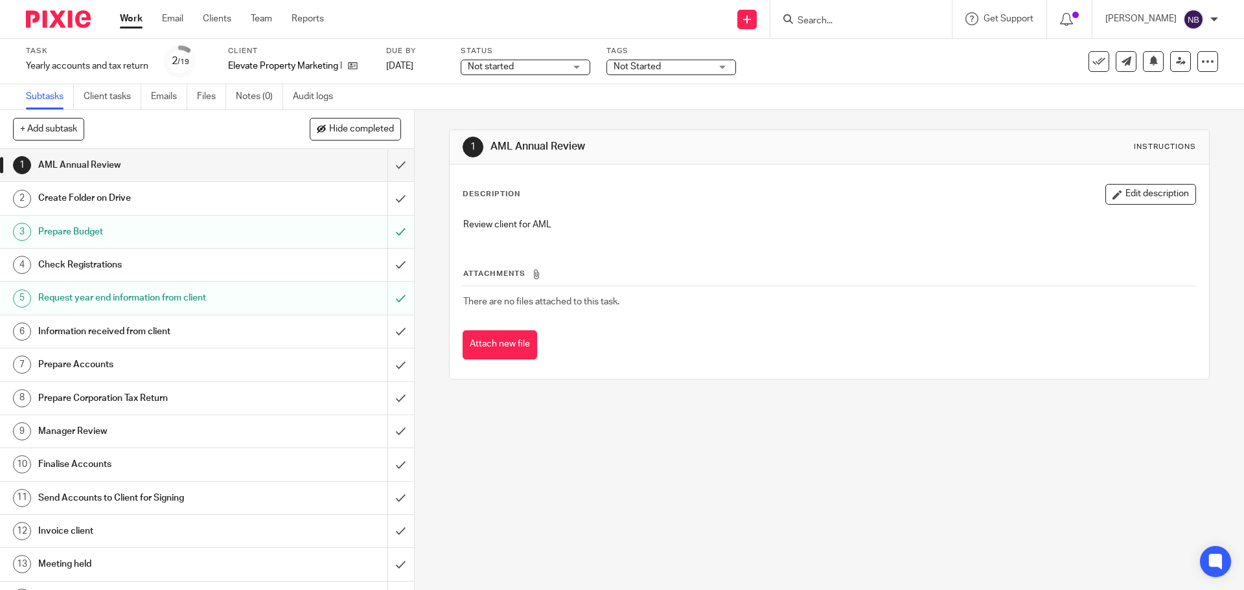
click at [139, 27] on div "Work Email Clients Team Reports Work Email Clients Team Reports Settings" at bounding box center [225, 19] width 237 height 38
click at [143, 17] on ul "Work Email Clients Team Reports" at bounding box center [232, 18] width 224 height 13
click at [137, 19] on link "Work" at bounding box center [131, 18] width 23 height 13
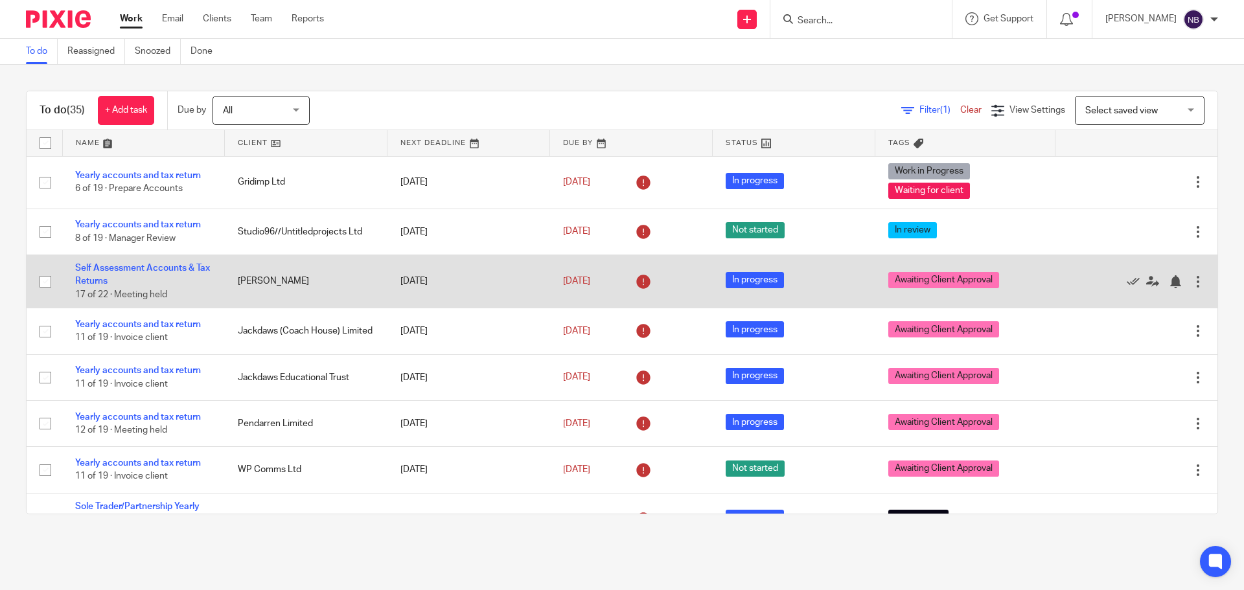
scroll to position [1342, 0]
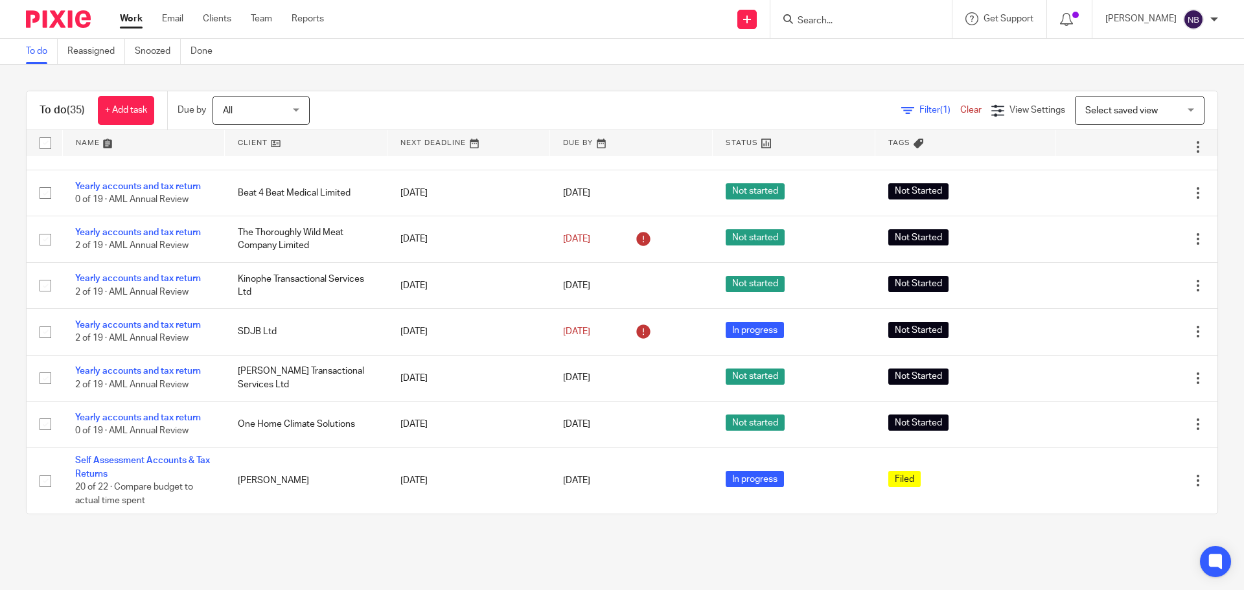
click at [128, 14] on link "Work" at bounding box center [131, 18] width 23 height 13
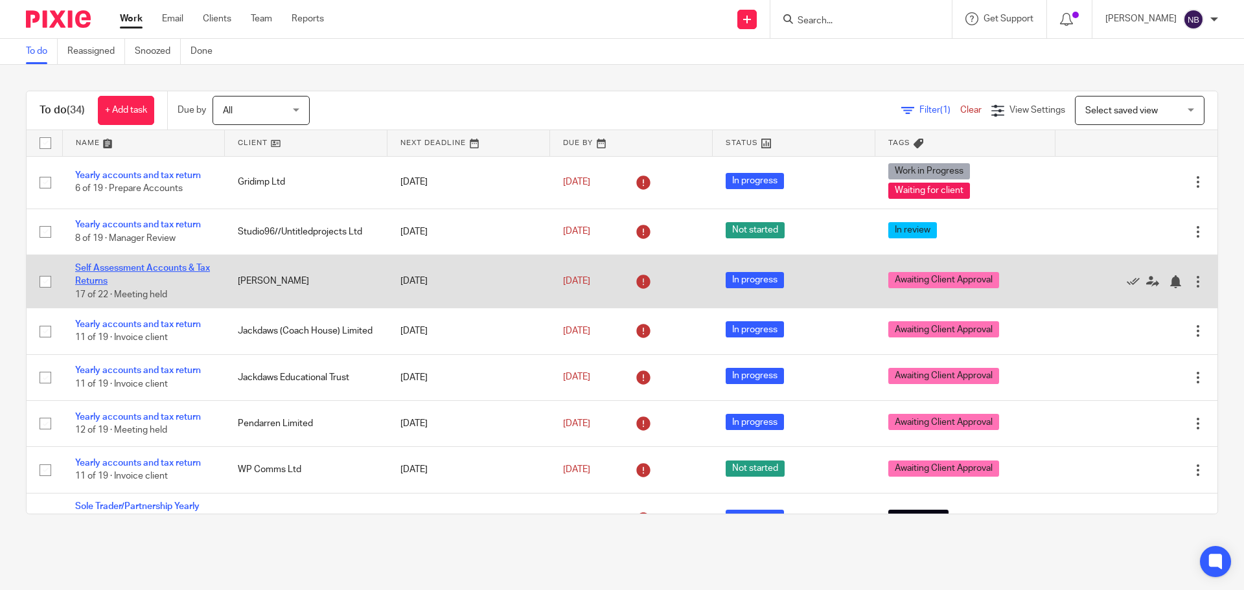
click at [179, 268] on link "Self Assessment Accounts & Tax Returns" at bounding box center [142, 275] width 135 height 22
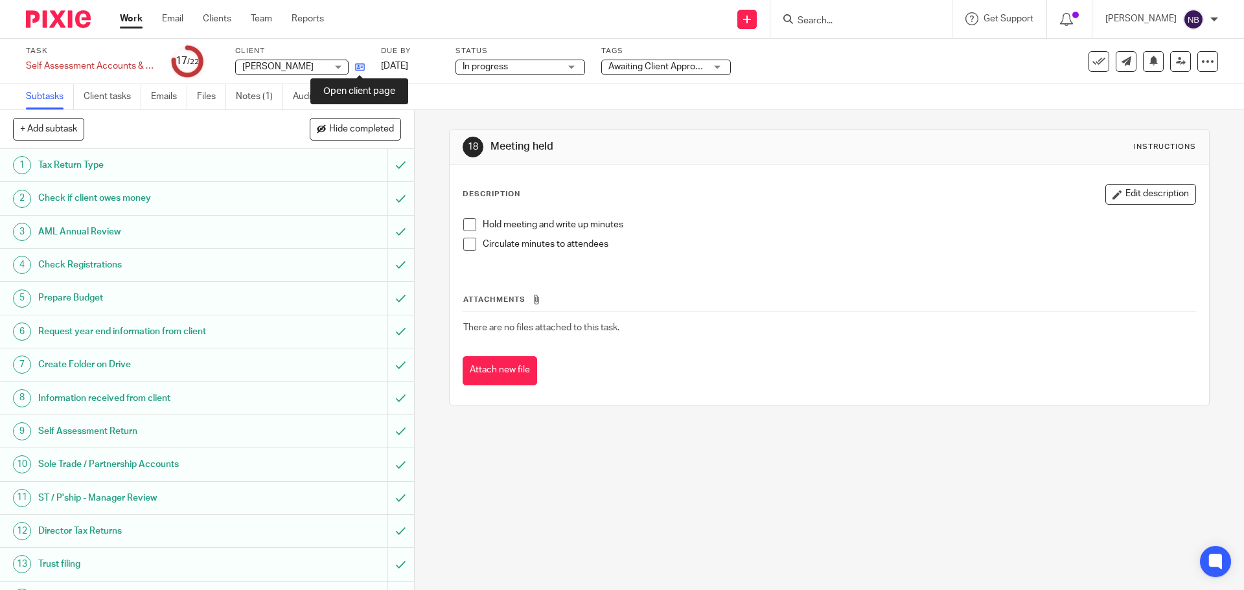
click at [364, 67] on icon at bounding box center [360, 67] width 10 height 10
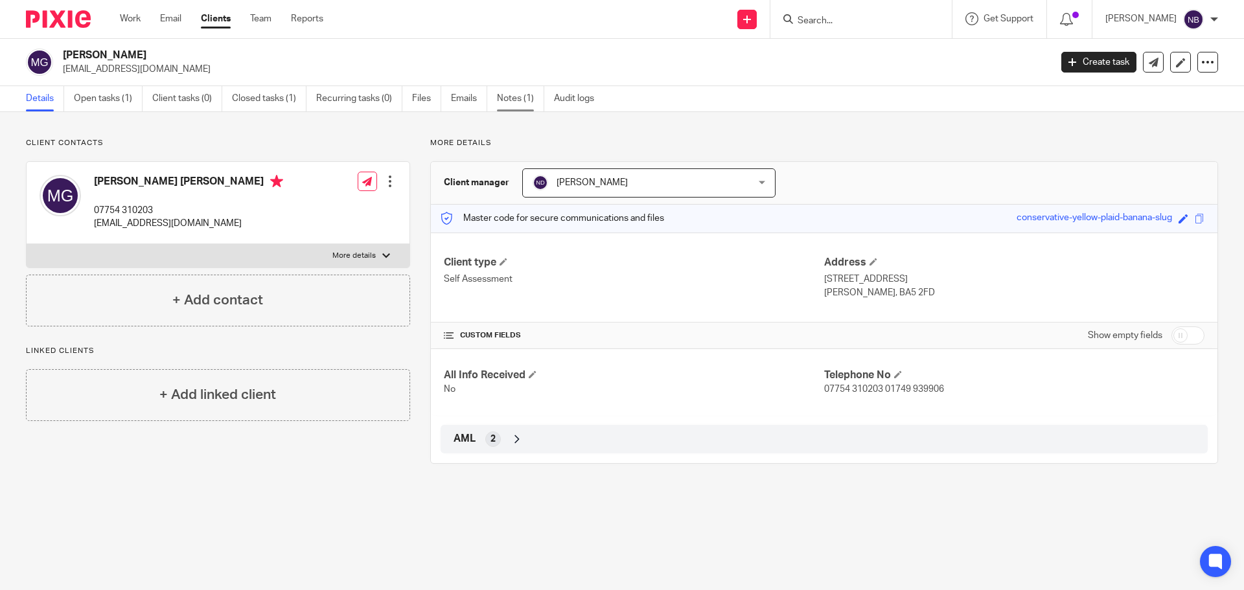
click at [517, 86] on div "[PERSON_NAME] [EMAIL_ADDRESS][DOMAIN_NAME] Create task Update from Companies Ho…" at bounding box center [622, 62] width 1244 height 47
click at [515, 102] on link "Notes (1)" at bounding box center [520, 98] width 47 height 25
click at [132, 17] on link "Work" at bounding box center [130, 18] width 21 height 13
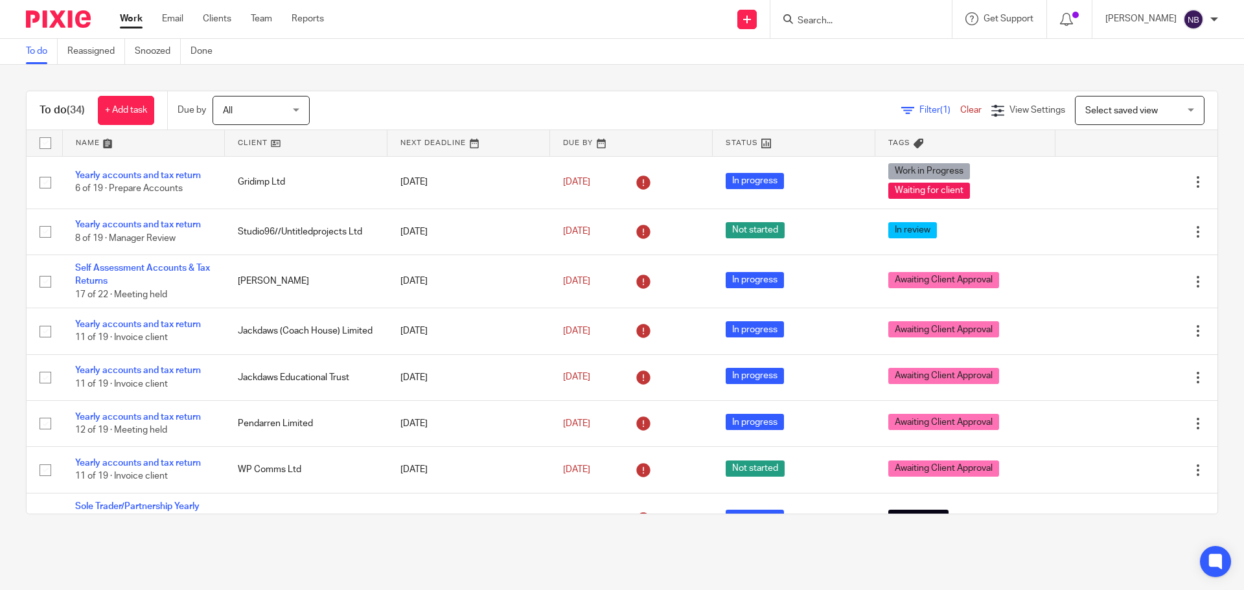
scroll to position [1021, 0]
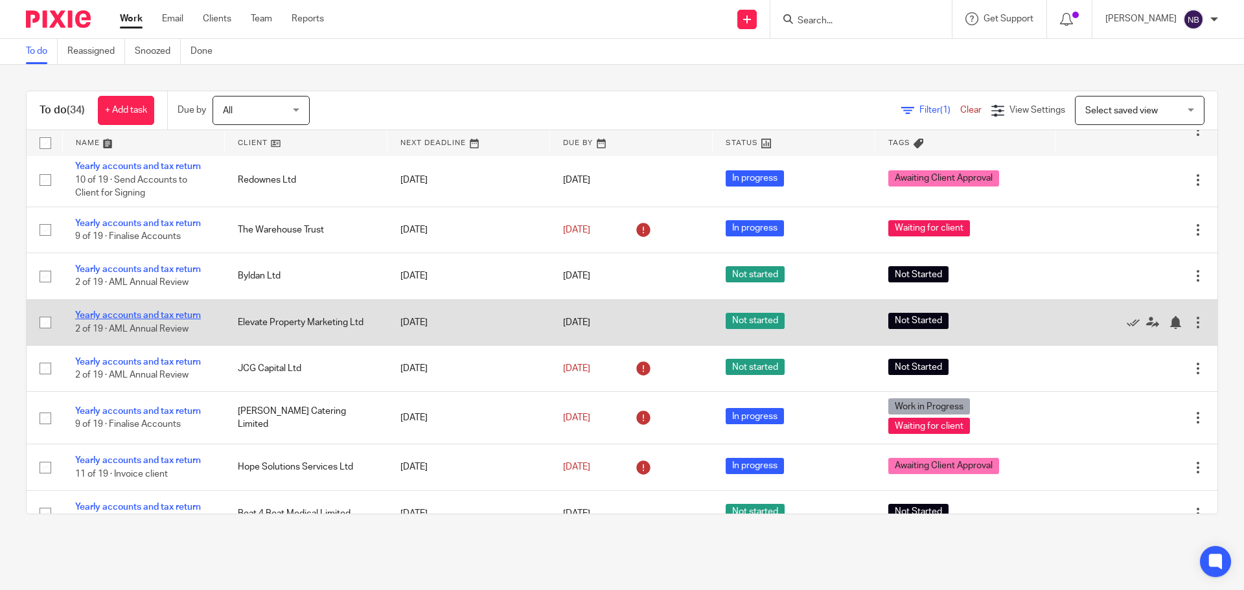
click at [174, 314] on link "Yearly accounts and tax return" at bounding box center [138, 315] width 126 height 9
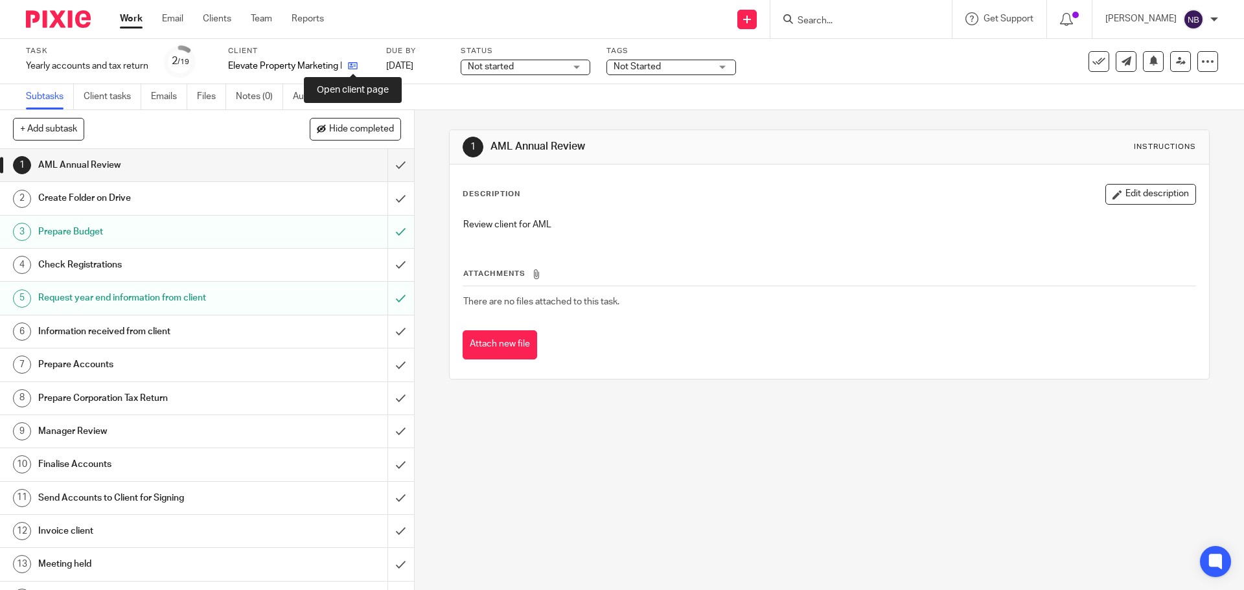
click at [355, 67] on icon at bounding box center [353, 66] width 10 height 10
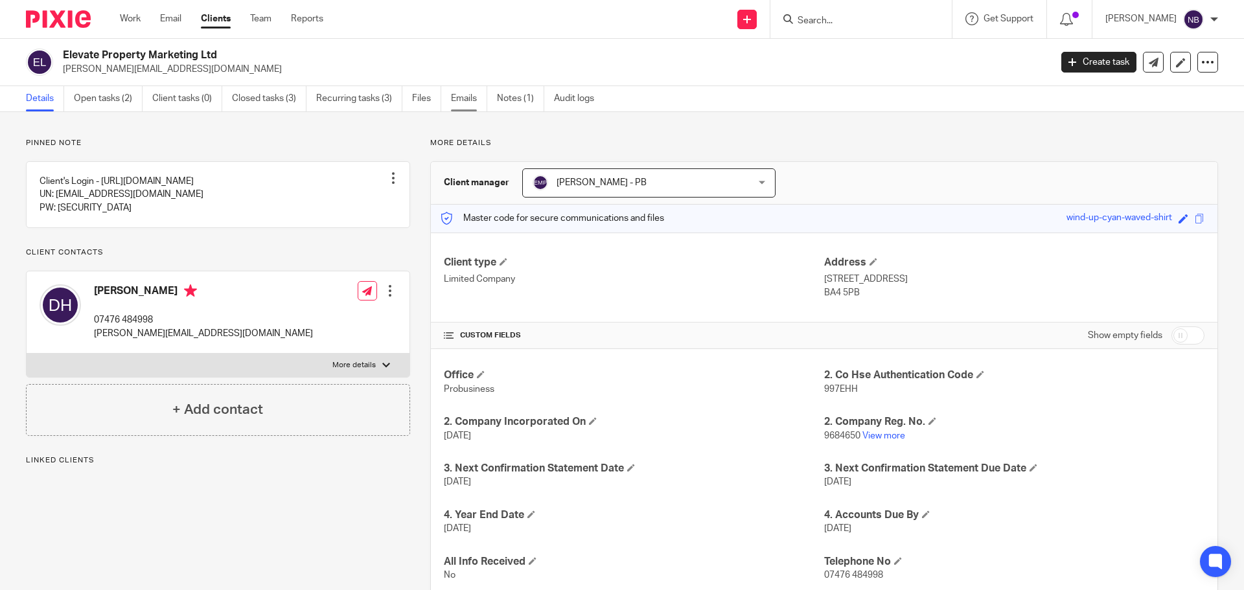
click at [471, 98] on link "Emails" at bounding box center [469, 98] width 36 height 25
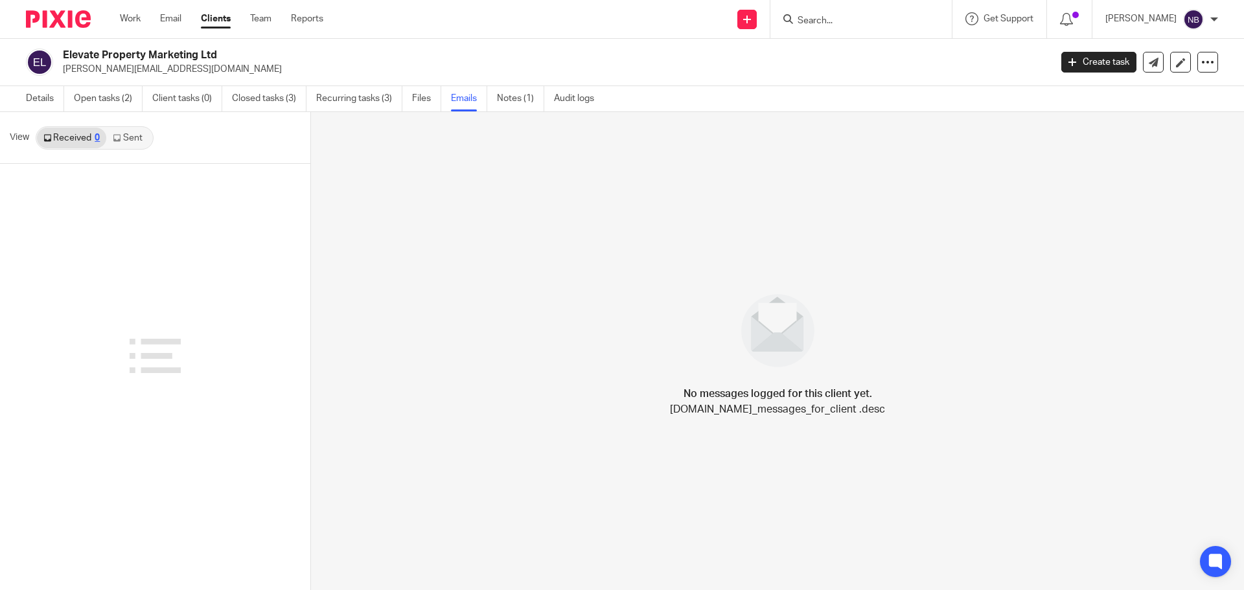
click at [130, 142] on link "Sent" at bounding box center [128, 138] width 45 height 21
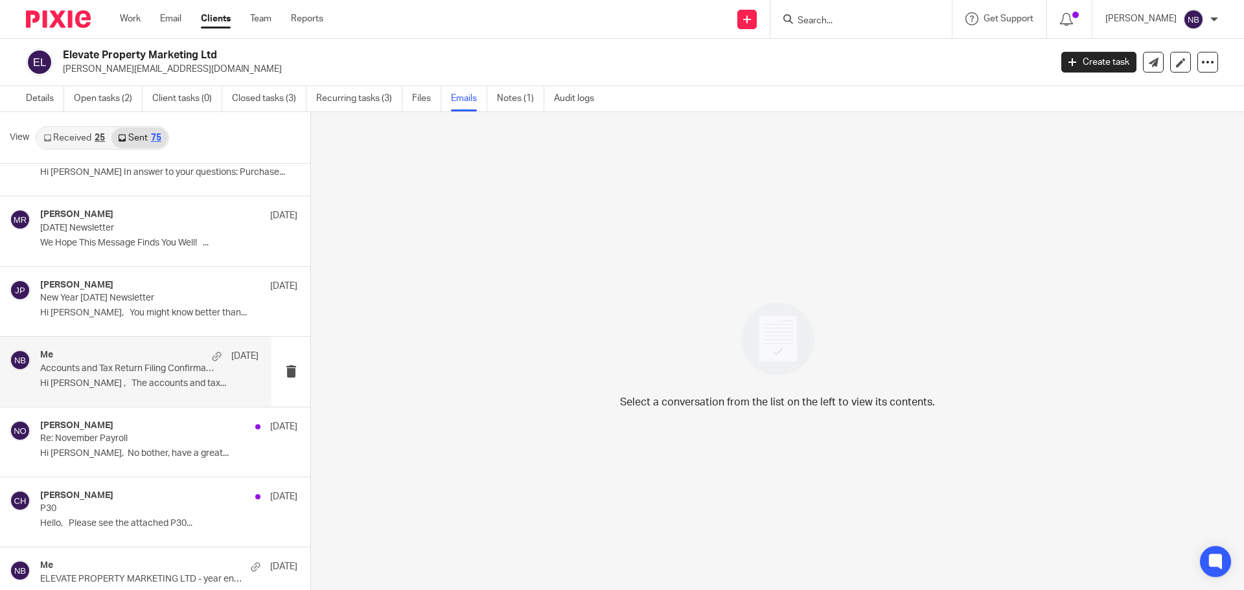
scroll to position [259, 0]
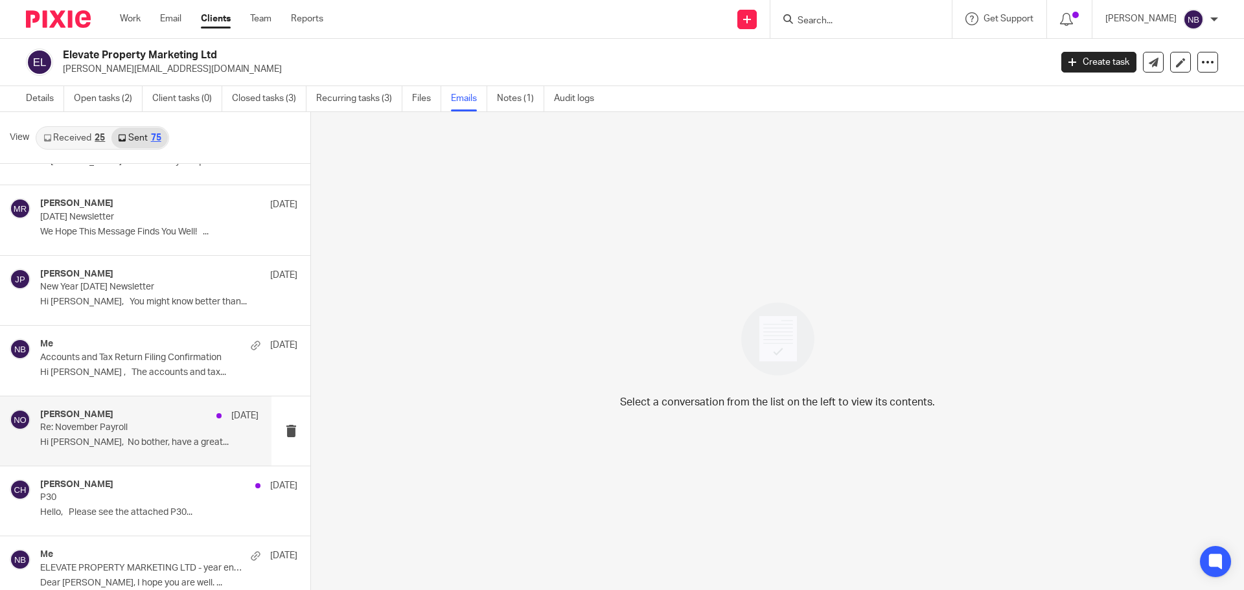
click at [165, 448] on p "Hi [PERSON_NAME], No bother, have a great..." at bounding box center [149, 442] width 218 height 11
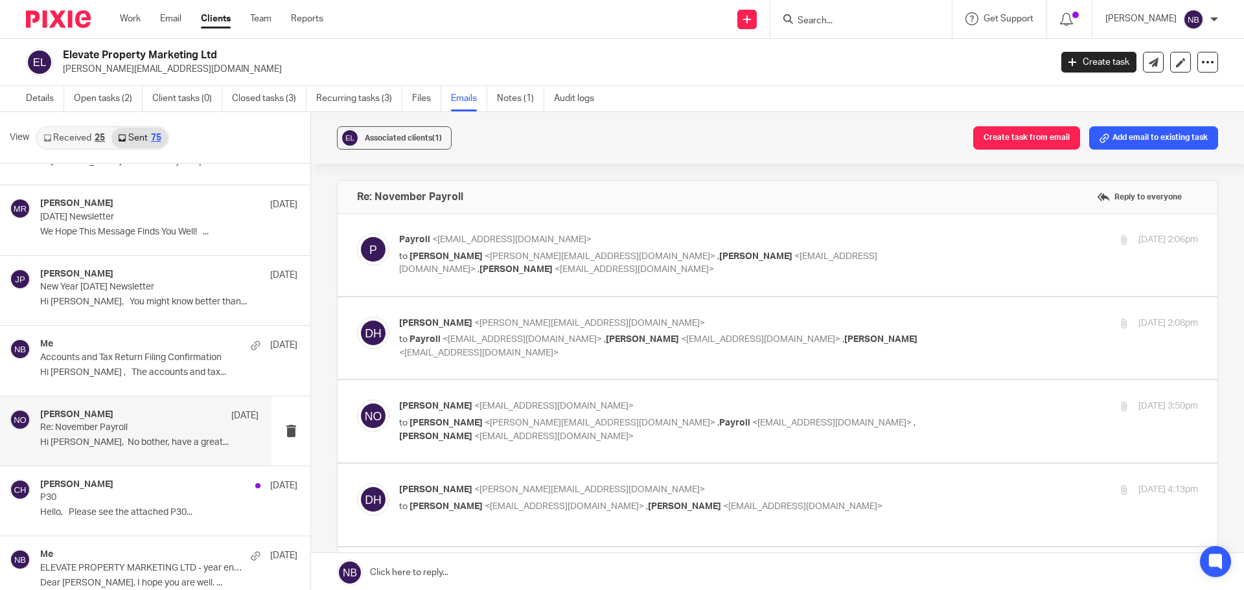
scroll to position [0, 0]
click at [132, 16] on link "Work" at bounding box center [130, 18] width 21 height 13
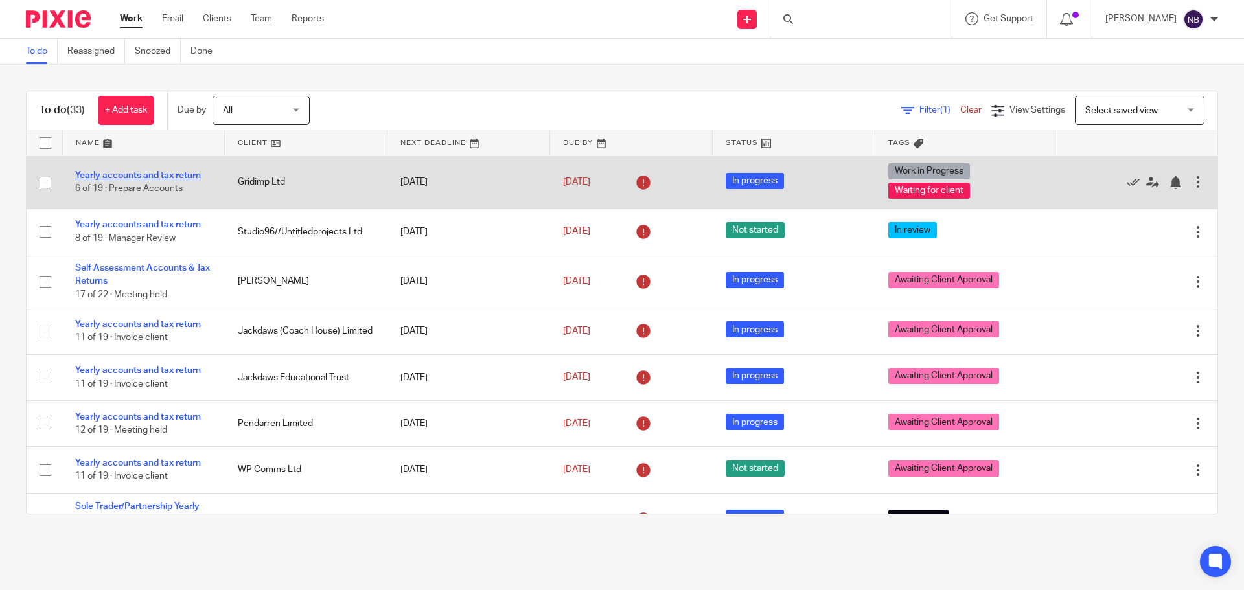
click at [177, 177] on link "Yearly accounts and tax return" at bounding box center [138, 175] width 126 height 9
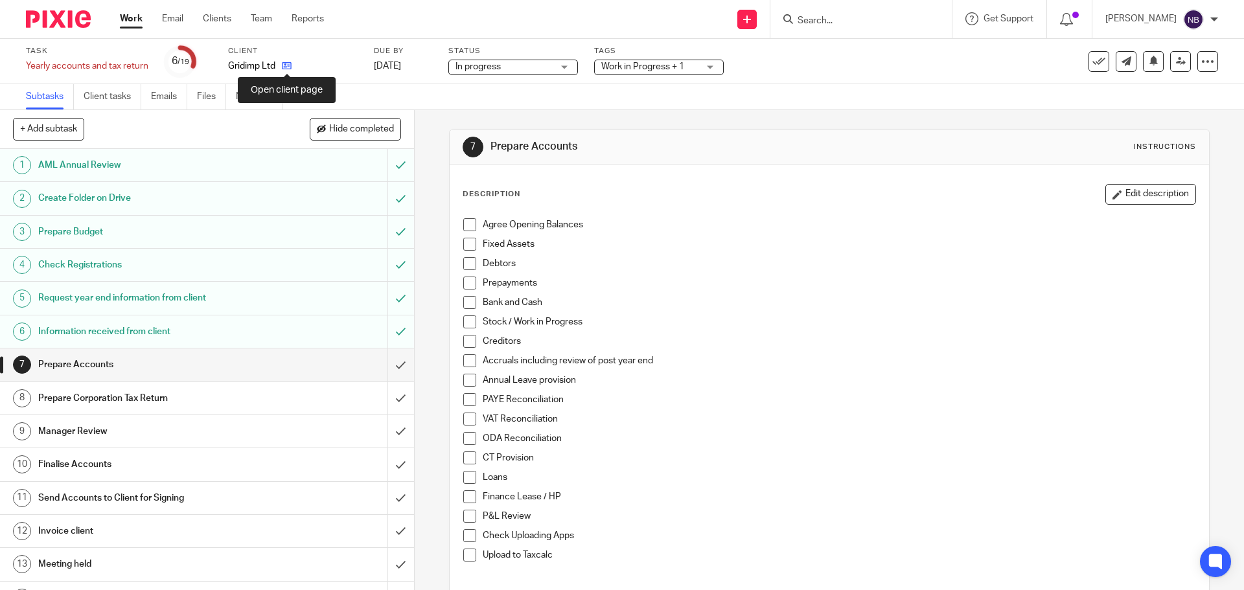
click at [290, 67] on icon at bounding box center [287, 66] width 10 height 10
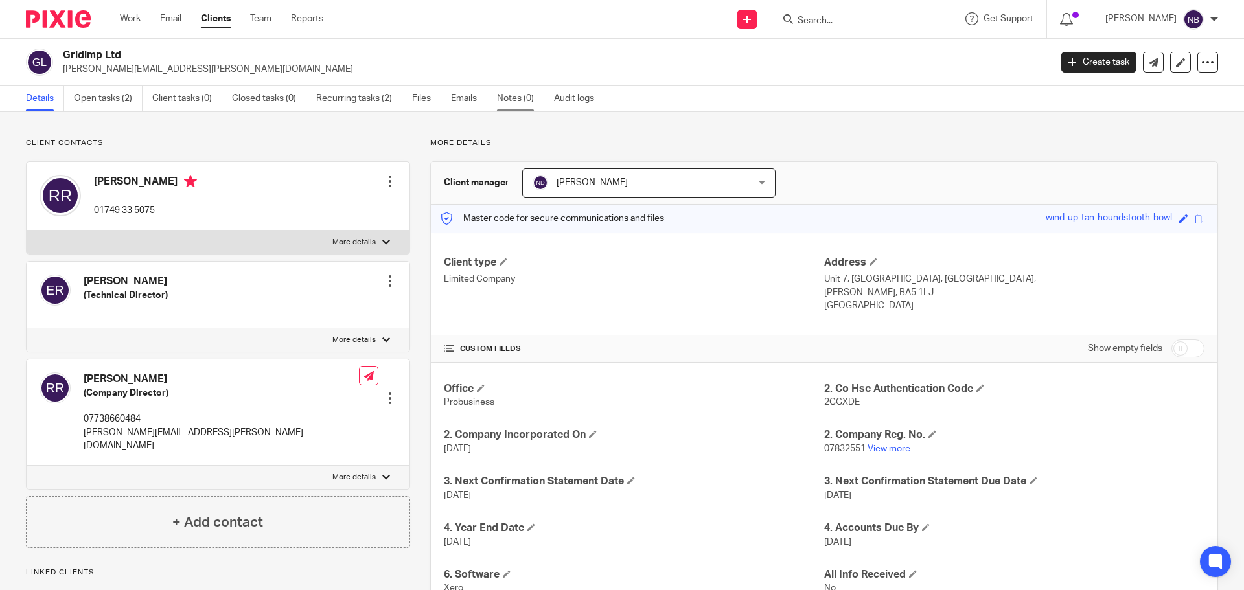
click at [508, 97] on link "Notes (0)" at bounding box center [520, 98] width 47 height 25
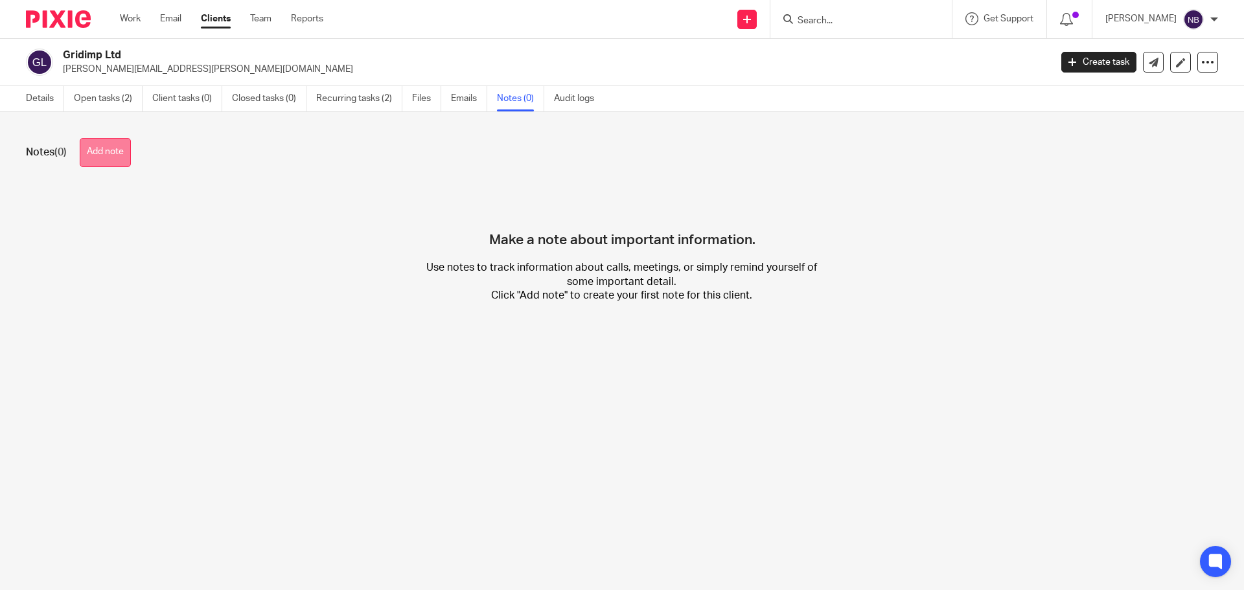
click at [106, 148] on button "Add note" at bounding box center [105, 152] width 51 height 29
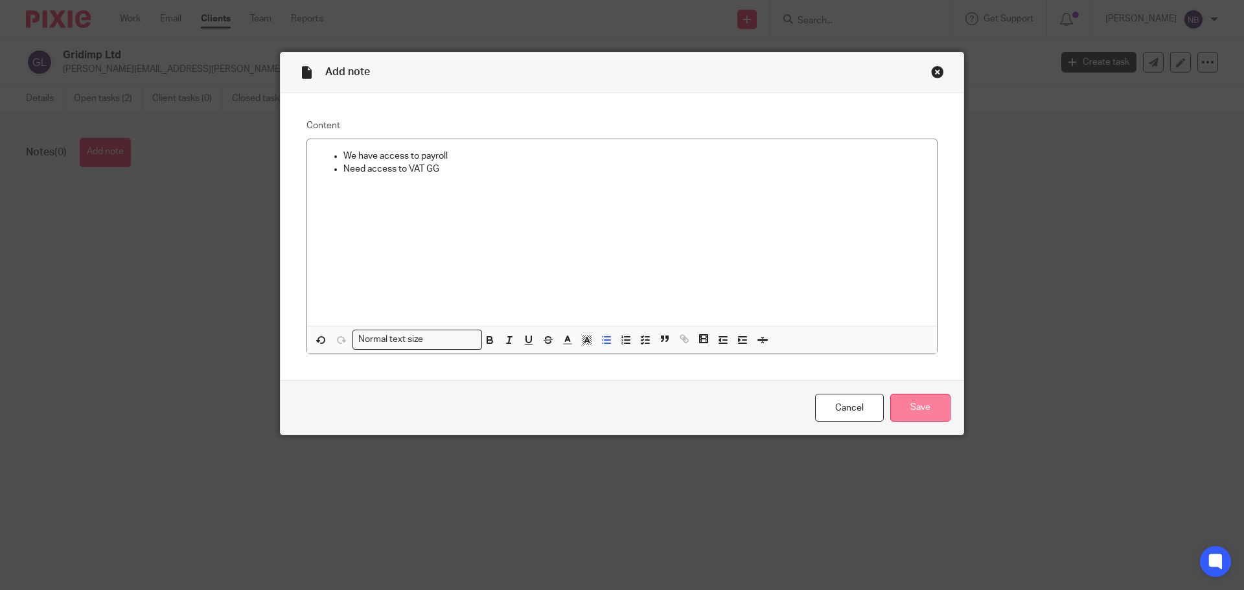
click at [922, 403] on input "Save" at bounding box center [921, 408] width 60 height 28
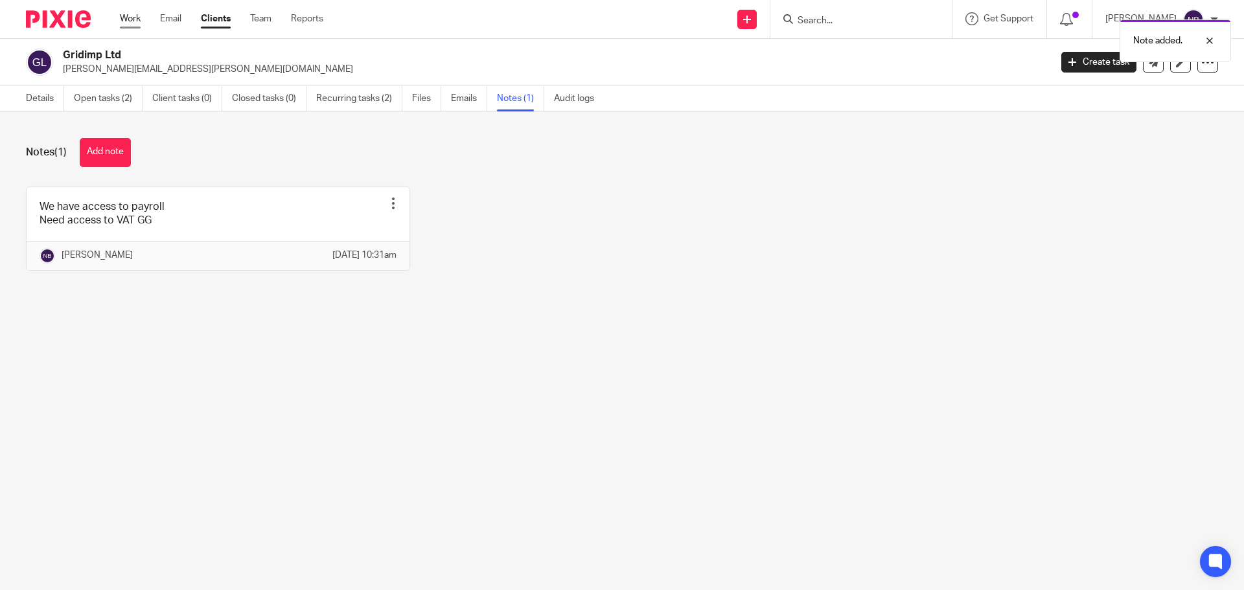
click at [133, 18] on link "Work" at bounding box center [130, 18] width 21 height 13
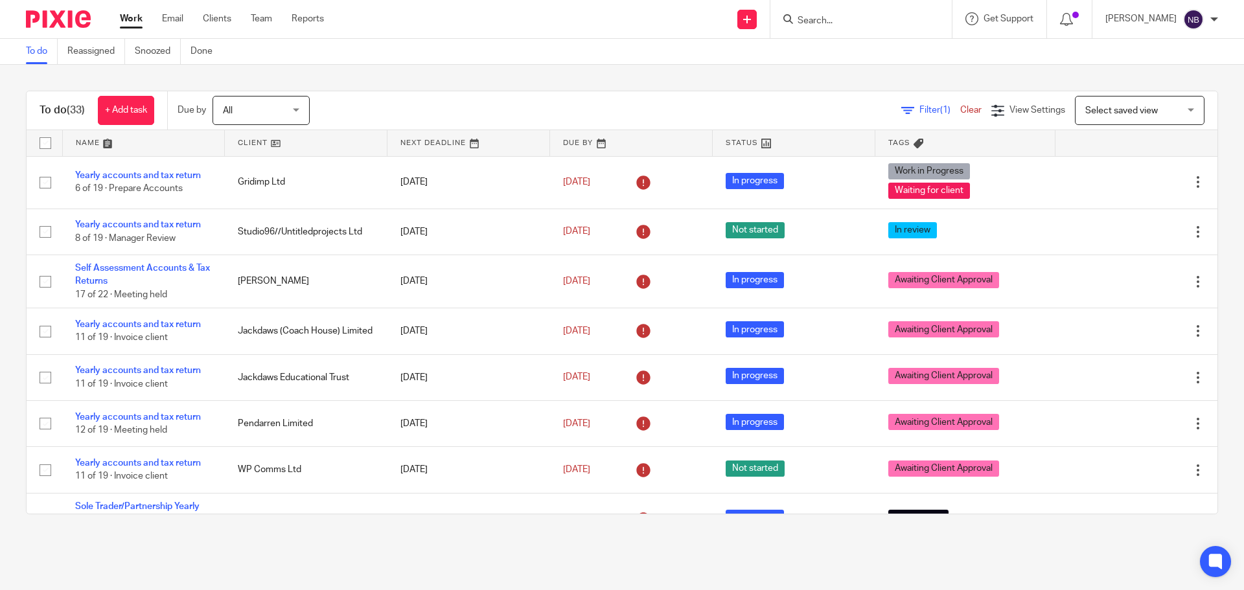
click at [136, 18] on link "Work" at bounding box center [131, 18] width 23 height 13
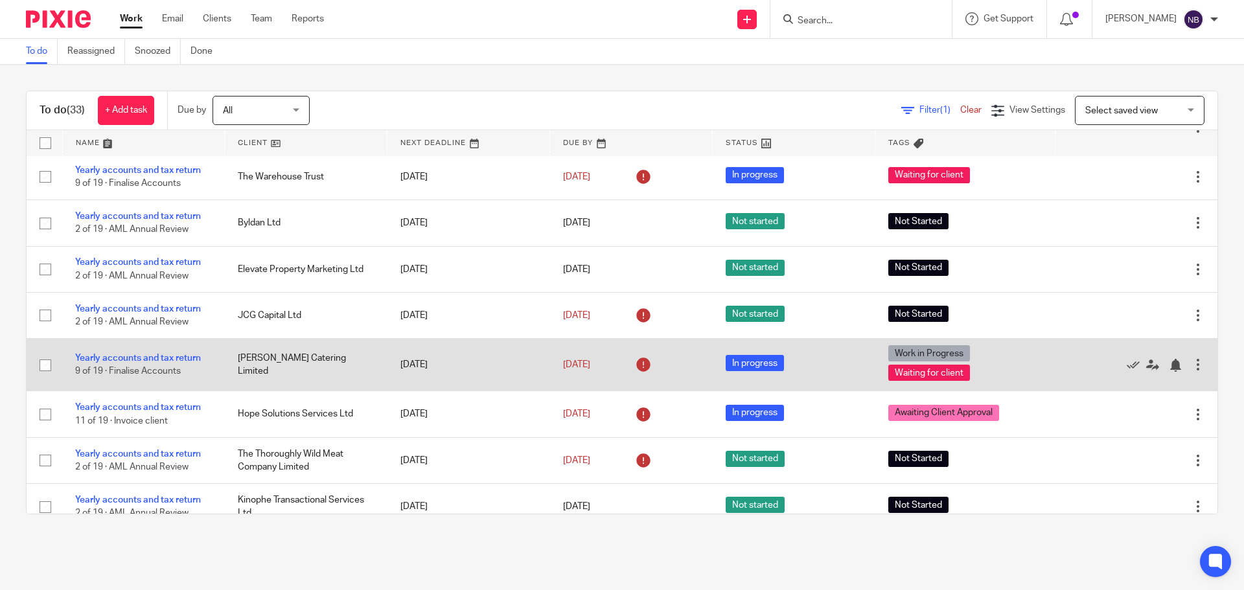
scroll to position [1037, 0]
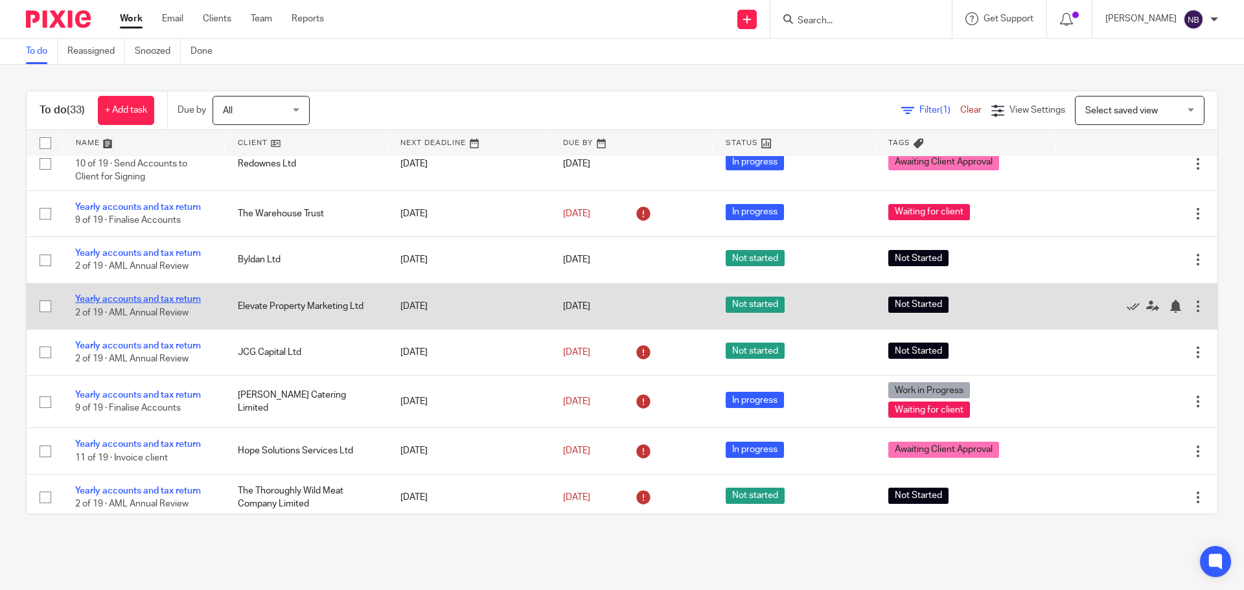
click at [159, 299] on link "Yearly accounts and tax return" at bounding box center [138, 299] width 126 height 9
